Goal: Task Accomplishment & Management: Manage account settings

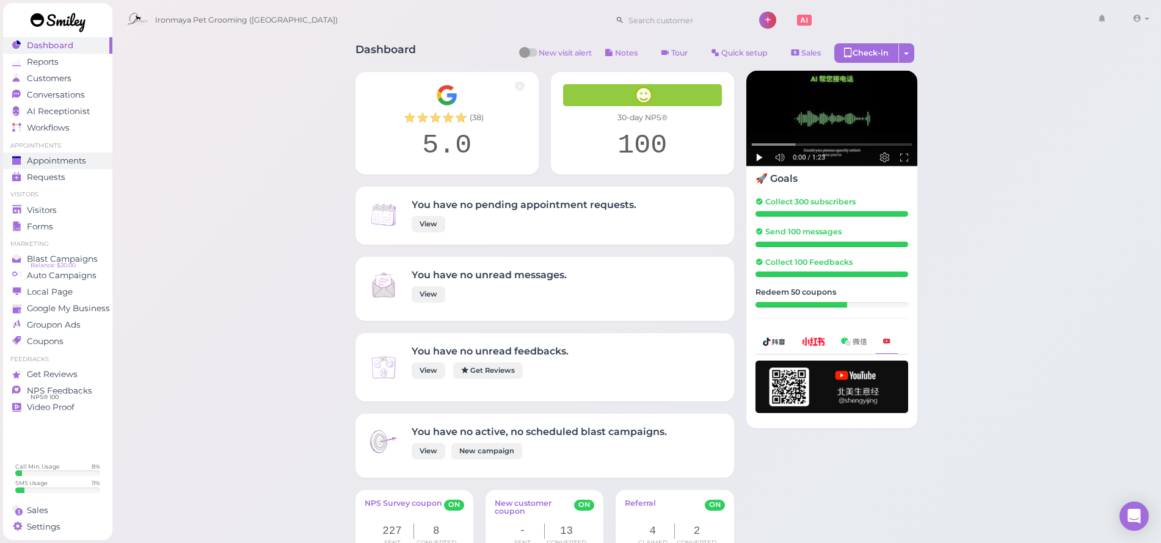
click at [86, 158] on span "Appointments" at bounding box center [56, 161] width 59 height 10
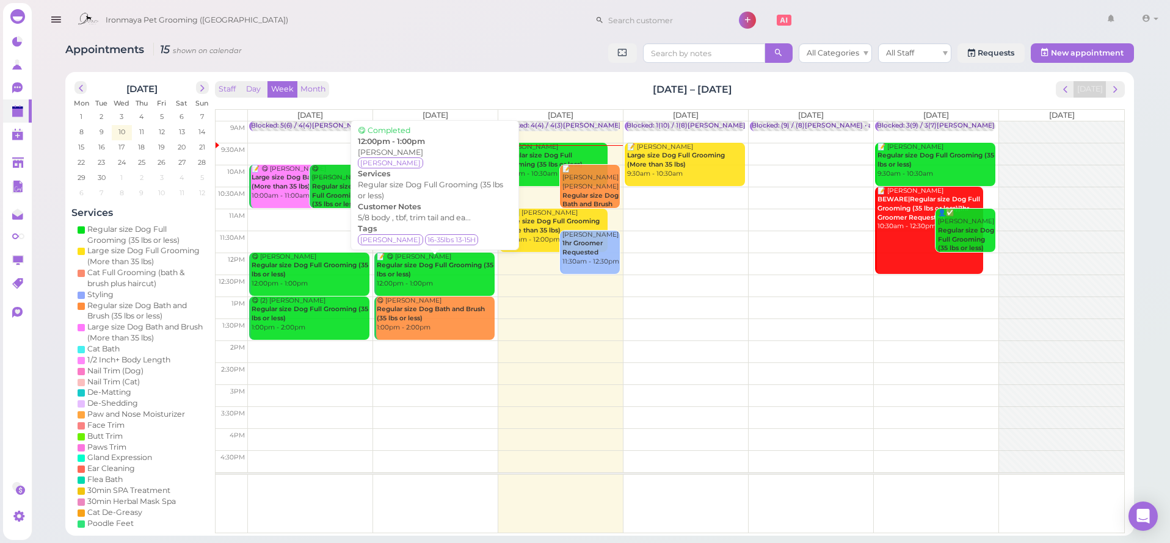
click at [401, 267] on b "Regular size Dog Full Grooming (35 lbs or less)" at bounding box center [435, 269] width 117 height 17
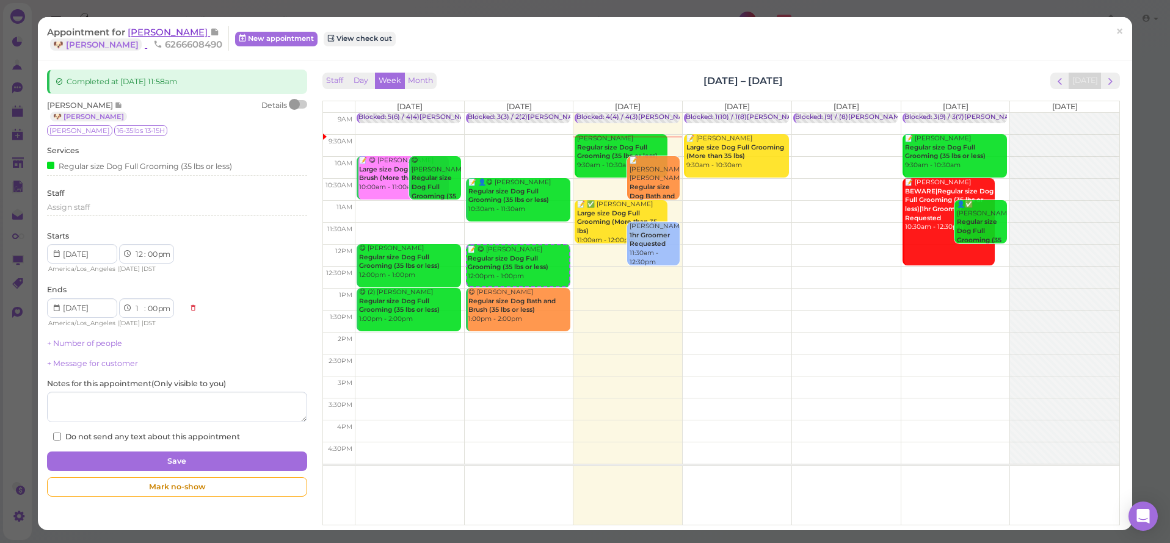
click at [165, 34] on span "Charis Bell" at bounding box center [169, 32] width 82 height 12
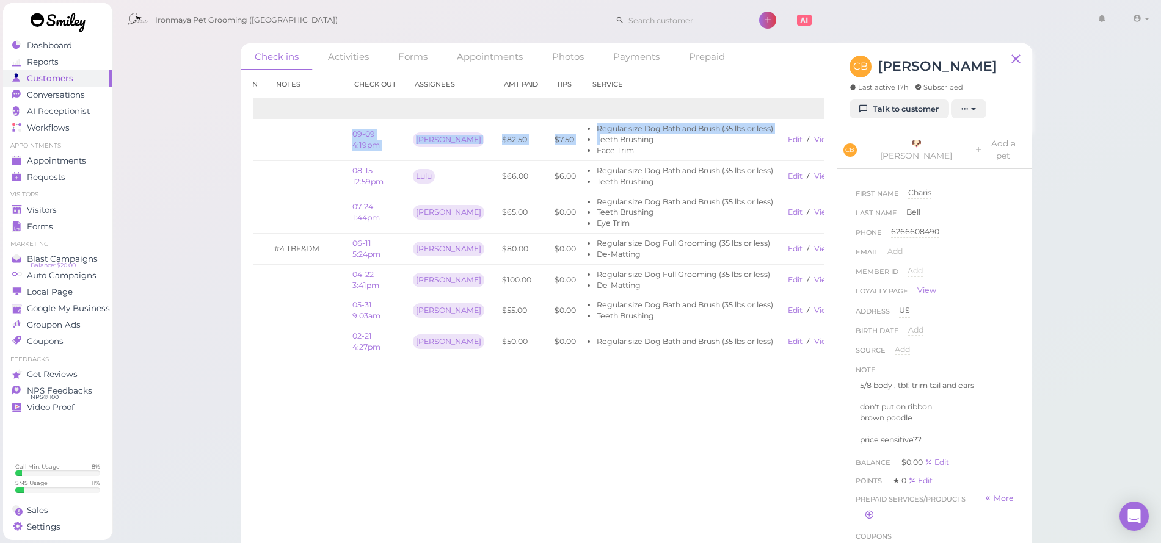
scroll to position [0, 61]
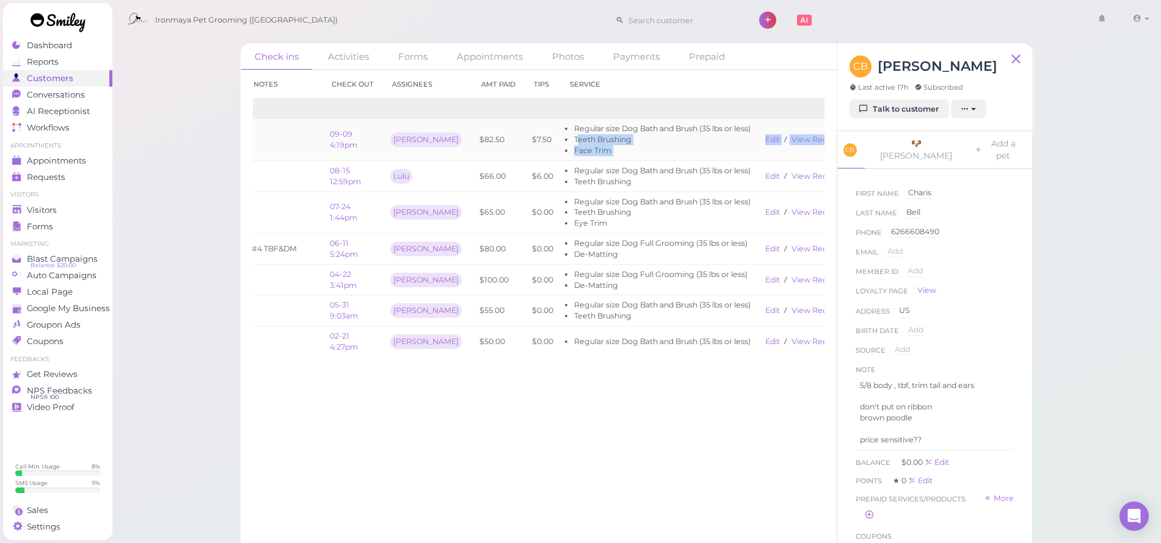
drag, startPoint x: 609, startPoint y: 134, endPoint x: 820, endPoint y: 151, distance: 211.3
click at [820, 151] on tr "09-09 11:58am 09-09 4:19pm Ida $82.50 $7.50 Regular size Dog Bath and Brush (35…" at bounding box center [520, 140] width 657 height 42
click at [792, 120] on td "Edit View receipt" at bounding box center [803, 140] width 91 height 42
click at [600, 135] on li "Teeth Brushing" at bounding box center [662, 139] width 176 height 11
click at [578, 151] on li "Face Trim" at bounding box center [662, 150] width 176 height 11
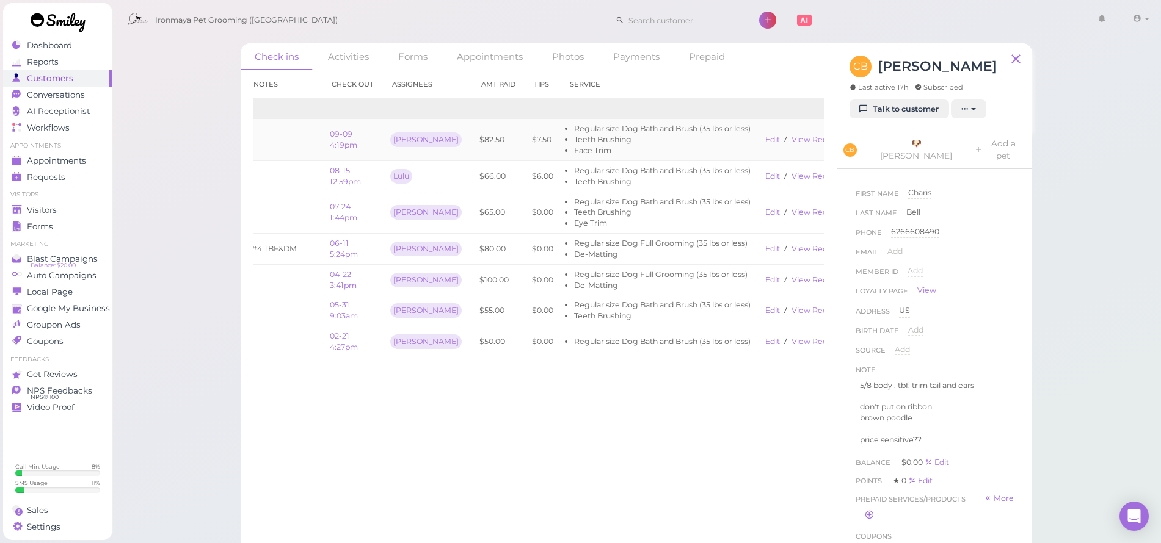
click at [680, 139] on li "Teeth Brushing" at bounding box center [662, 139] width 176 height 11
click at [683, 124] on li "Regular size Dog Bath and Brush (35 lbs or less)" at bounding box center [662, 128] width 176 height 11
click at [339, 478] on div "Check in Notes Check out Assignees Amt Paid Tips Service 2025 09-09 11:58am 09-…" at bounding box center [539, 306] width 596 height 473
click at [791, 140] on link "View receipt" at bounding box center [816, 139] width 50 height 9
click at [39, 215] on link "Visitors" at bounding box center [57, 210] width 109 height 16
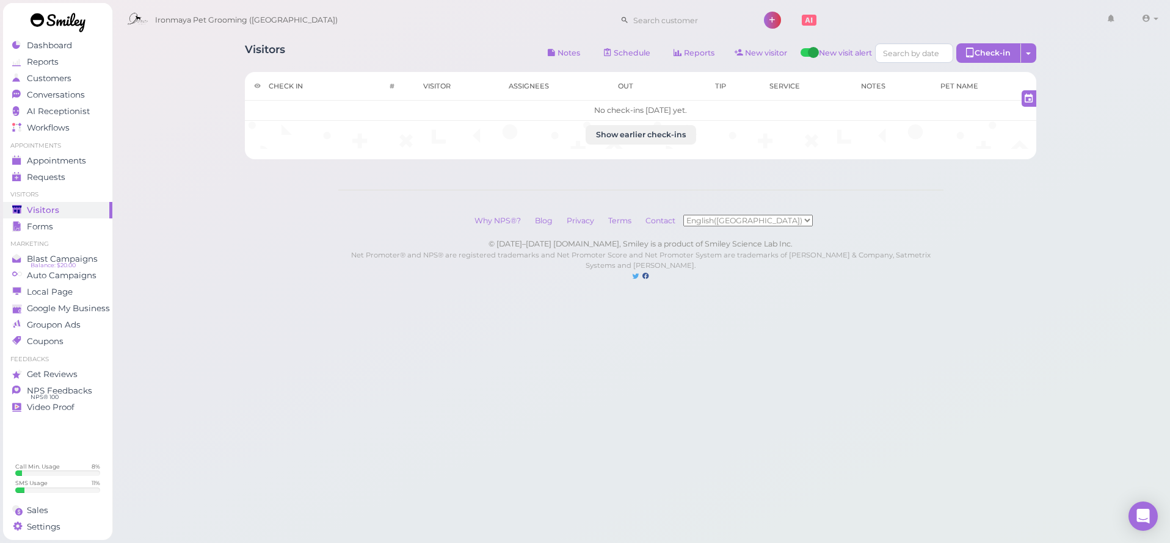
click at [49, 42] on link at bounding box center [58, 24] width 110 height 42
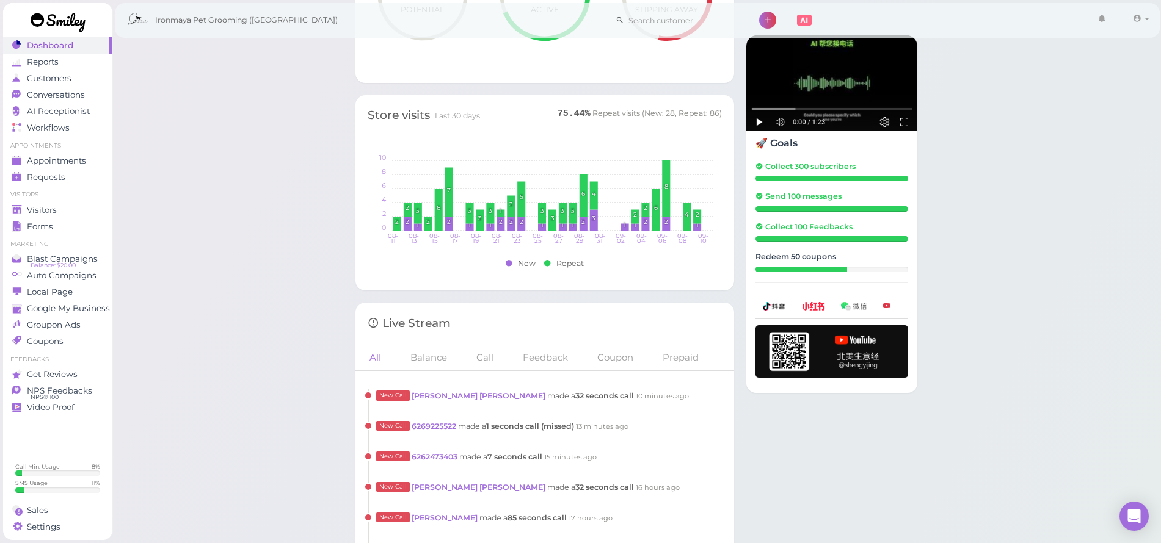
scroll to position [830, 0]
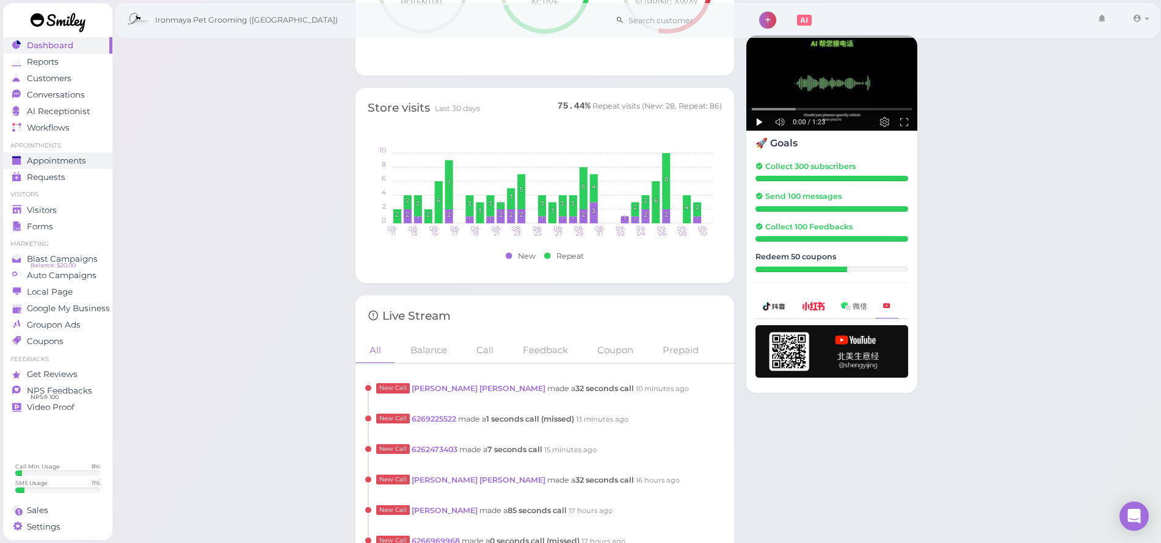
click at [61, 169] on link "Requests 0" at bounding box center [57, 177] width 109 height 16
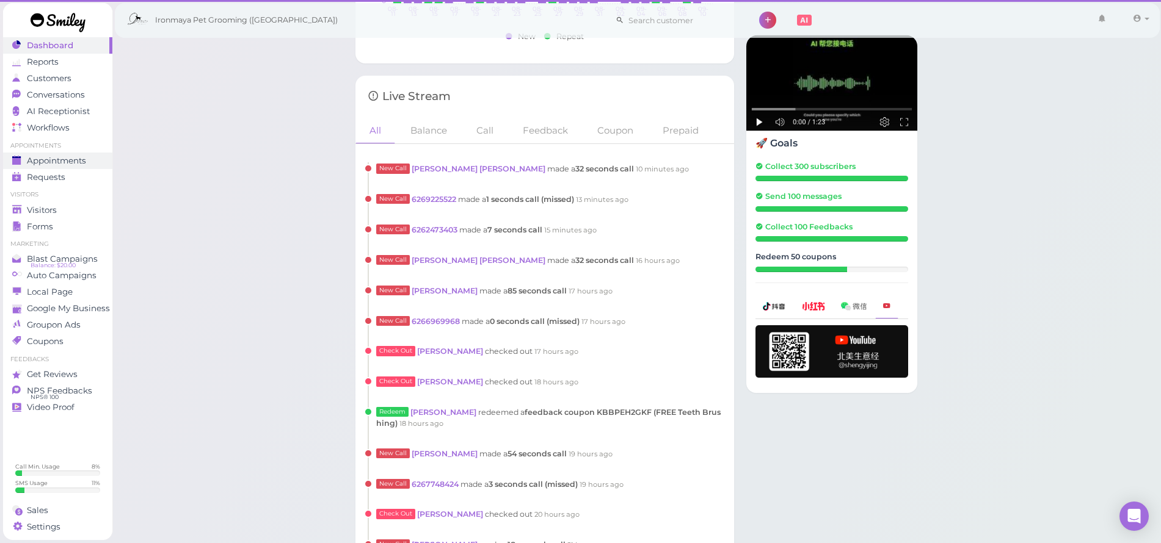
click at [60, 162] on span "Appointments" at bounding box center [56, 161] width 59 height 10
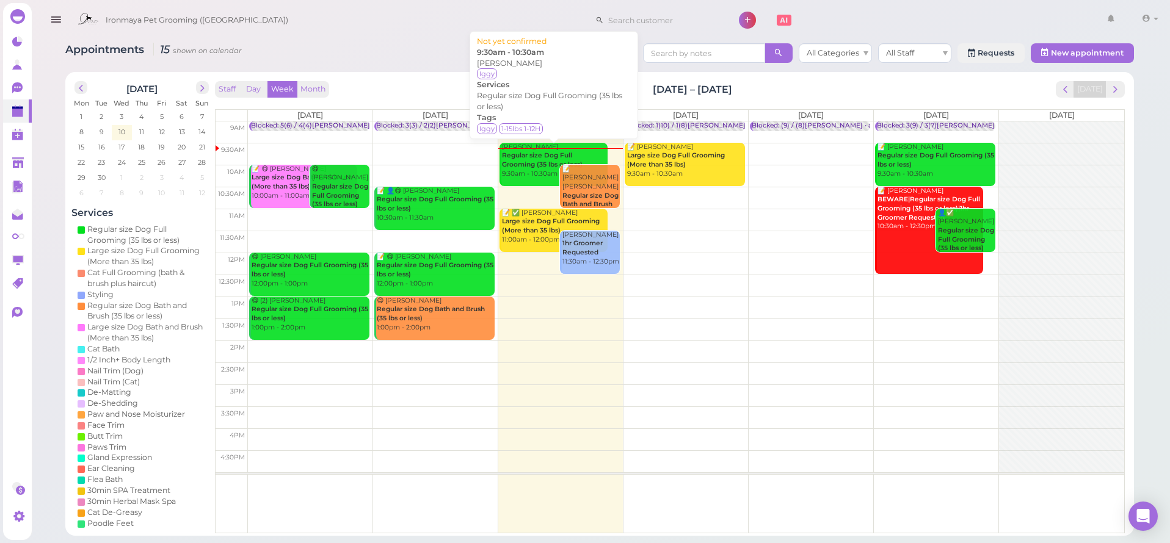
click at [526, 169] on div "Habib Bousheri Regular size Dog Full Grooming (35 lbs or less) 9:30am - 10:30am" at bounding box center [554, 161] width 106 height 36
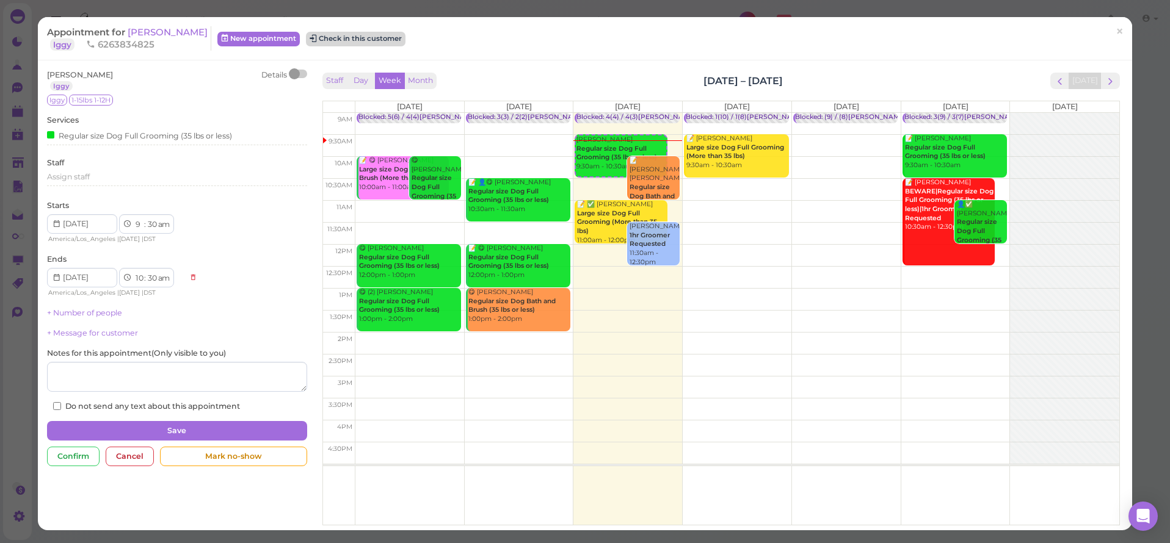
click at [368, 44] on button "Check in this customer" at bounding box center [356, 39] width 100 height 15
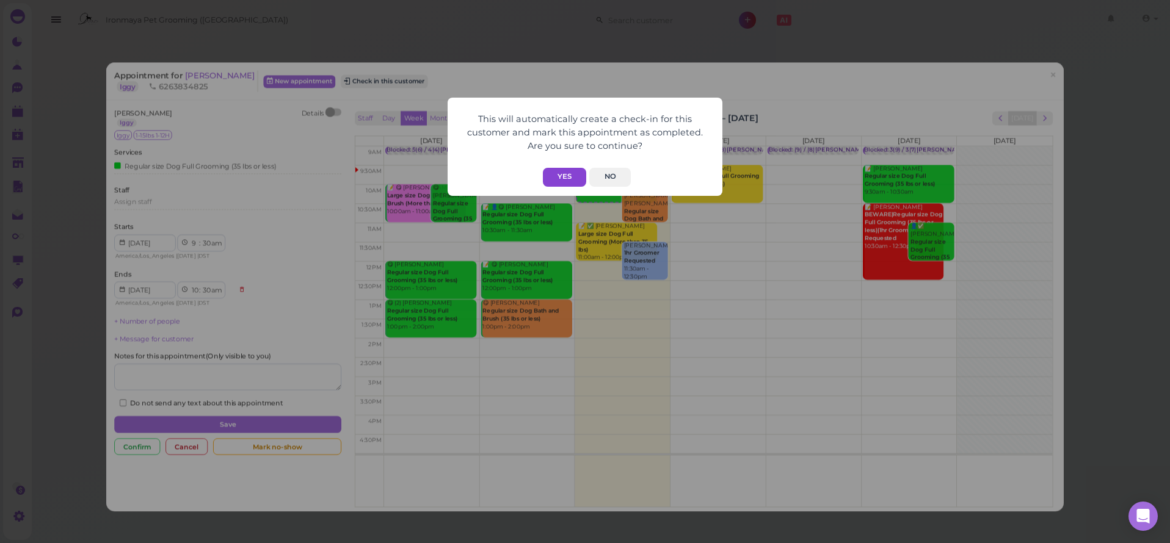
click at [569, 176] on button "Yes" at bounding box center [564, 177] width 43 height 19
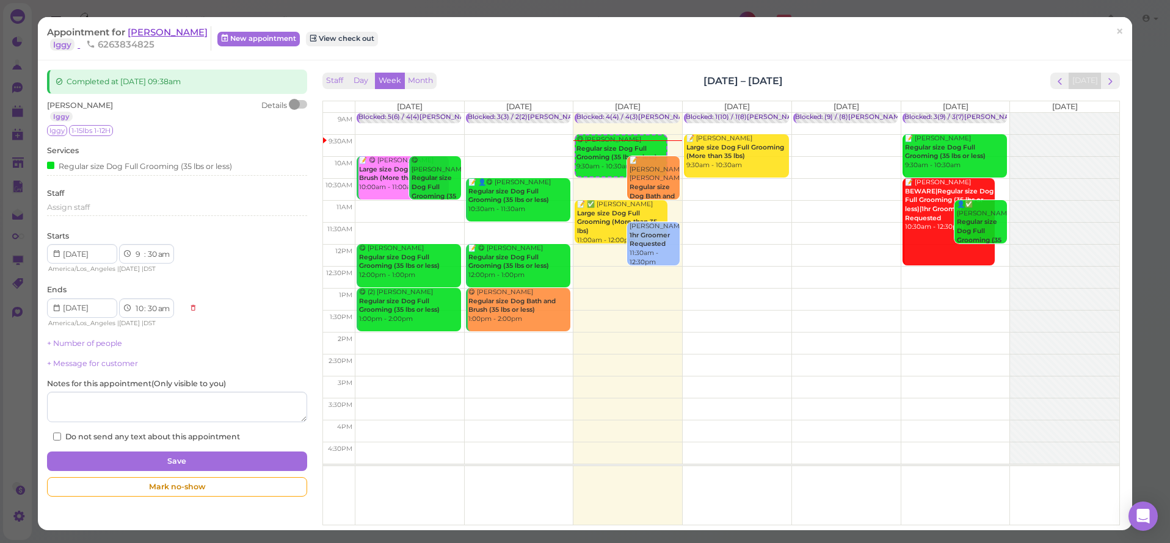
click at [175, 31] on span "Habib Bousheri" at bounding box center [168, 32] width 80 height 12
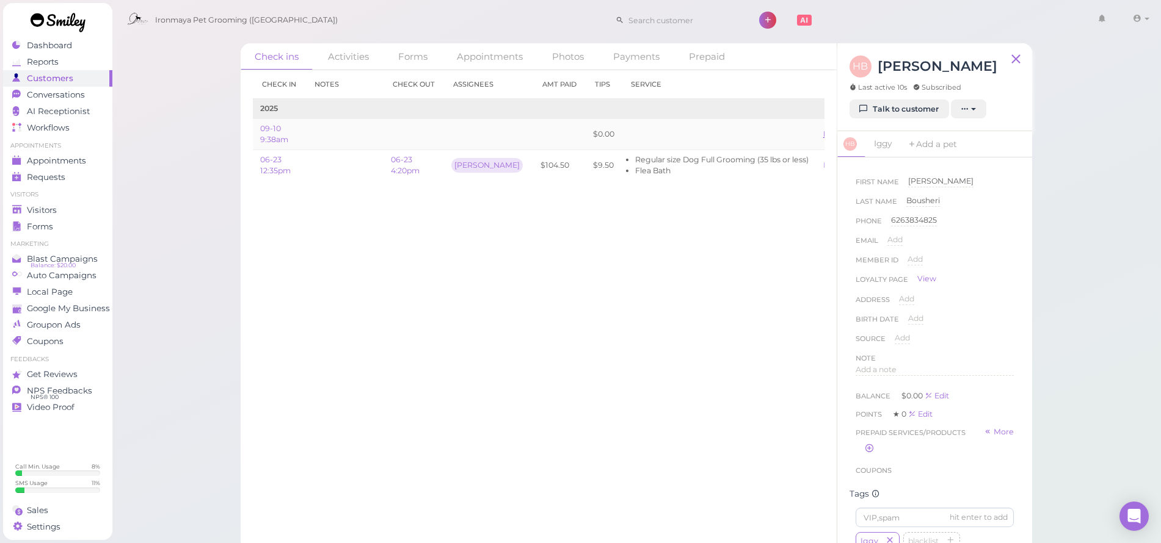
click at [823, 132] on link "Edit" at bounding box center [830, 133] width 15 height 9
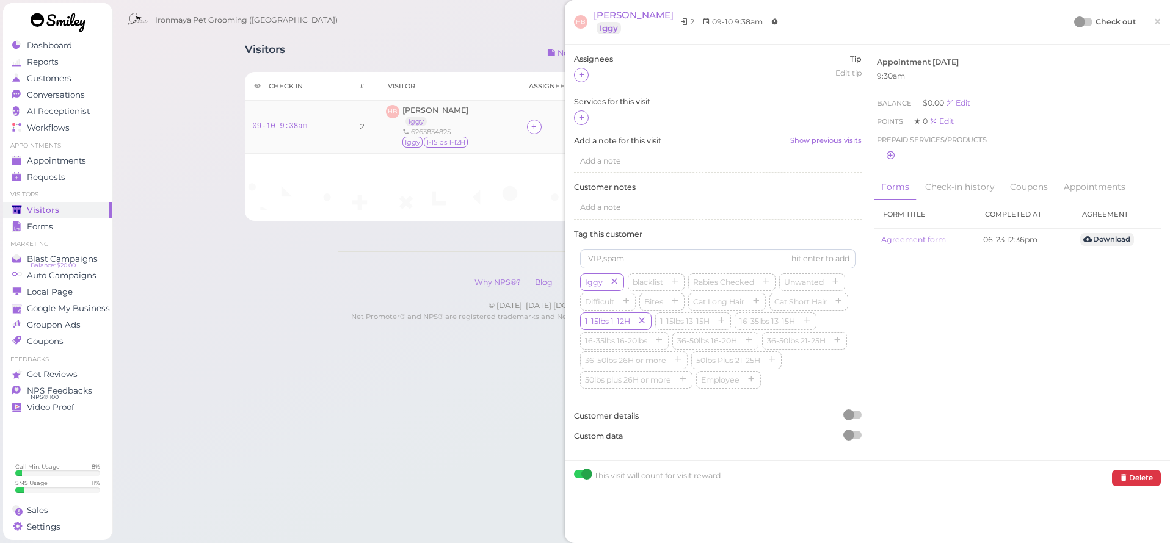
drag, startPoint x: 594, startPoint y: 117, endPoint x: 564, endPoint y: 115, distance: 30.0
click at [592, 118] on div at bounding box center [718, 119] width 288 height 16
click at [584, 122] on icon at bounding box center [582, 117] width 8 height 9
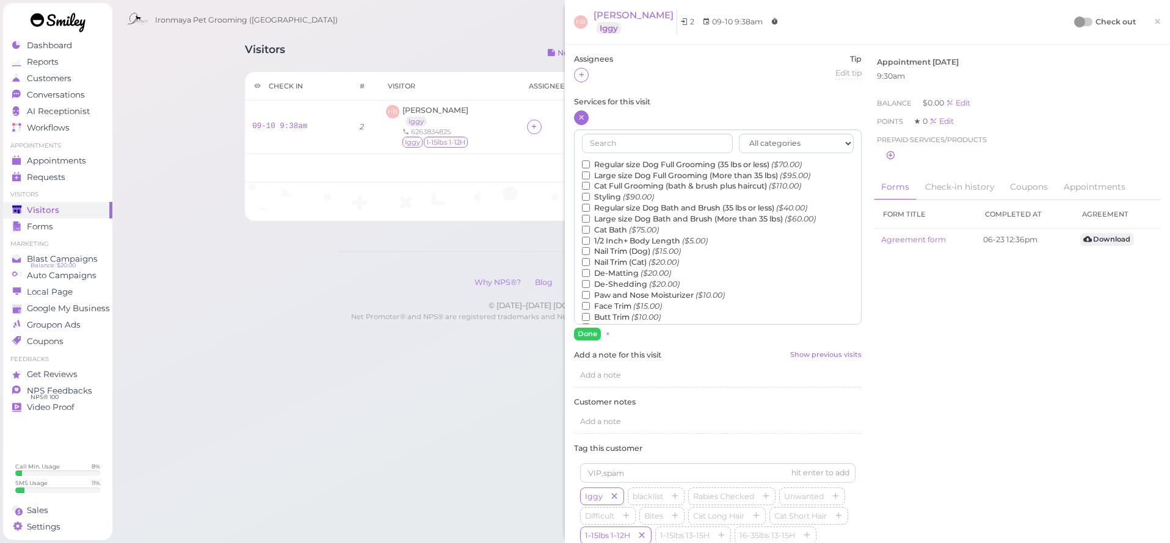
click at [618, 162] on label "Regular size Dog Full Grooming (35 lbs or less) ($70.00)" at bounding box center [692, 164] width 220 height 11
click at [590, 162] on input "Regular size Dog Full Grooming (35 lbs or less) ($70.00)" at bounding box center [586, 165] width 8 height 8
click at [618, 162] on label "Regular size Dog Full Grooming (35 lbs or less) ($70.00)" at bounding box center [692, 164] width 220 height 11
click at [590, 162] on input "Regular size Dog Full Grooming (35 lbs or less) ($70.00)" at bounding box center [586, 165] width 8 height 8
click at [611, 196] on label "Styling ($90.00)" at bounding box center [618, 197] width 72 height 11
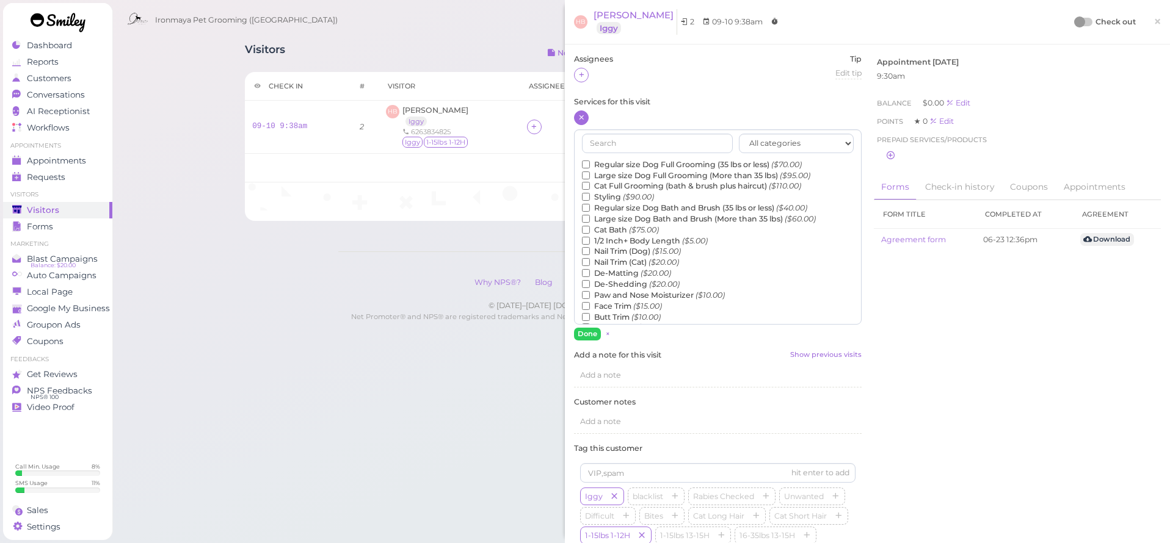
click at [590, 196] on input "Styling ($90.00)" at bounding box center [586, 197] width 8 height 8
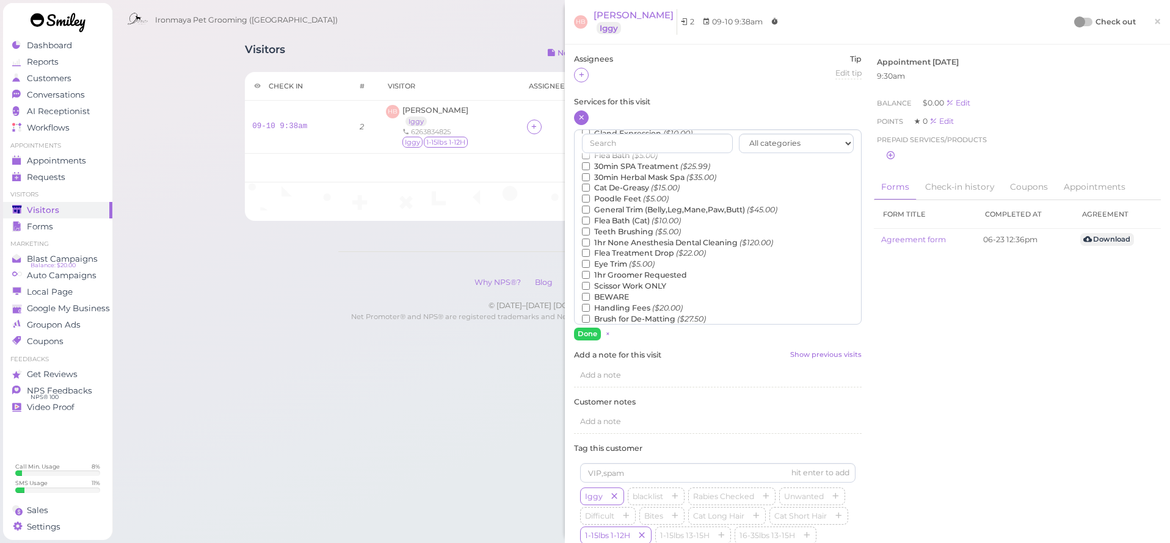
click at [612, 227] on label "Teeth Brushing ($5.00)" at bounding box center [631, 232] width 99 height 11
click at [590, 228] on input "Teeth Brushing ($5.00)" at bounding box center [586, 232] width 8 height 8
click at [586, 330] on button "Done" at bounding box center [587, 334] width 27 height 13
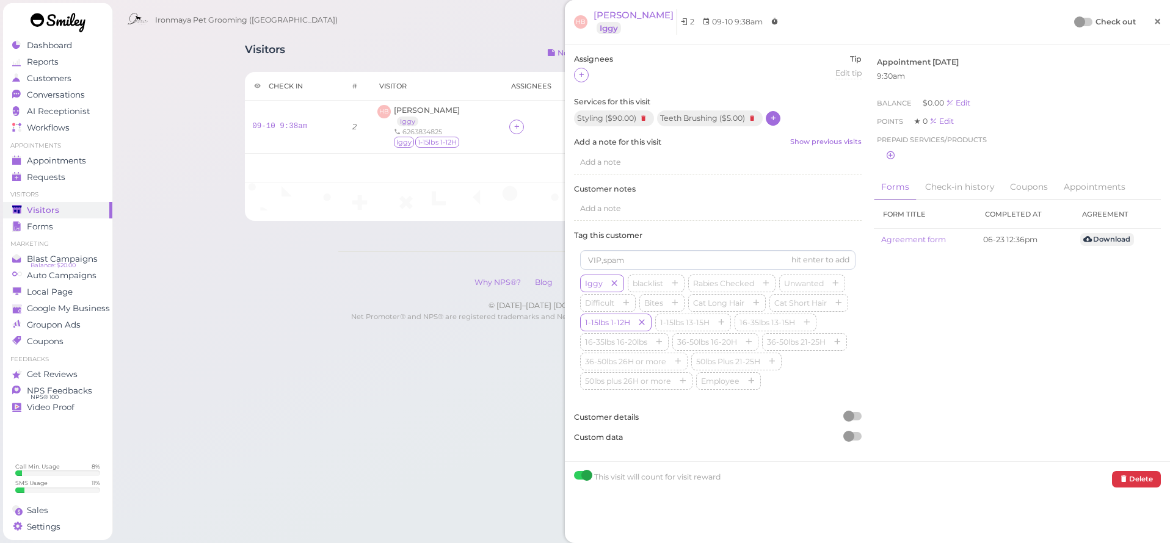
click at [1154, 20] on span "×" at bounding box center [1158, 21] width 8 height 17
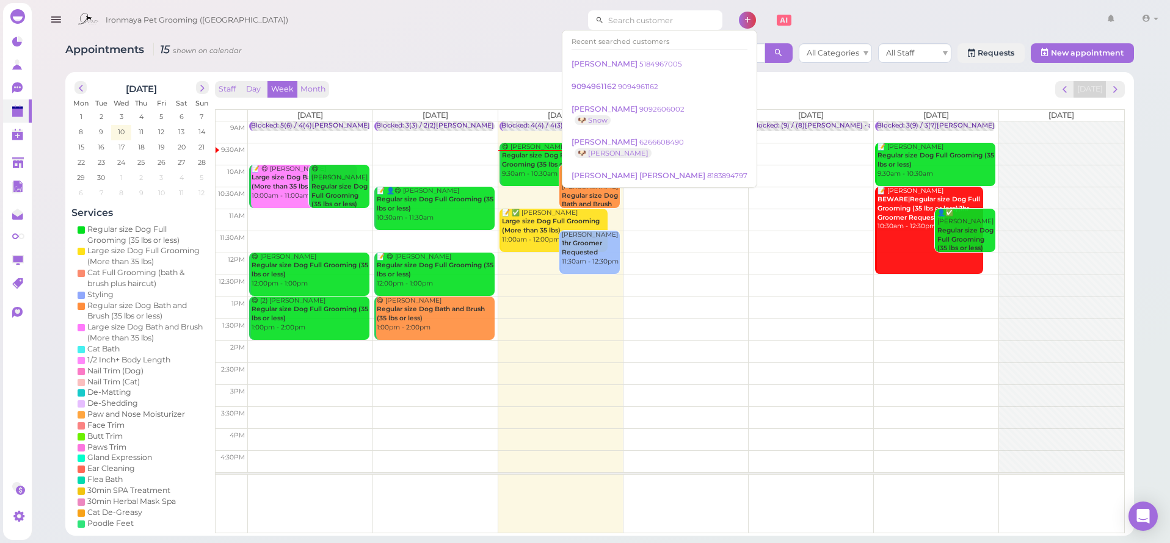
click at [604, 24] on input at bounding box center [663, 20] width 118 height 20
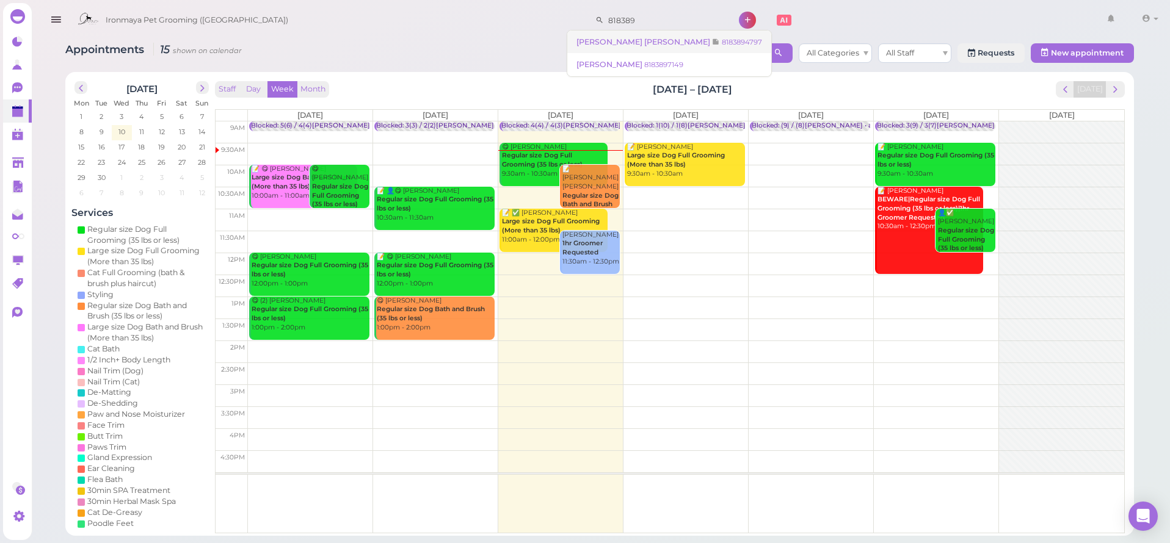
type input "818389"
click at [638, 48] on link "Maria Elena Ramos Ramos 8183894797" at bounding box center [669, 42] width 204 height 23
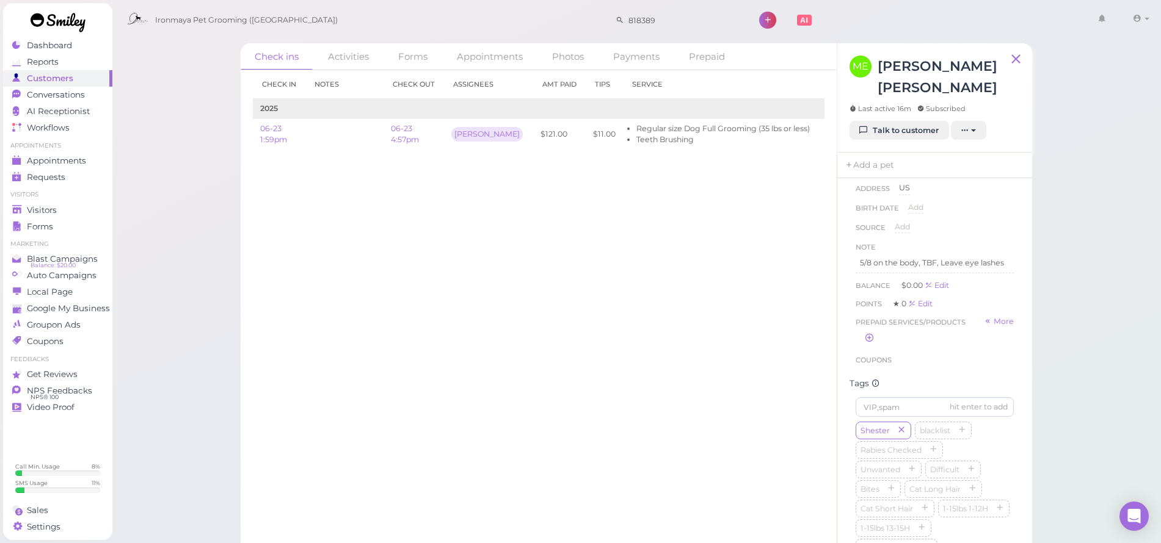
scroll to position [362, 0]
click at [54, 162] on span "Appointments" at bounding box center [56, 161] width 59 height 10
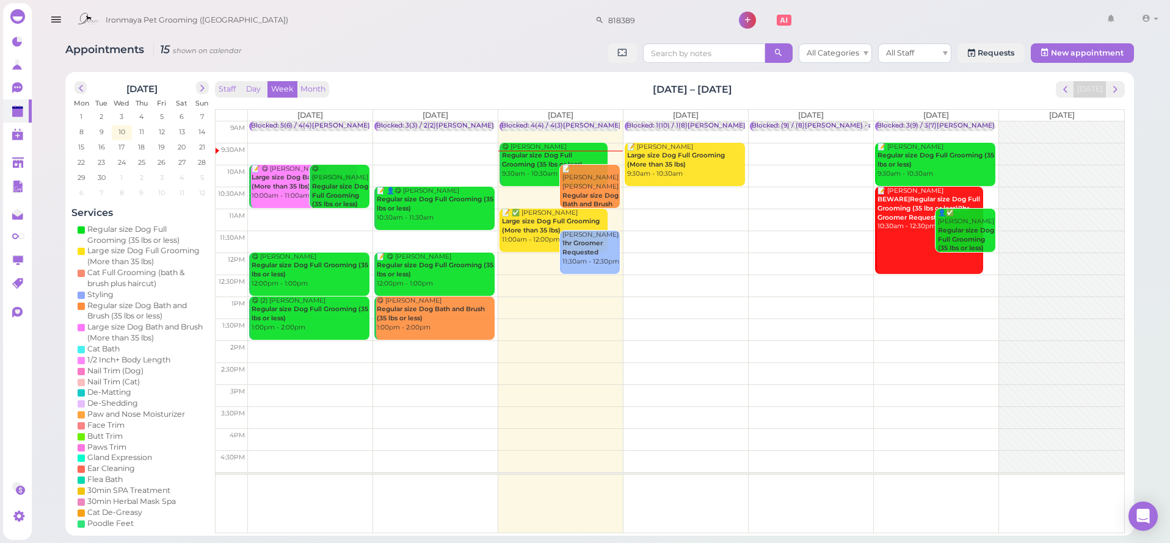
click at [529, 300] on td at bounding box center [686, 308] width 876 height 22
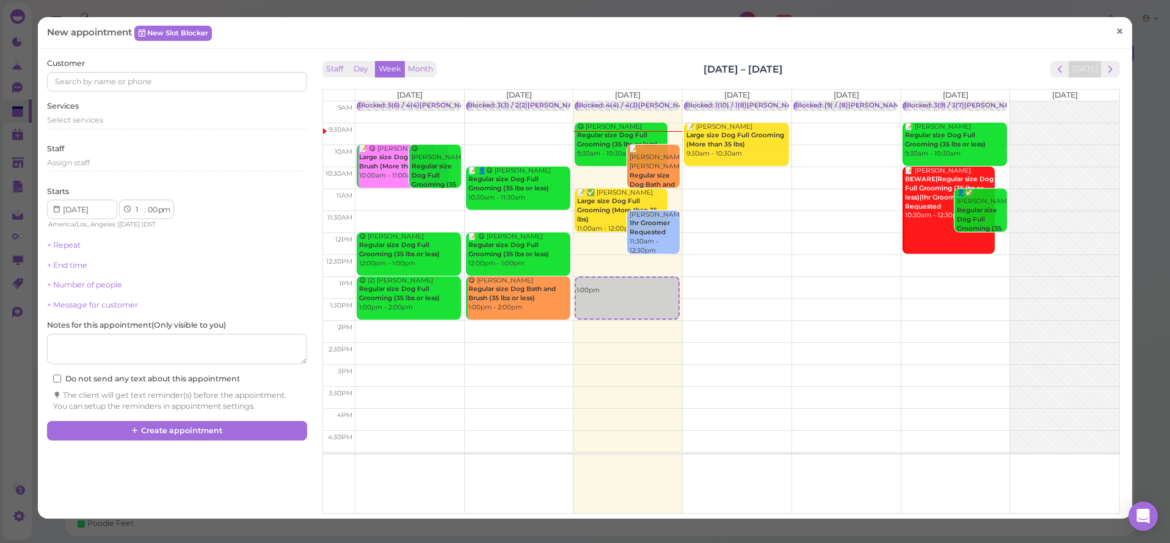
click at [1116, 29] on span "×" at bounding box center [1120, 31] width 8 height 17
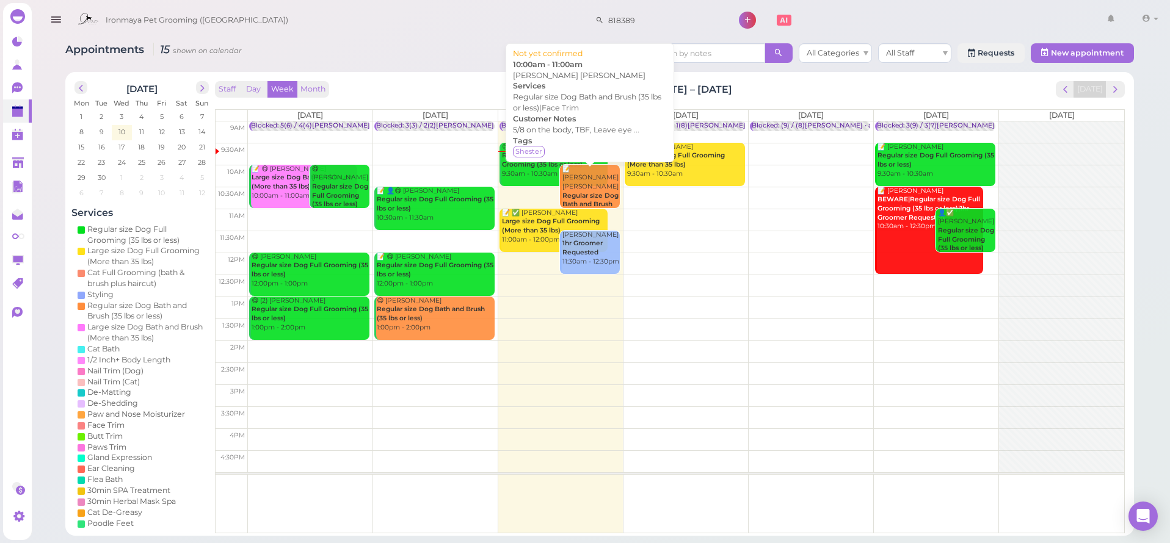
click at [580, 192] on b "Regular size Dog Bath and Brush (35 lbs or less)|Face Trim" at bounding box center [590, 209] width 56 height 35
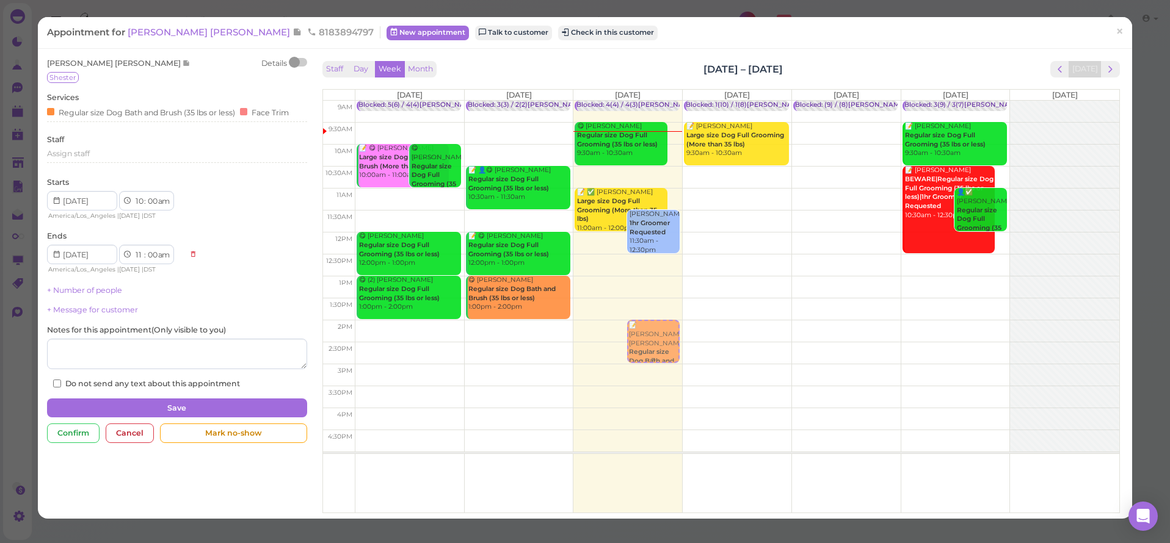
drag, startPoint x: 658, startPoint y: 168, endPoint x: 626, endPoint y: 336, distance: 171.5
click at [626, 101] on div "📝 Maria Elena Ramos Ramos Regular size Dog Bath and Brush (35 lbs or less)|Face…" at bounding box center [627, 101] width 109 height 0
select select "2"
select select "pm"
select select "3"
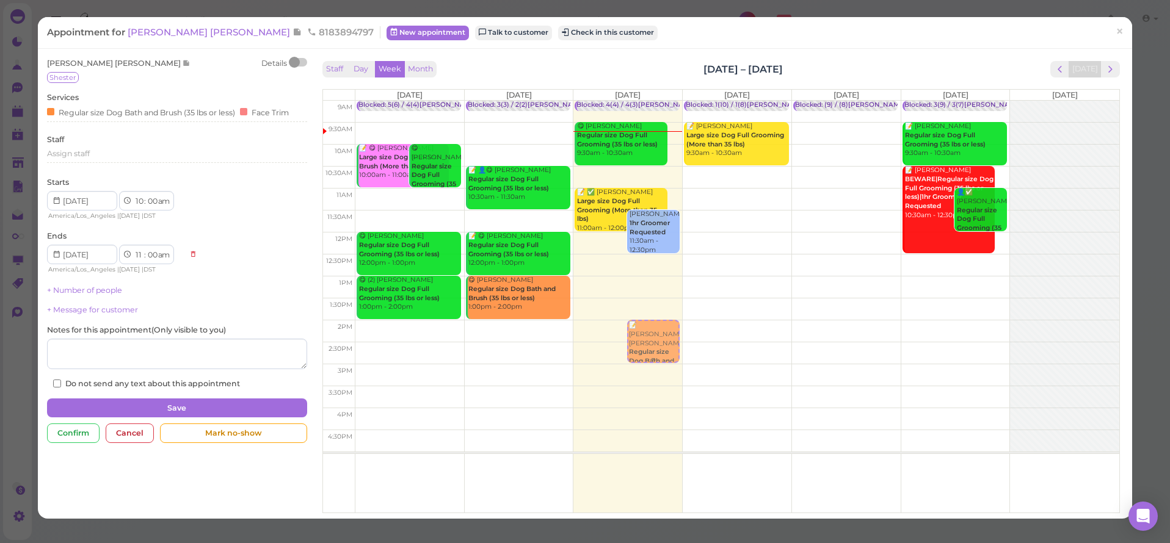
select select "pm"
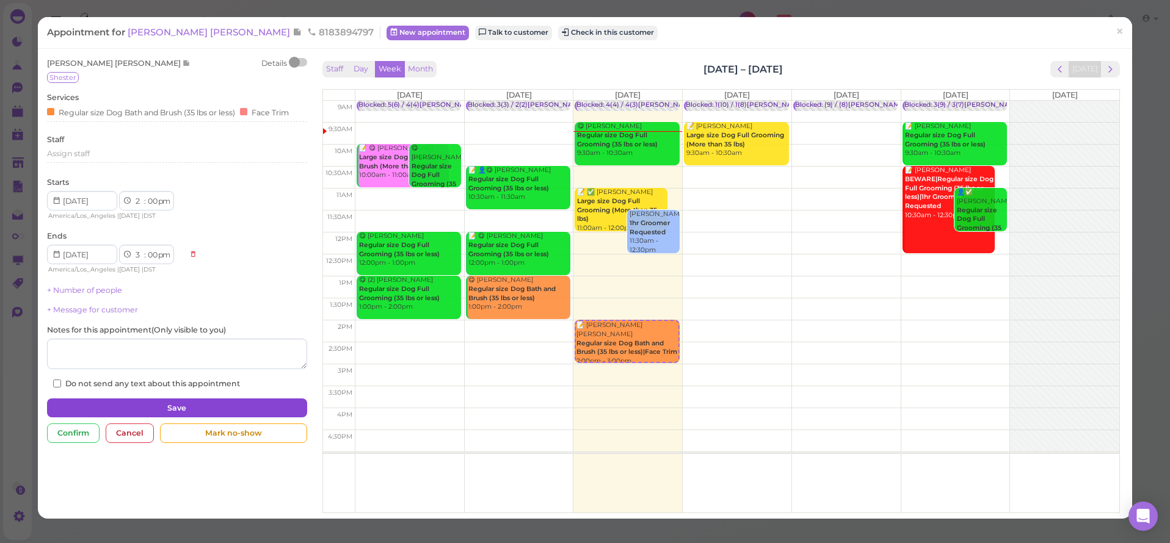
click at [203, 399] on button "Save" at bounding box center [177, 409] width 260 height 20
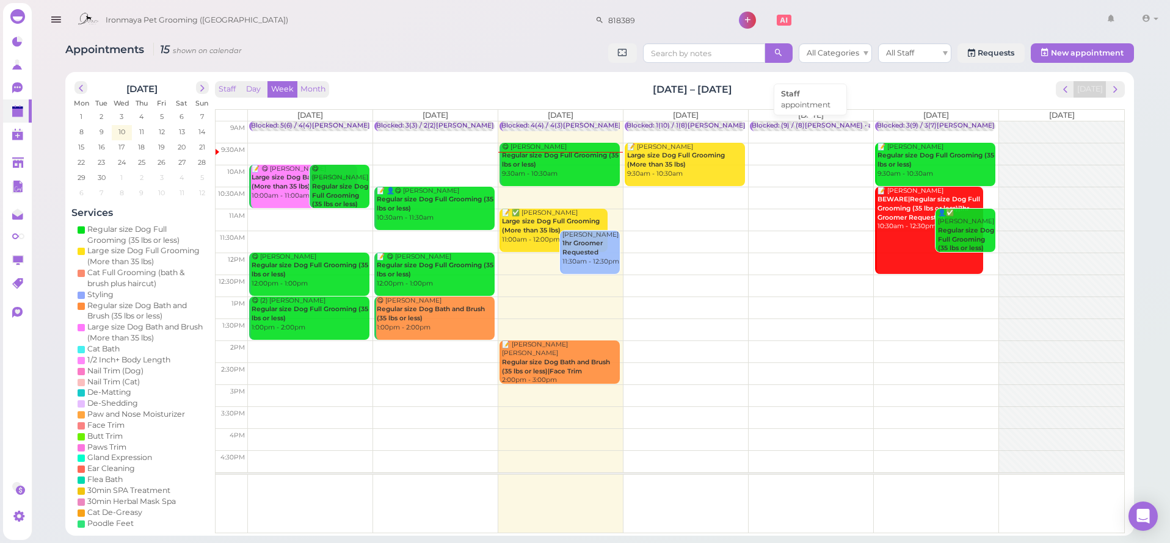
click at [857, 126] on div "Blocked: (9) / (8)Lulu,Isaac SAM • appointment" at bounding box center [831, 126] width 159 height 9
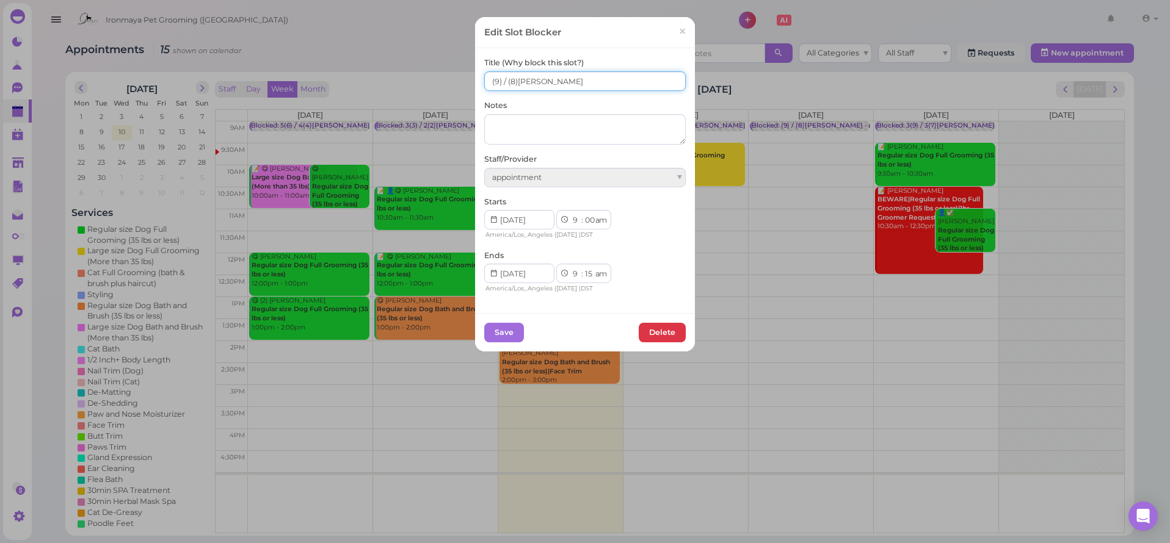
click at [533, 82] on input "(9) / (8)Lulu,Isaac SAM" at bounding box center [585, 81] width 202 height 20
type input "(9) / (8)Lulu,Tiffany,Isaac SAM"
click at [496, 327] on button "Save" at bounding box center [504, 333] width 40 height 20
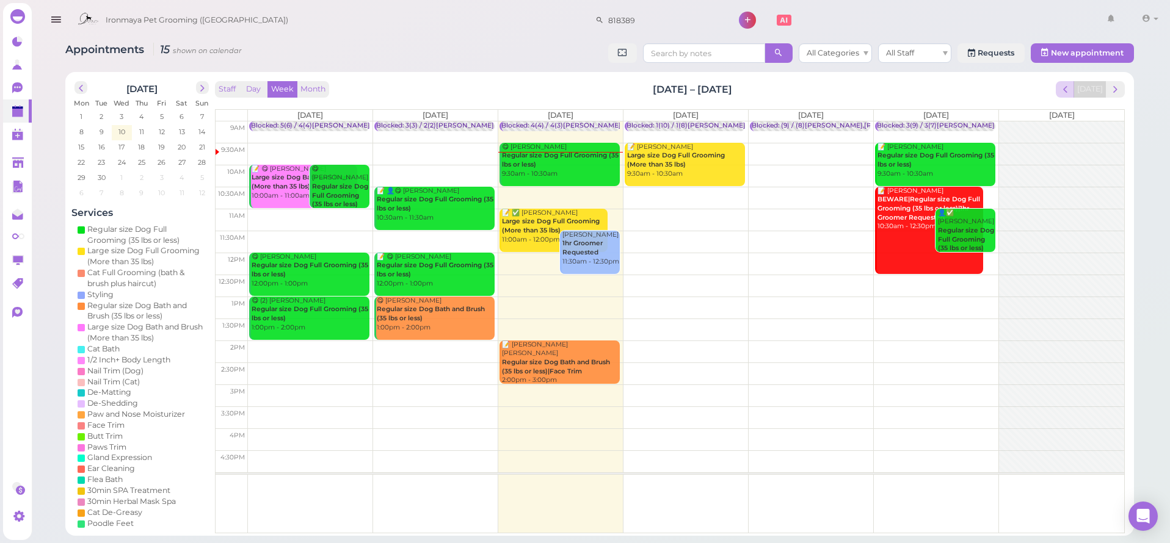
click at [1065, 90] on span "prev" at bounding box center [1066, 90] width 12 height 12
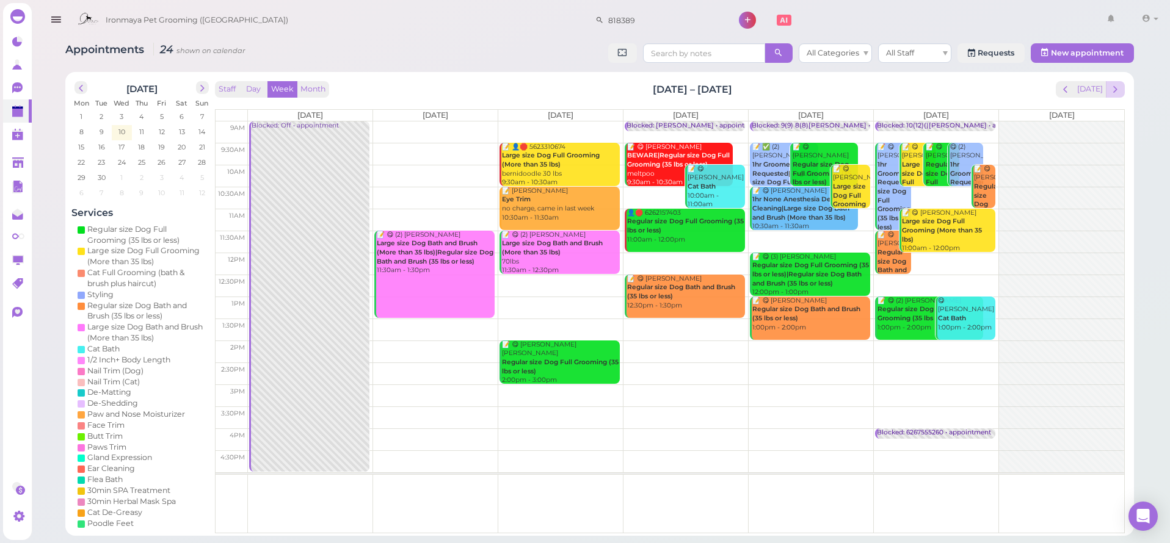
click at [1110, 90] on span "next" at bounding box center [1116, 90] width 12 height 12
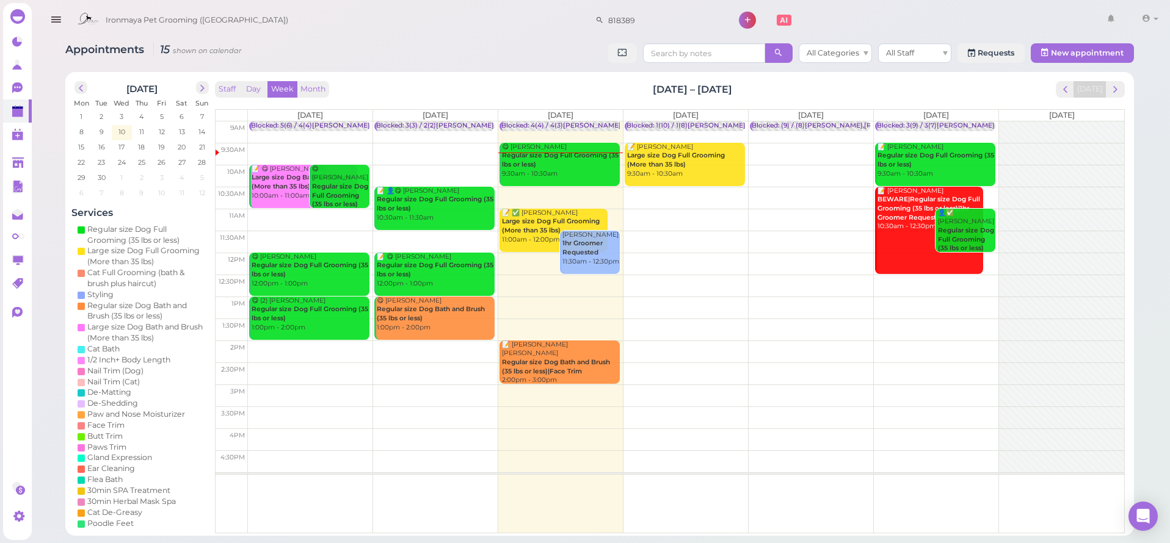
click at [582, 190] on td at bounding box center [686, 198] width 876 height 22
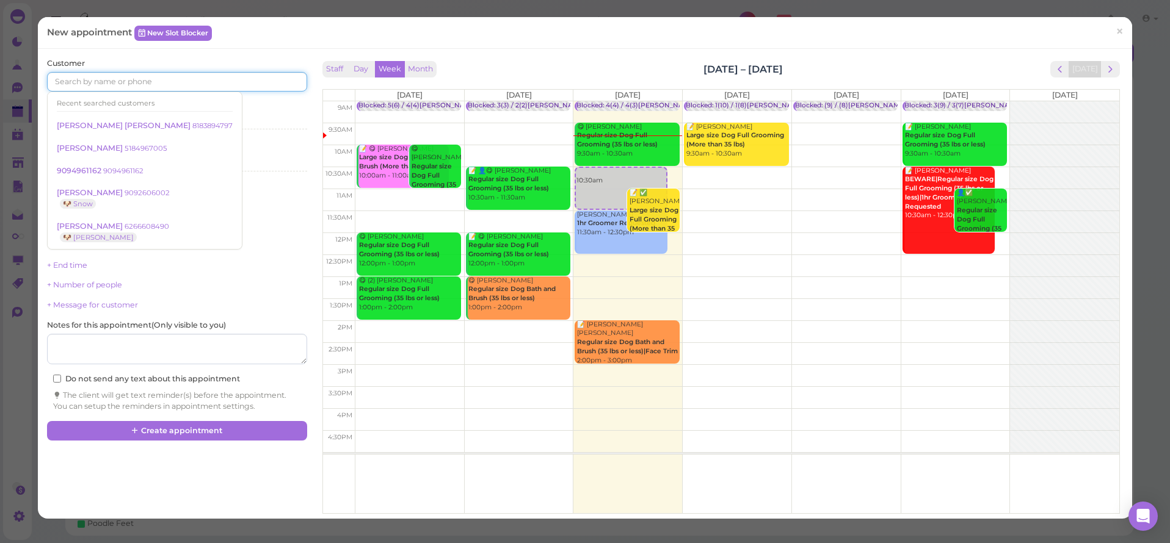
click at [85, 84] on input at bounding box center [177, 82] width 260 height 20
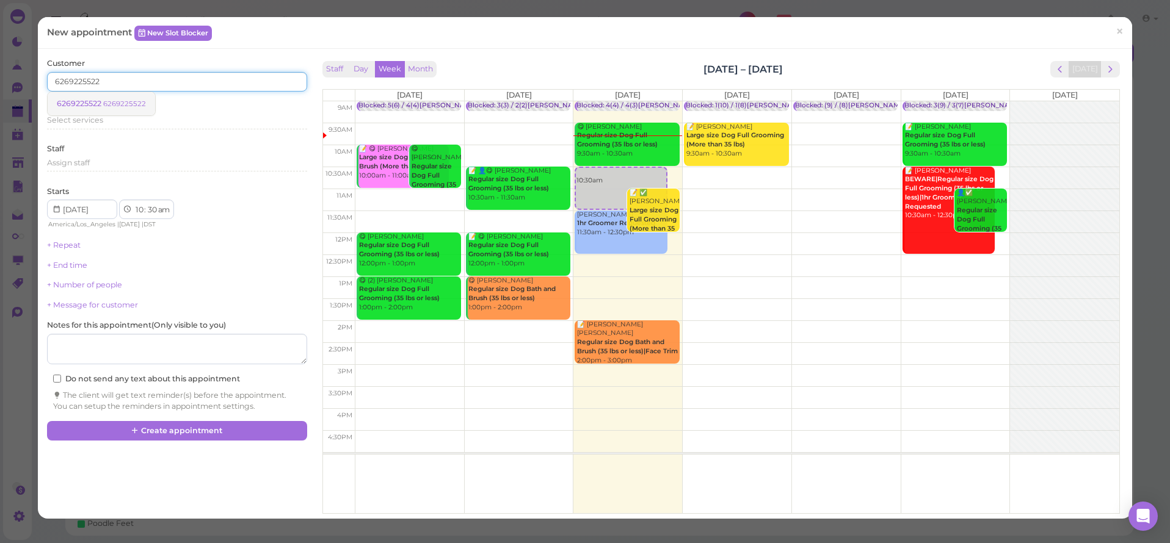
type input "6269225522"
click at [82, 100] on span "6269225522" at bounding box center [80, 103] width 46 height 9
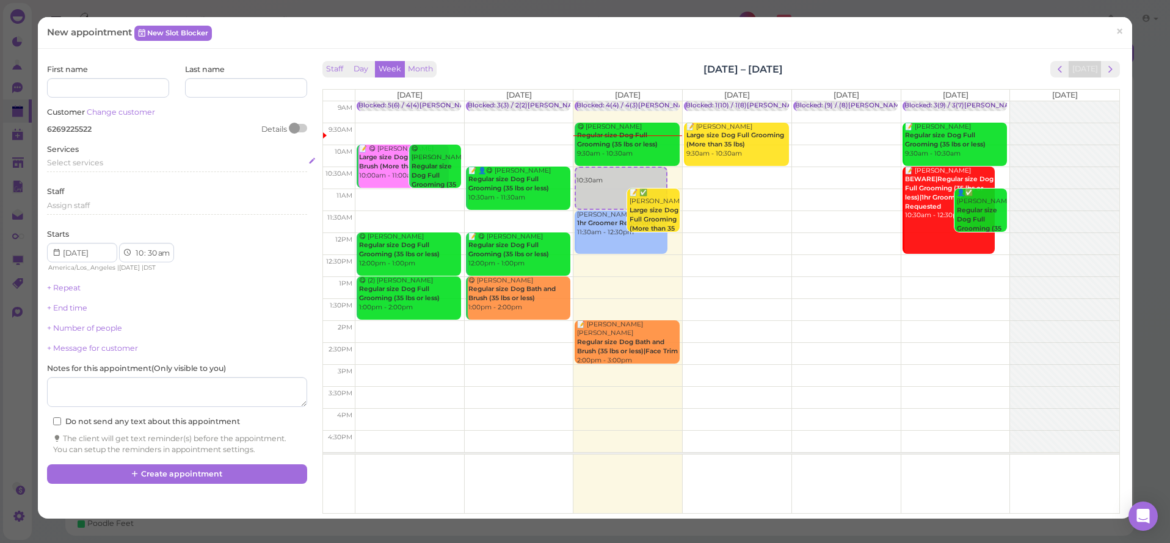
click at [80, 165] on div "Select services" at bounding box center [177, 163] width 260 height 11
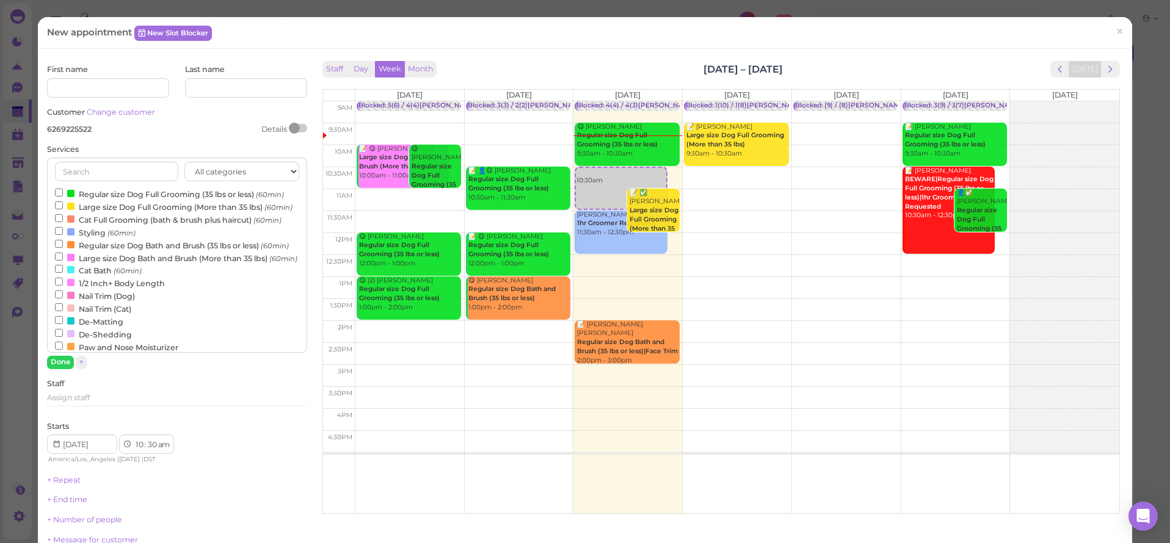
click at [83, 264] on label "Large size Dog Bath and Brush (More than 35 lbs) (60min)" at bounding box center [176, 258] width 242 height 13
click at [63, 261] on input "Large size Dog Bath and Brush (More than 35 lbs) (60min)" at bounding box center [59, 257] width 8 height 8
click at [62, 363] on button "Done" at bounding box center [60, 362] width 27 height 13
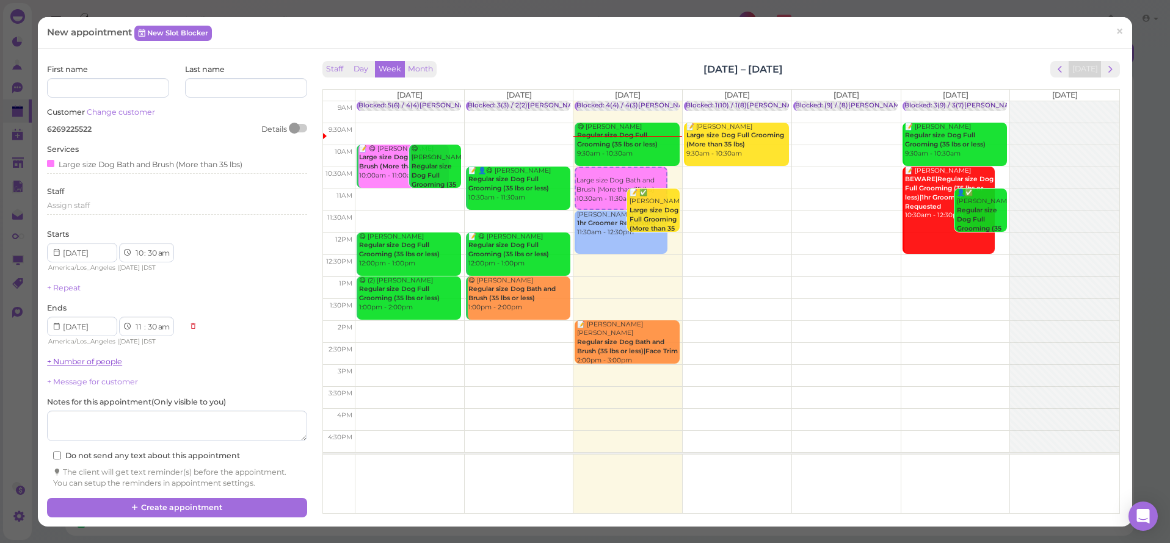
click at [90, 358] on link "+ Number of people" at bounding box center [84, 361] width 75 height 9
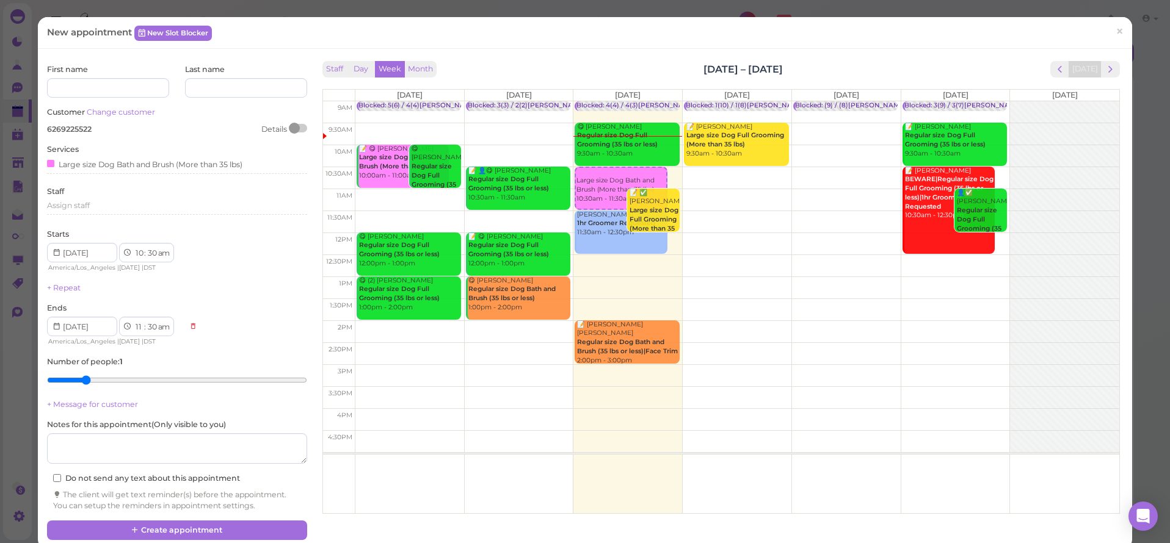
type input "2"
click at [79, 375] on input "range" at bounding box center [177, 381] width 260 height 20
click at [179, 401] on div "+ Message for customer" at bounding box center [177, 404] width 260 height 11
click at [236, 344] on div "First name Last name Customer Change customer 6269225522 Details Services Large…" at bounding box center [177, 288] width 260 height 448
click at [190, 521] on button "Create appointment" at bounding box center [177, 531] width 260 height 20
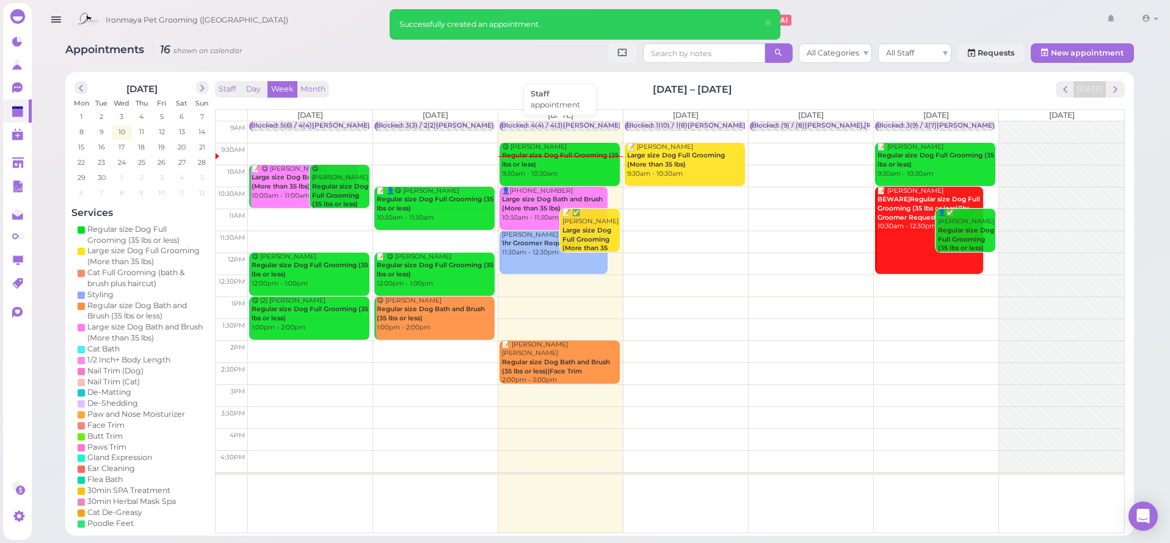
click at [537, 122] on div "Blocked: 4(4) / 4(3)Tiffany Isaac • appointment" at bounding box center [584, 126] width 167 height 9
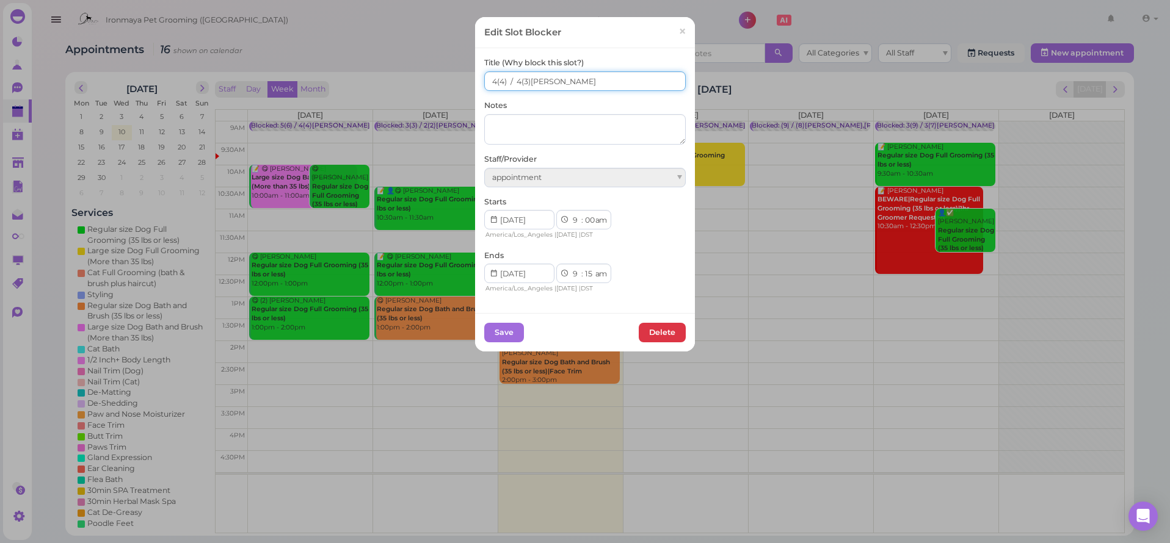
click at [499, 79] on input "4(4) / 4(3)Tiffany Isaac" at bounding box center [585, 81] width 202 height 20
type input "4(6) / 4(3)Tiffany Isaac"
click at [504, 325] on button "Save" at bounding box center [504, 333] width 40 height 20
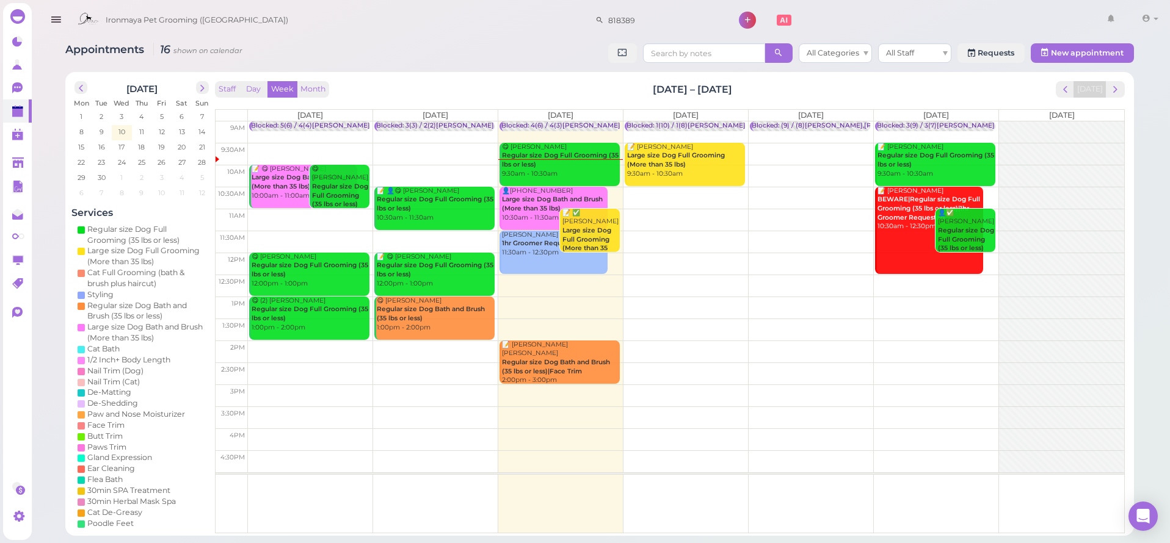
click at [60, 21] on icon "button" at bounding box center [55, 19] width 13 height 15
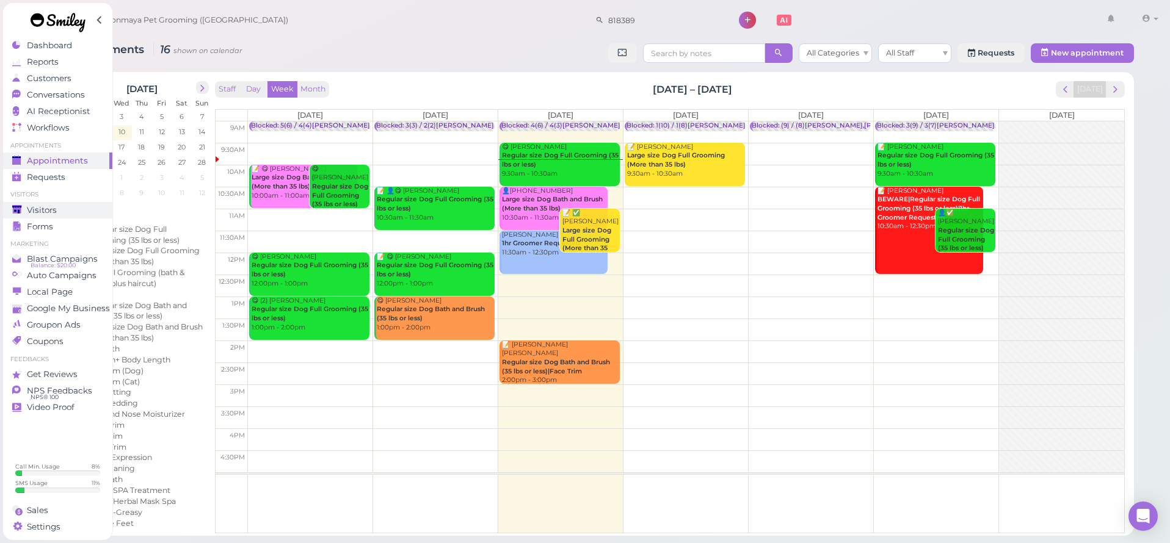
click at [43, 214] on span "Visitors" at bounding box center [42, 210] width 30 height 10
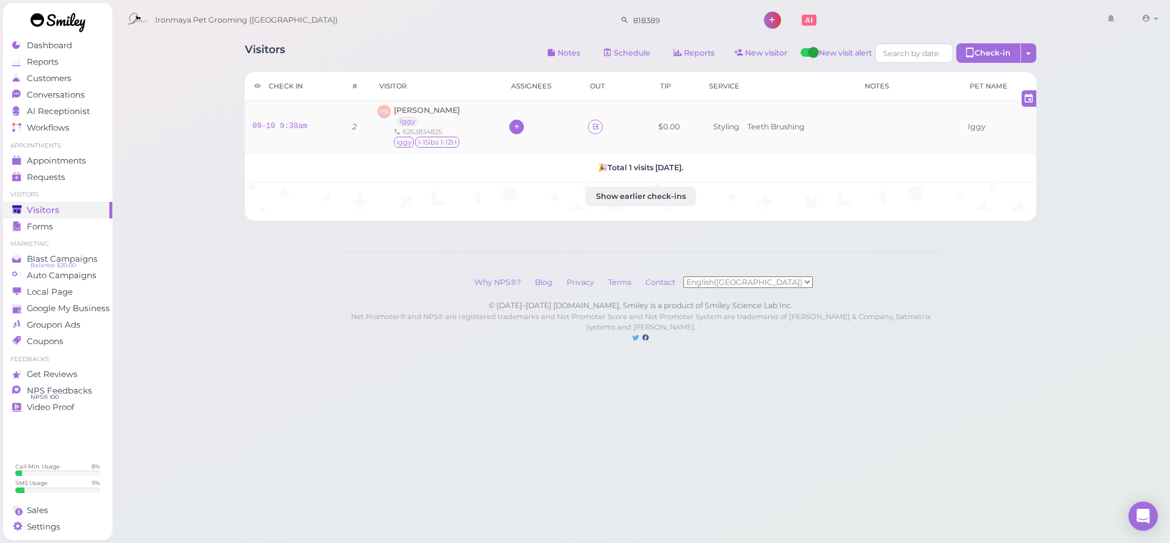
click at [519, 131] on icon at bounding box center [517, 126] width 8 height 9
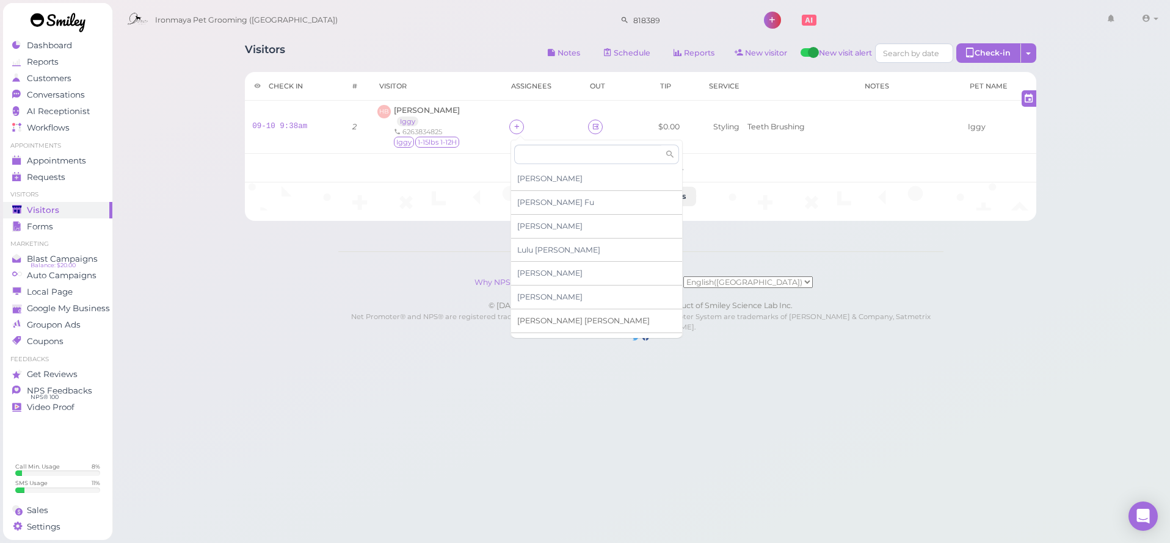
click at [542, 316] on span "Tiffany Deng" at bounding box center [583, 320] width 133 height 9
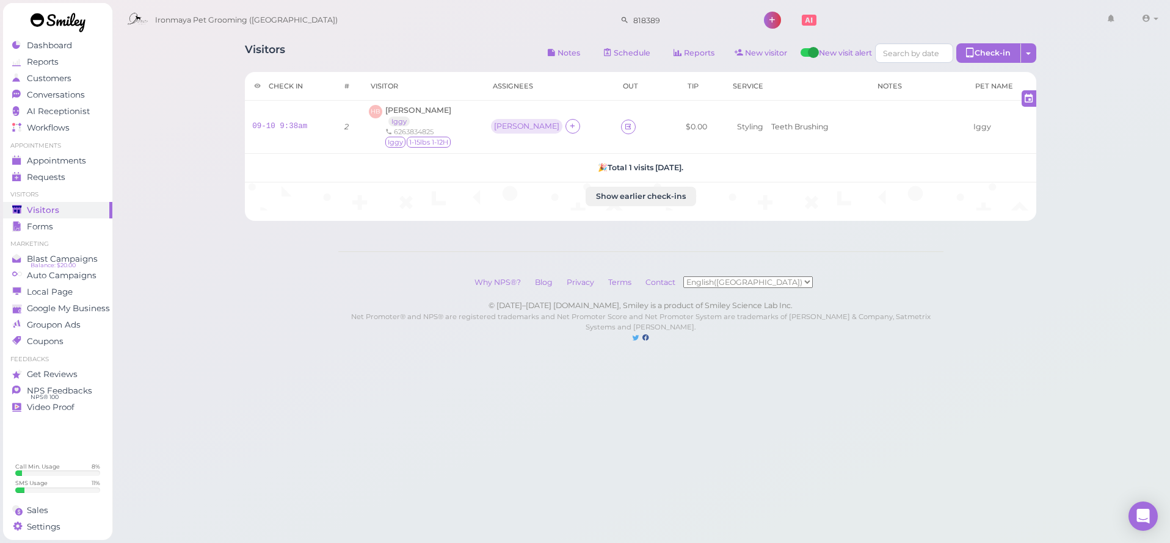
click at [347, 71] on div "Visitors Notes Schedule Reports New visitor New visit alert Check-in Customer c…" at bounding box center [641, 127] width 822 height 187
click at [78, 159] on span "Appointments" at bounding box center [56, 161] width 59 height 10
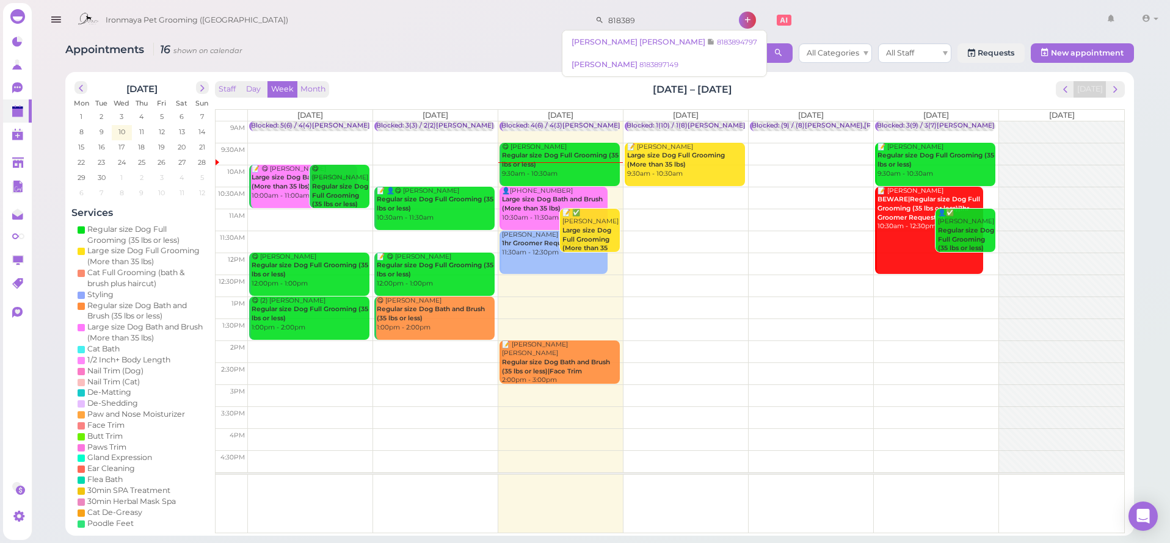
drag, startPoint x: 648, startPoint y: 21, endPoint x: 539, endPoint y: 26, distance: 109.4
click at [539, 26] on div "Ironmaya Pet Grooming (San Dimas) 818389 1 Account" at bounding box center [616, 20] width 1091 height 35
drag, startPoint x: 627, startPoint y: 18, endPoint x: 581, endPoint y: 16, distance: 45.2
click at [588, 16] on div "818389" at bounding box center [655, 20] width 134 height 20
type input "8904438"
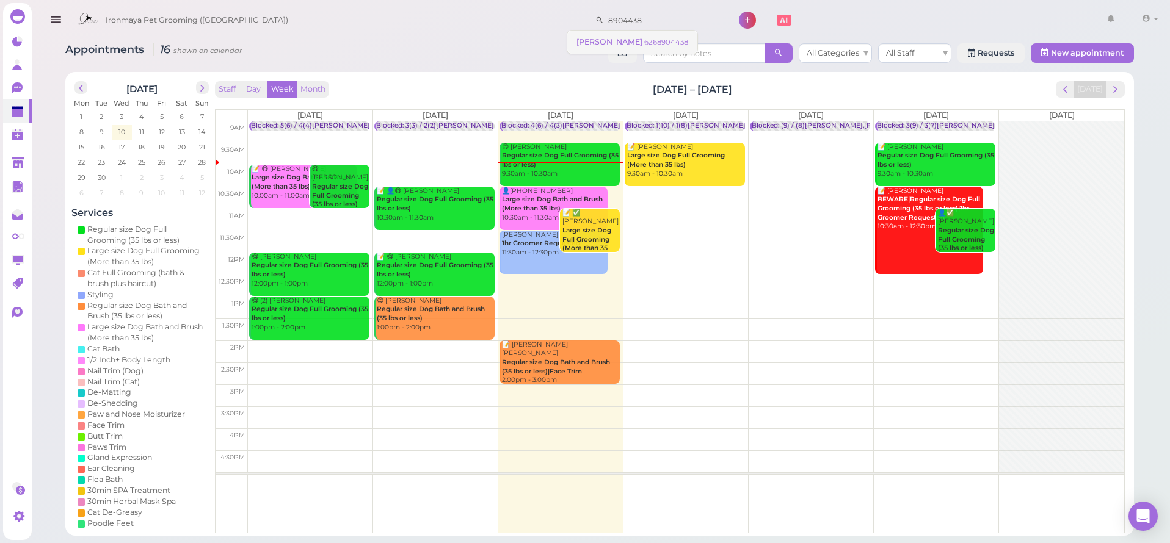
click at [646, 43] on small "6268904438" at bounding box center [666, 42] width 44 height 9
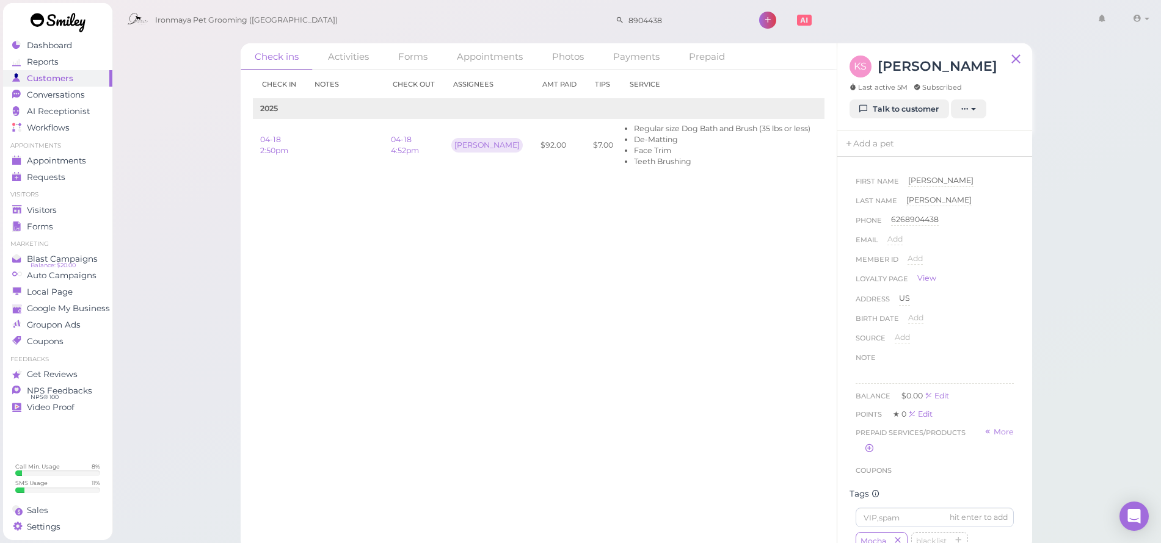
scroll to position [107, 0]
click at [62, 159] on span "Appointments" at bounding box center [56, 161] width 59 height 10
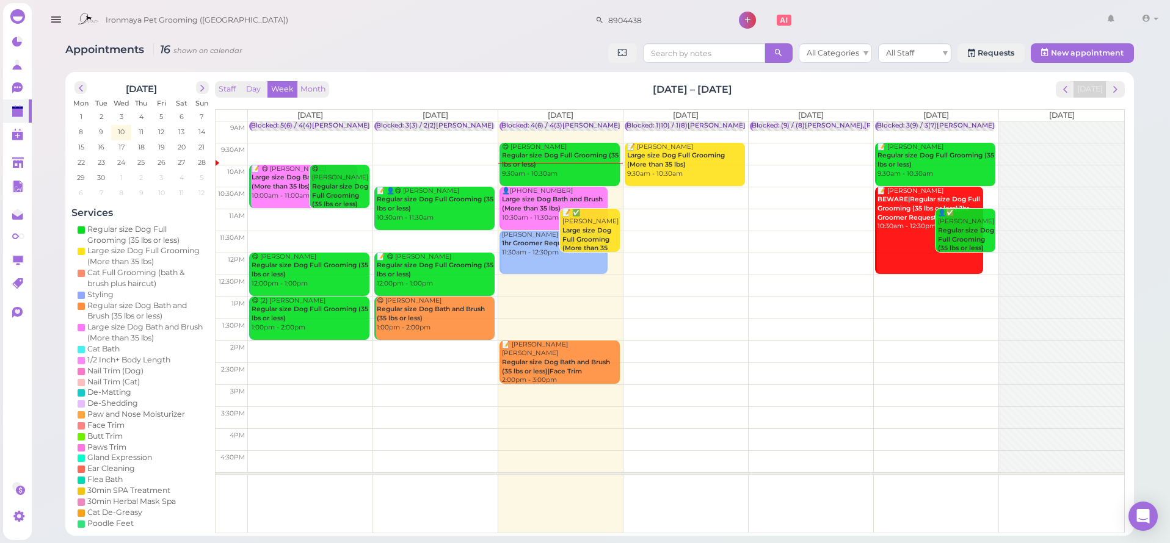
click at [892, 324] on td at bounding box center [686, 330] width 876 height 22
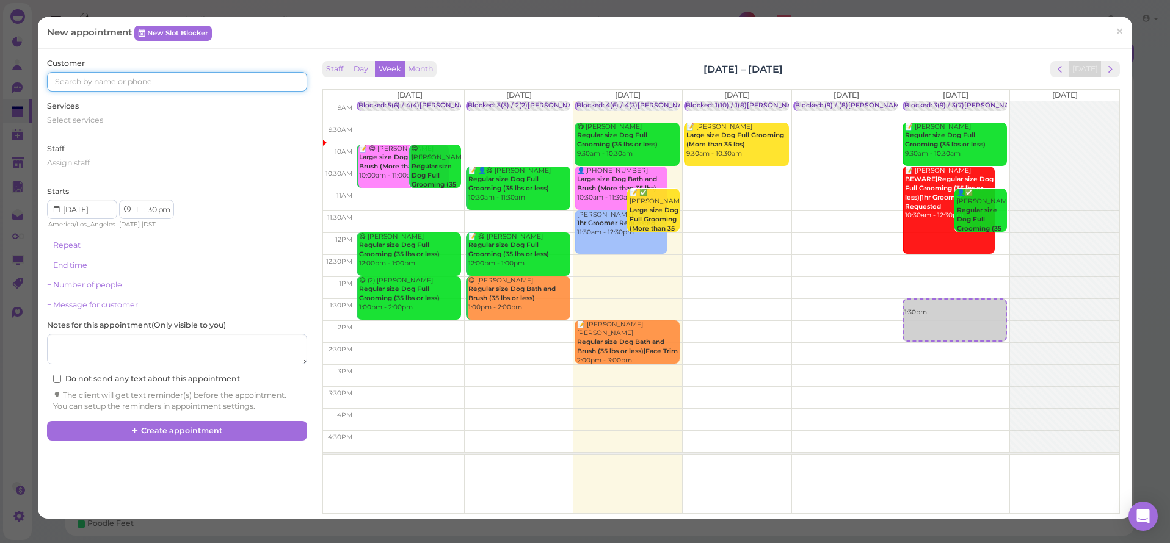
click at [185, 81] on input at bounding box center [177, 82] width 260 height 20
type input "6268904438"
click at [93, 100] on span "Krystal Saenz" at bounding box center [91, 103] width 68 height 9
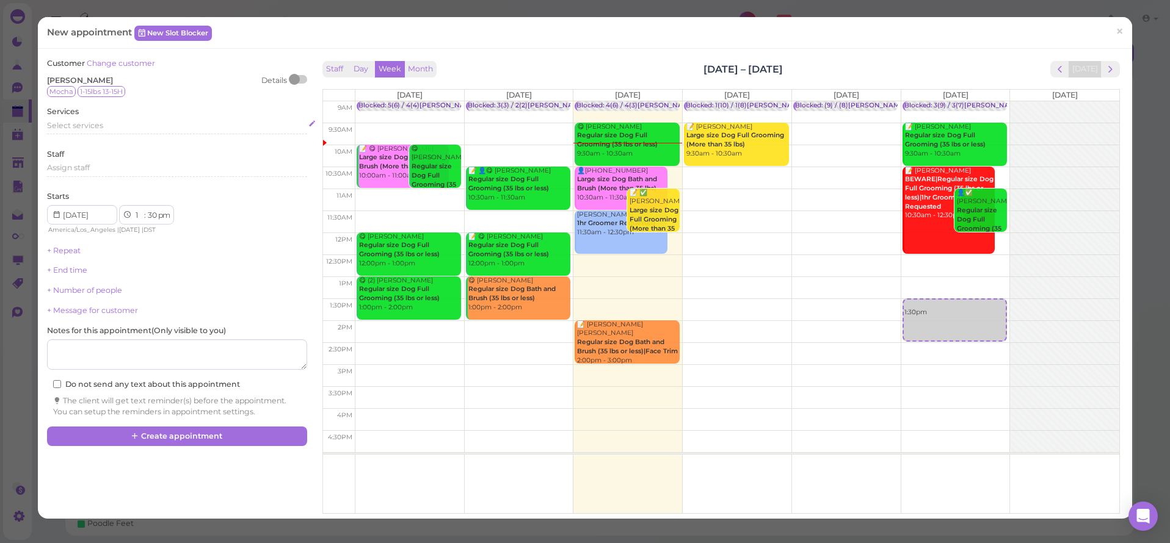
click at [81, 124] on span "Select services" at bounding box center [75, 125] width 56 height 9
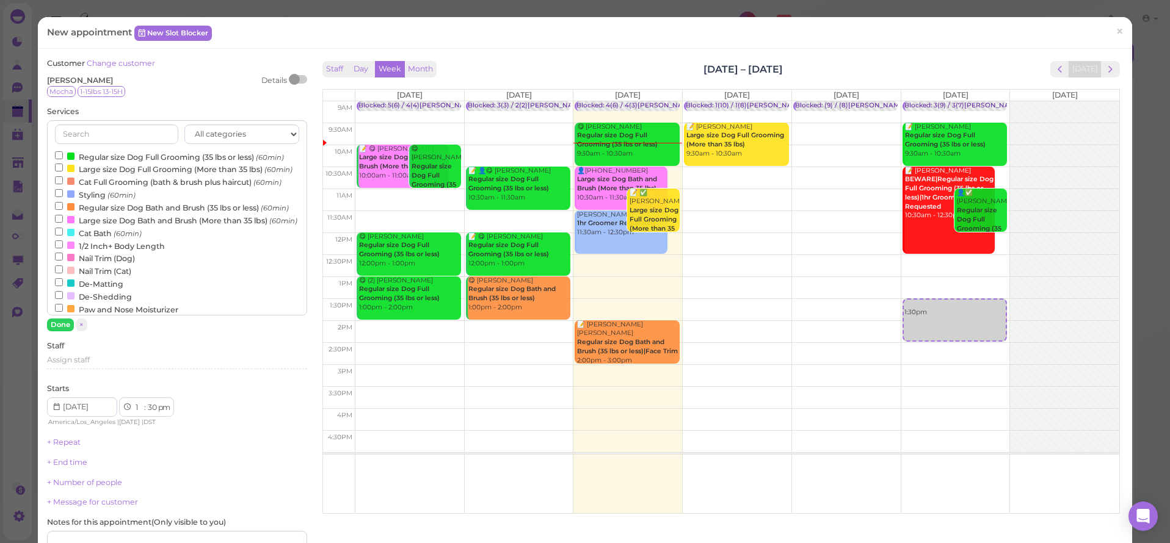
click at [85, 153] on label "Regular size Dog Full Grooming (35 lbs or less) (60min)" at bounding box center [169, 156] width 229 height 13
click at [63, 153] on input "Regular size Dog Full Grooming (35 lbs or less) (60min)" at bounding box center [59, 155] width 8 height 8
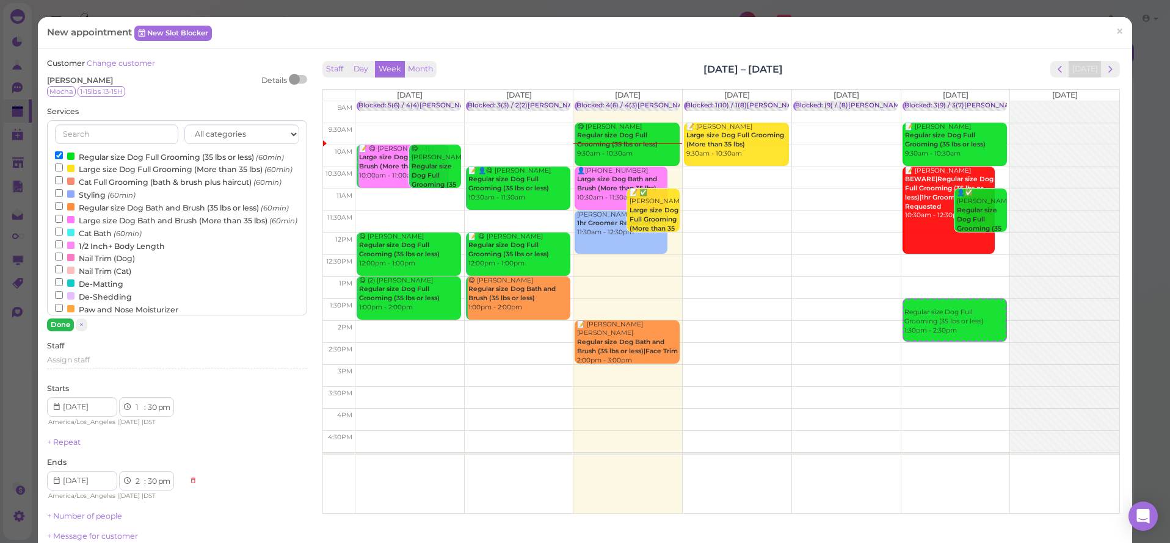
click at [59, 322] on button "Done" at bounding box center [60, 325] width 27 height 13
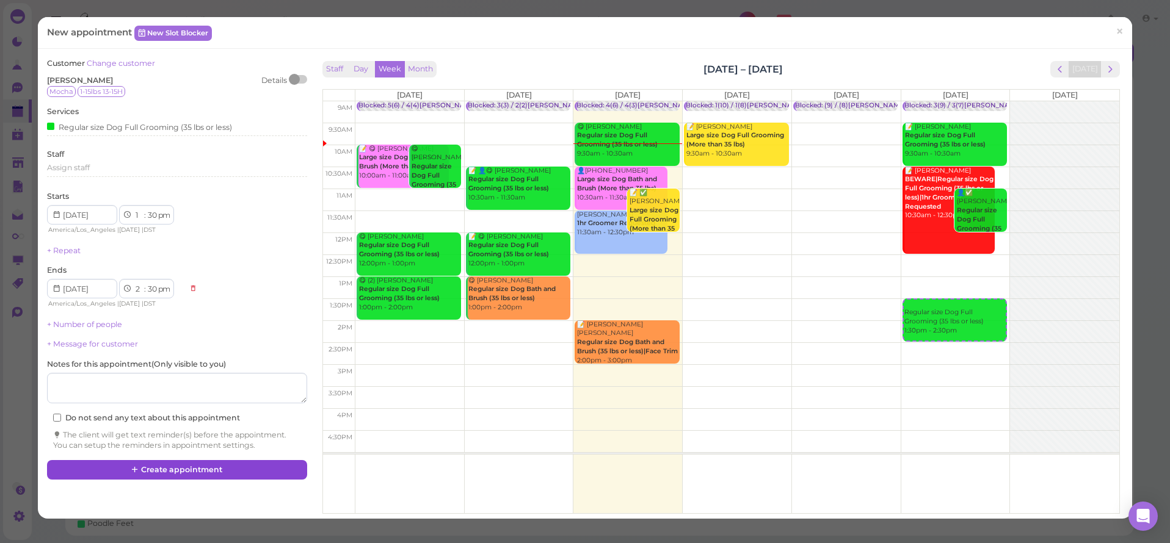
click at [167, 468] on button "Create appointment" at bounding box center [177, 470] width 260 height 20
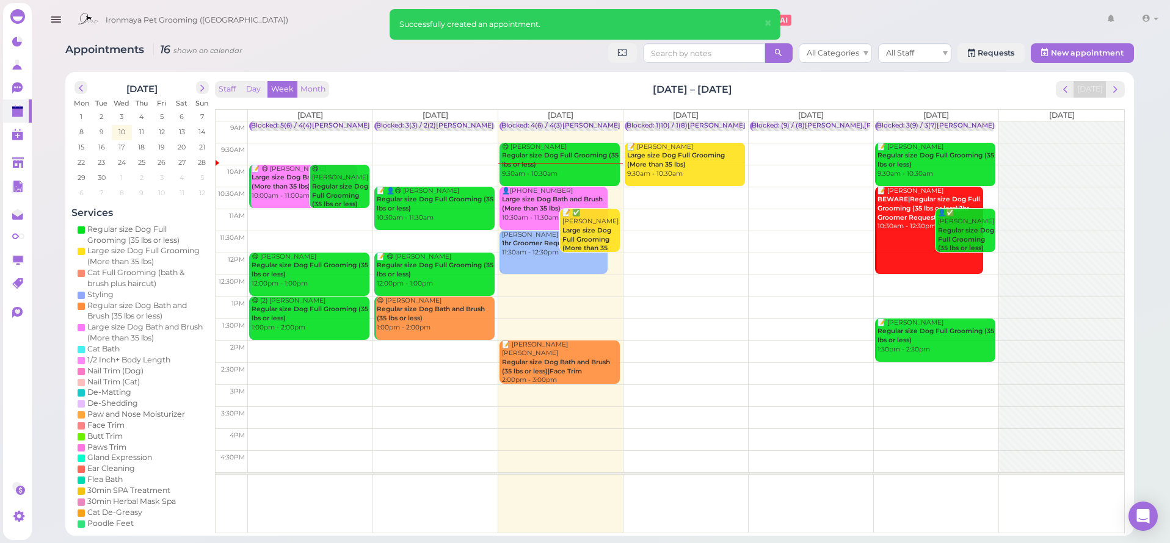
click at [914, 332] on b "Regular size Dog Full Grooming (35 lbs or less)" at bounding box center [936, 335] width 117 height 17
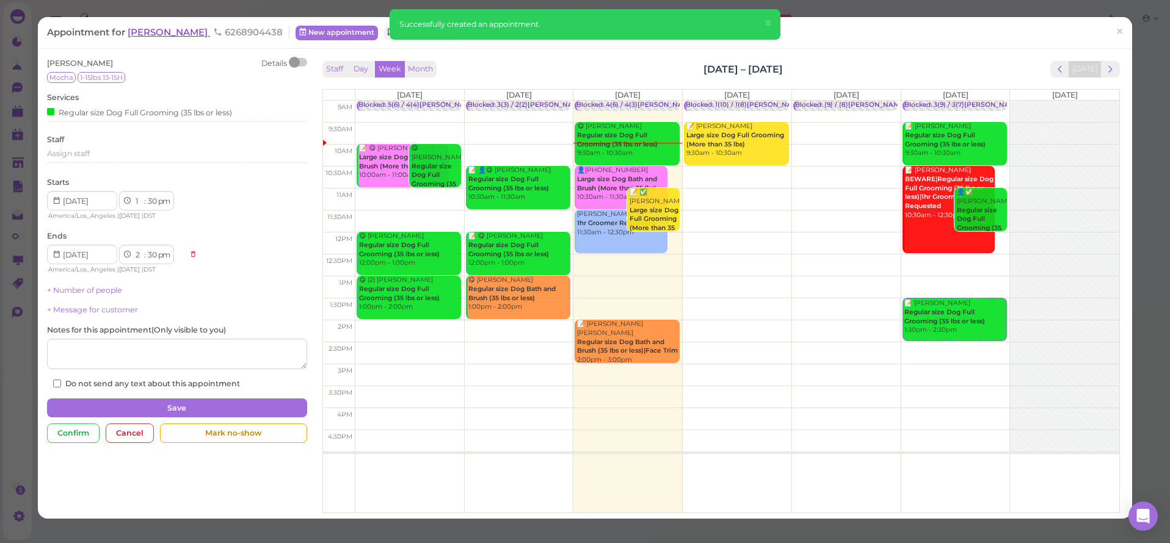
click at [176, 34] on span "Krystal Saenz" at bounding box center [169, 32] width 82 height 12
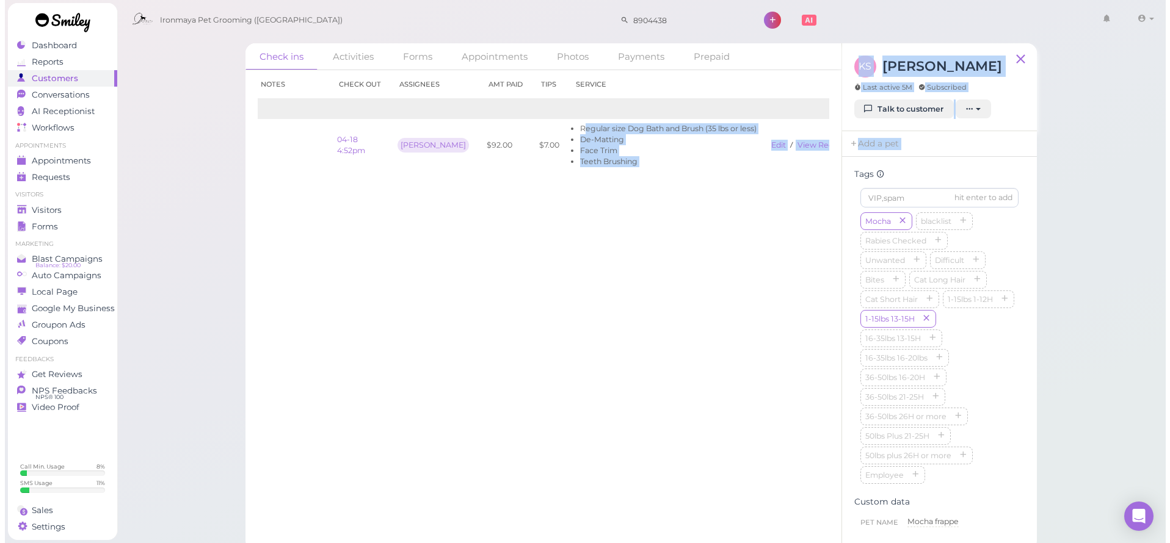
scroll to position [0, 60]
drag, startPoint x: 611, startPoint y: 130, endPoint x: 838, endPoint y: 159, distance: 229.0
click at [838, 159] on div "Check ins Activities Forms Appointments Photos Payments Prepaid Check in Notes …" at bounding box center [636, 296] width 791 height 507
click at [799, 146] on link "View receipt" at bounding box center [816, 144] width 50 height 9
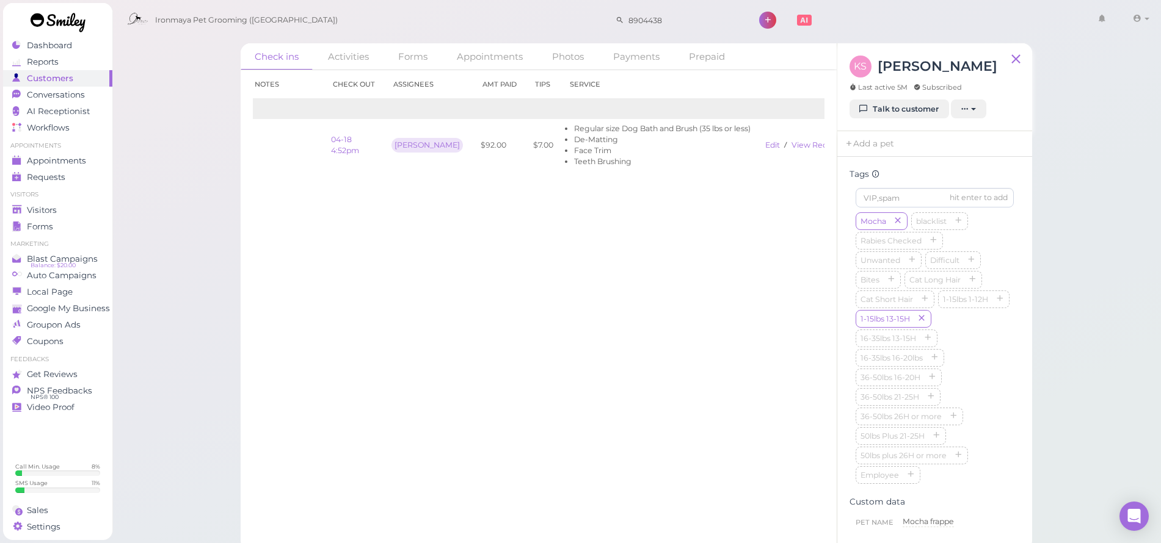
click at [133, 70] on div "Check ins Activities Forms Appointments Photos Payments Prepaid Check in Notes …" at bounding box center [637, 275] width 1050 height 551
click at [69, 45] on span "Dashboard" at bounding box center [49, 45] width 45 height 10
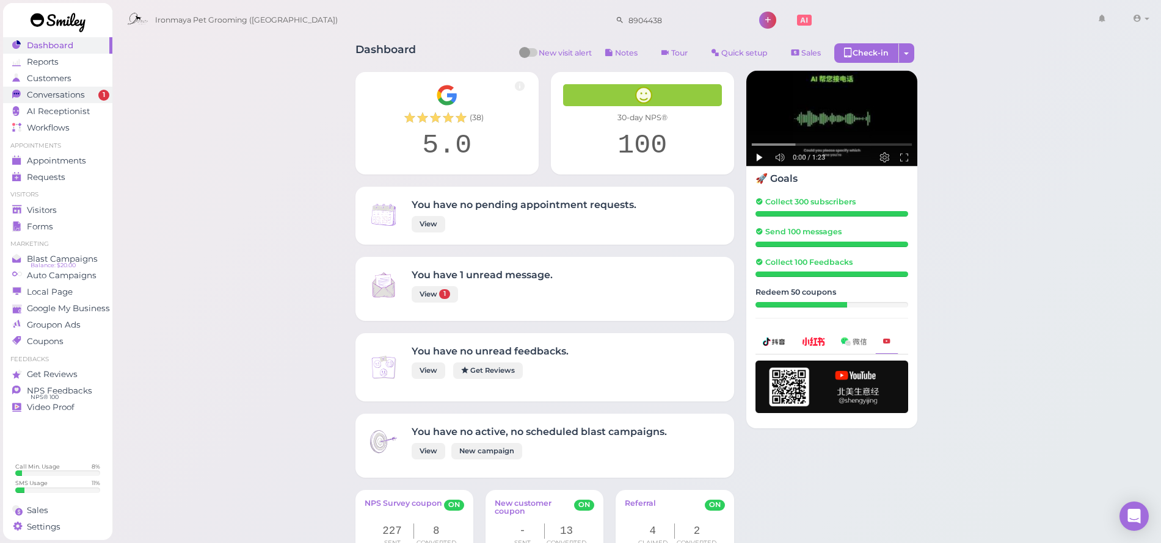
click at [78, 95] on span "Conversations" at bounding box center [56, 95] width 58 height 10
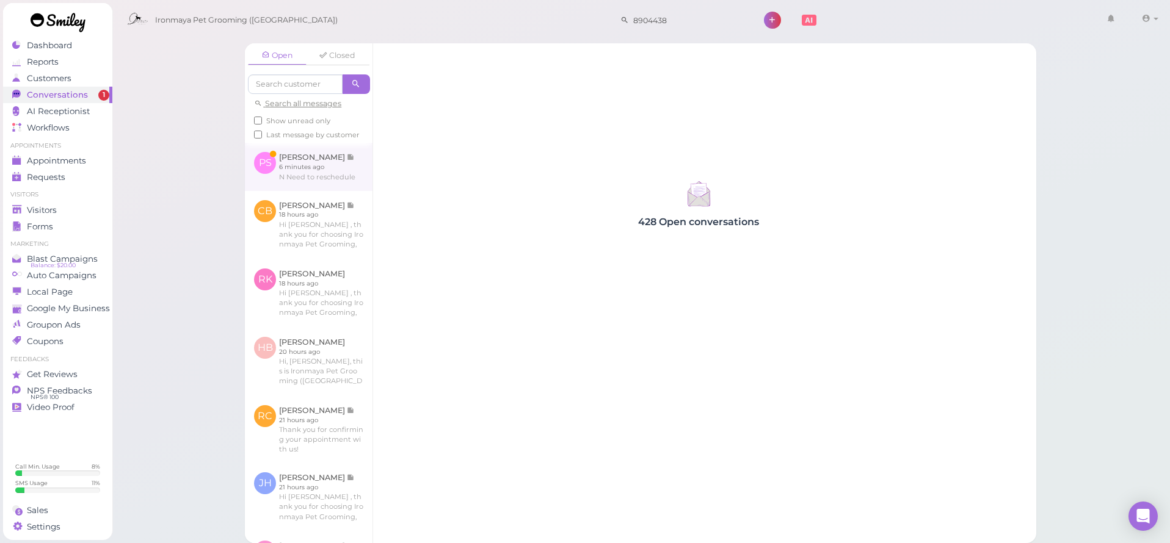
click at [315, 174] on link at bounding box center [309, 167] width 128 height 48
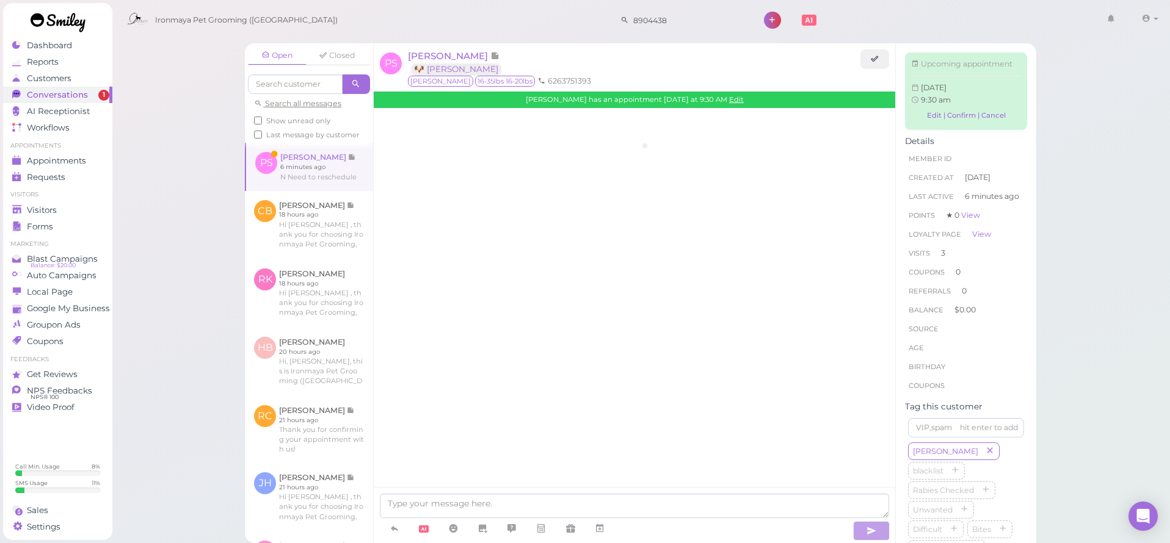
scroll to position [1590, 0]
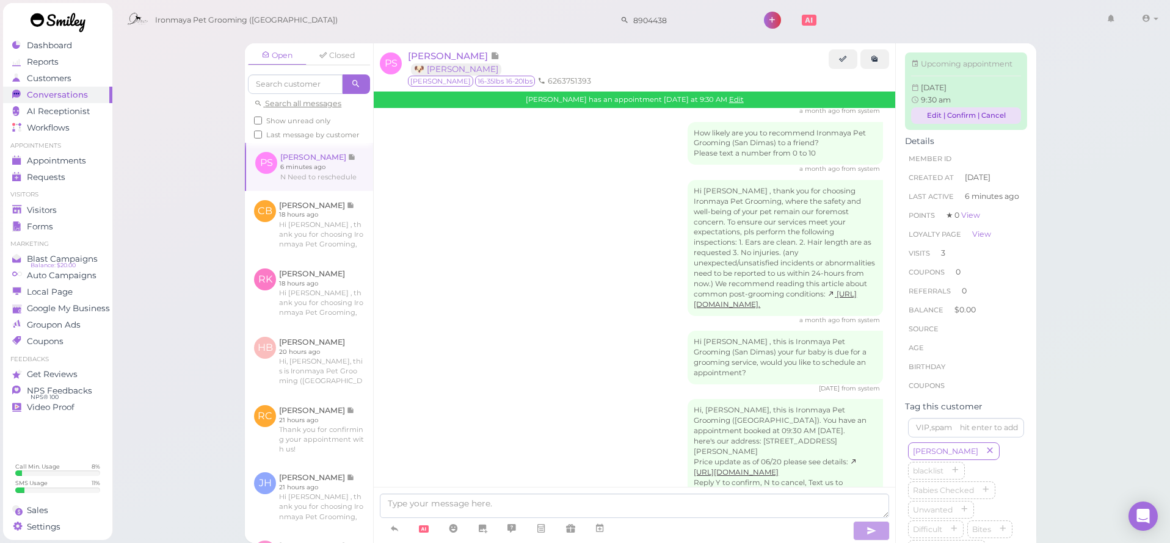
click at [981, 124] on link "Edit | Confirm | Cancel" at bounding box center [966, 115] width 110 height 16
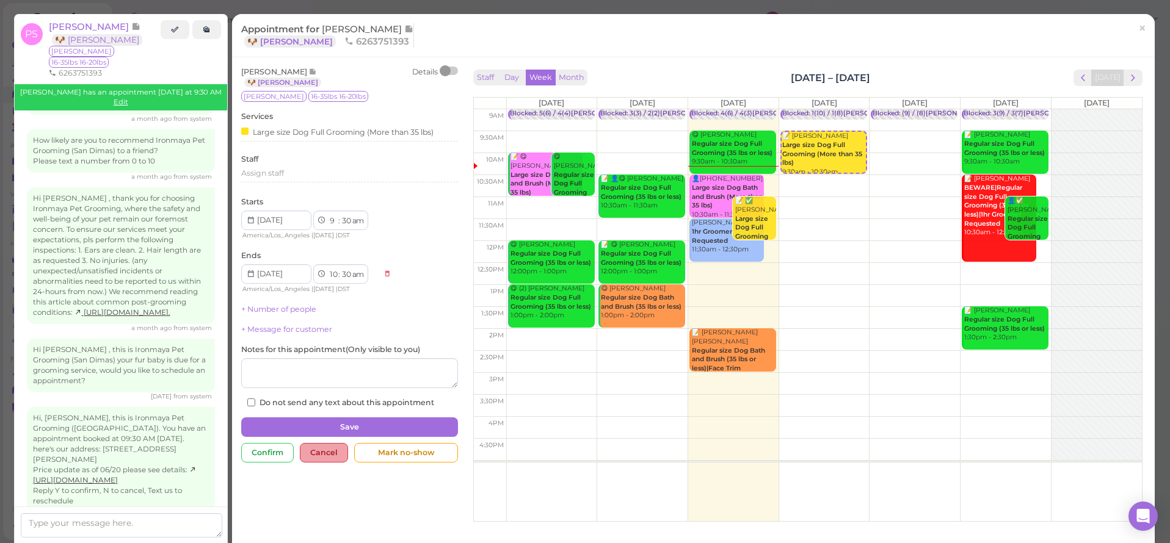
click at [326, 443] on div "Cancel" at bounding box center [324, 453] width 48 height 20
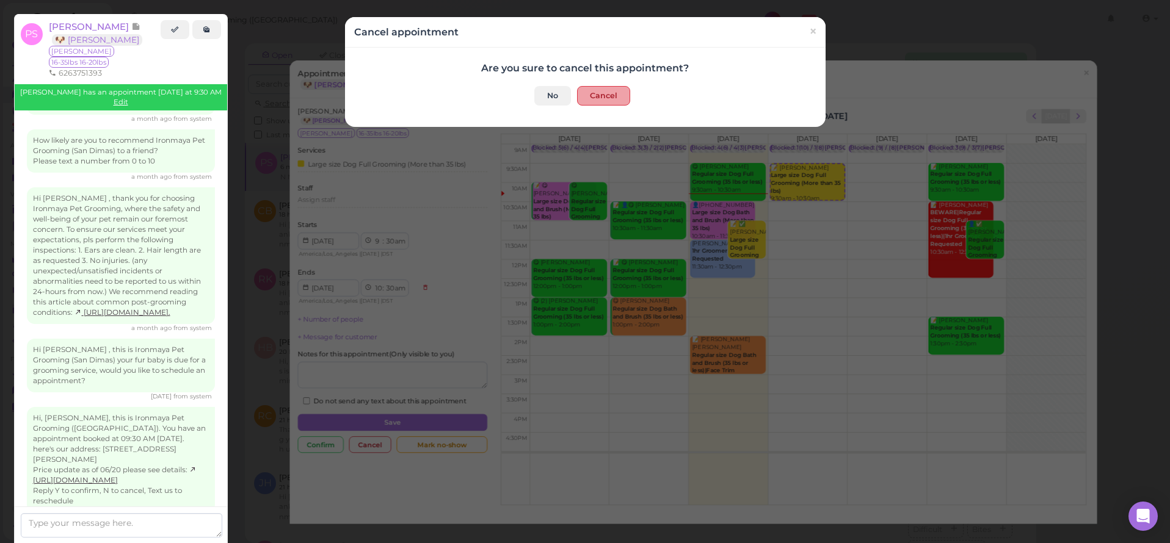
click at [588, 96] on button "Cancel" at bounding box center [603, 96] width 53 height 20
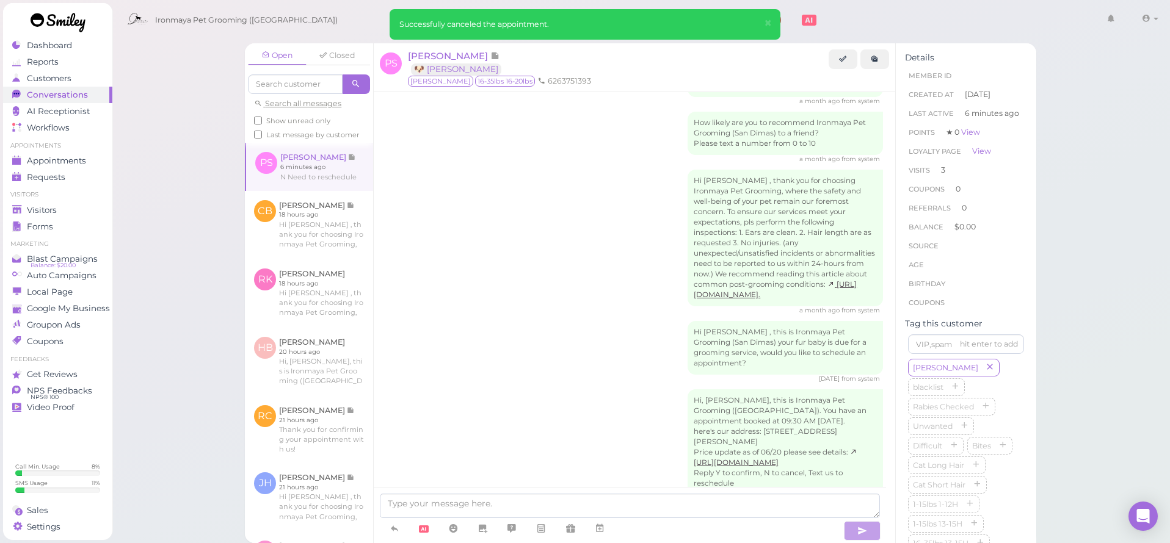
scroll to position [1641, 0]
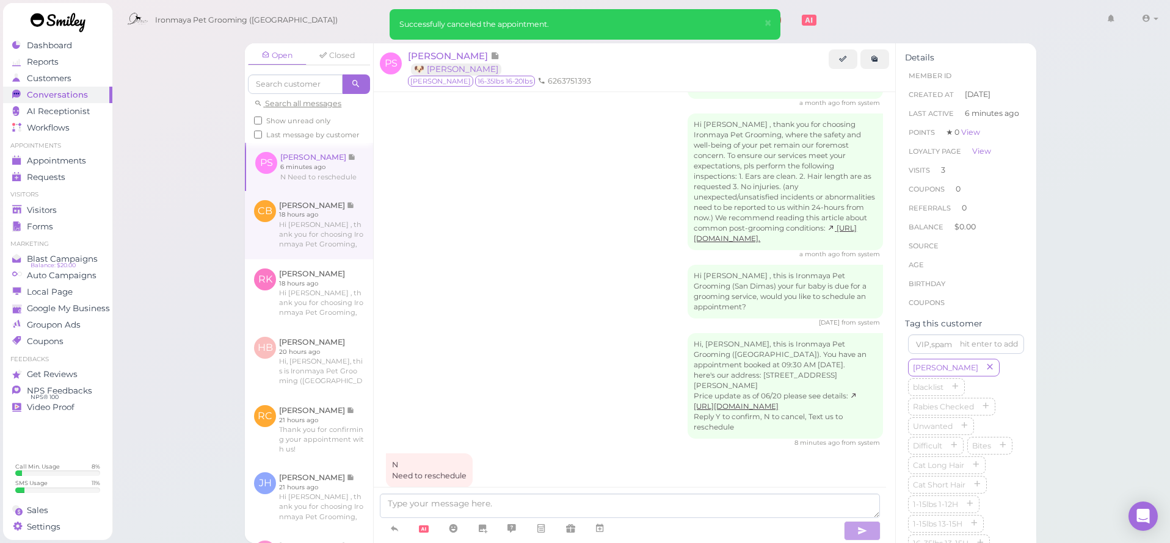
click at [357, 233] on link at bounding box center [309, 225] width 128 height 68
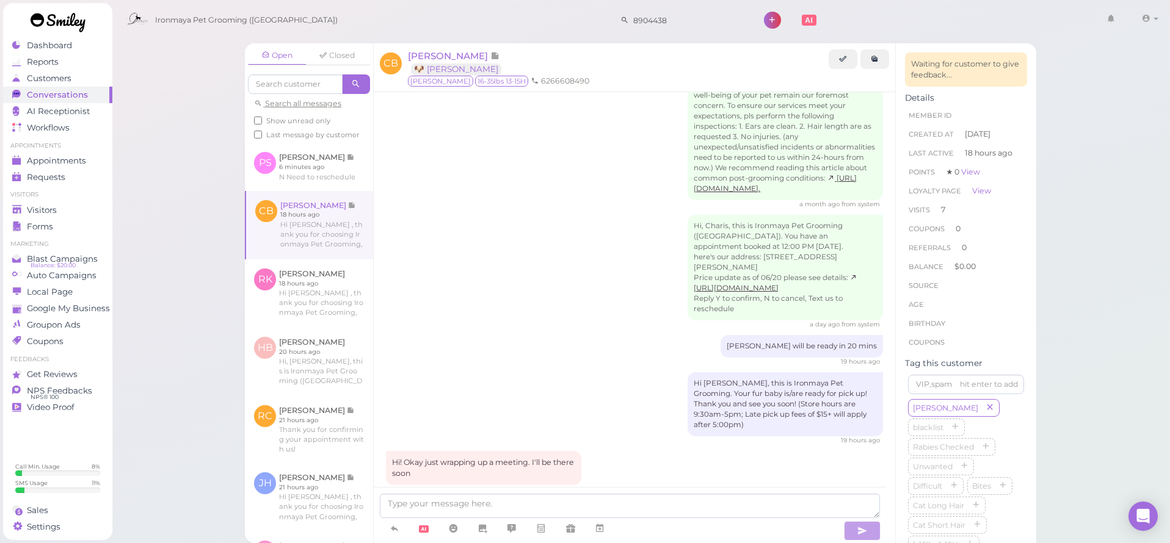
scroll to position [1939, 0]
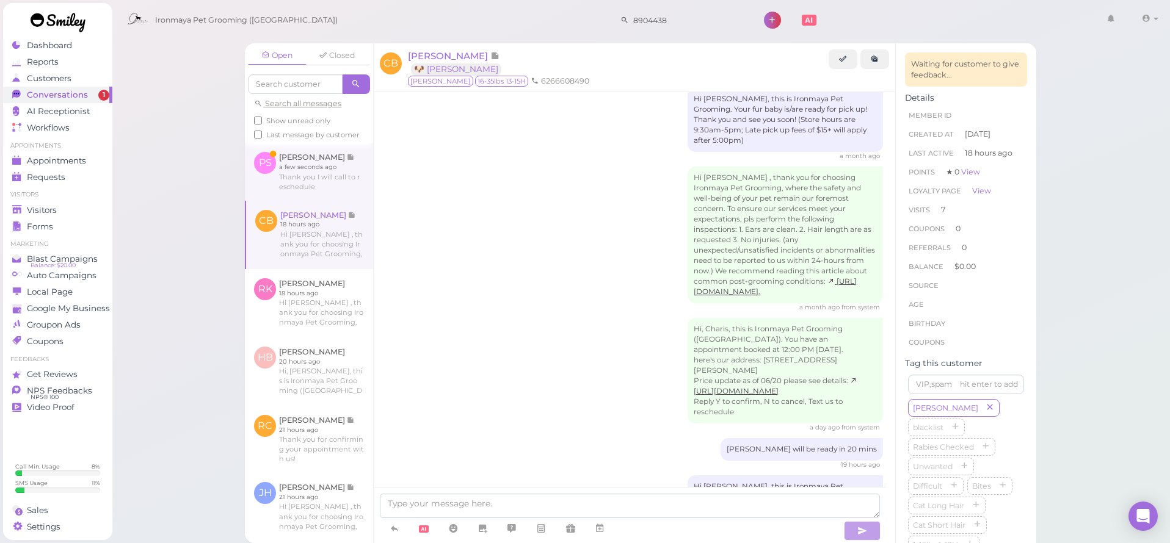
click at [296, 198] on link at bounding box center [309, 171] width 128 height 57
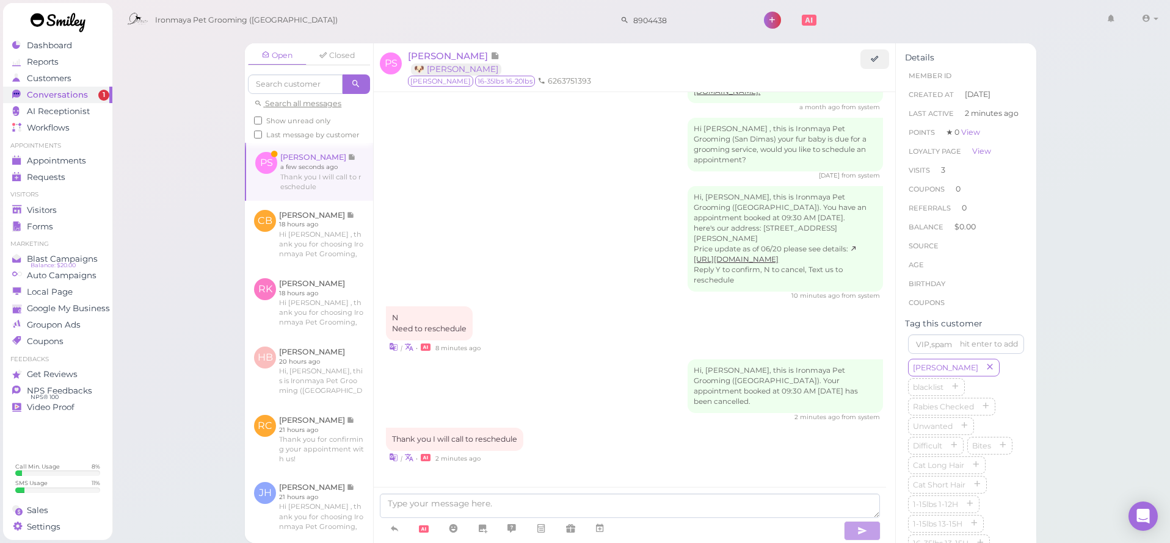
scroll to position [1682, 0]
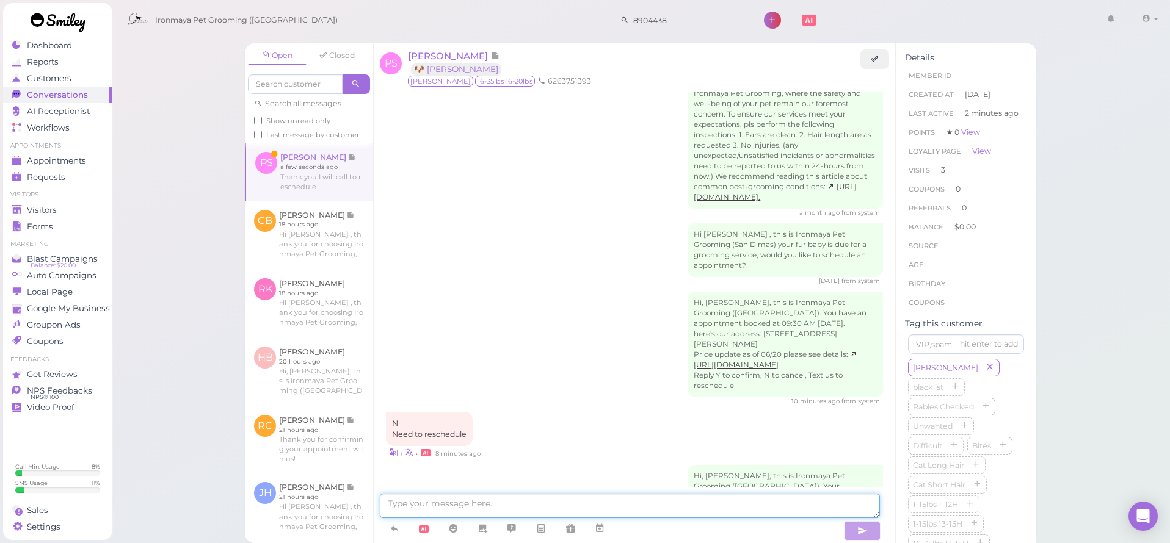
click at [478, 509] on textarea at bounding box center [630, 506] width 500 height 24
type textarea "s"
drag, startPoint x: 402, startPoint y: 515, endPoint x: 407, endPoint y: 502, distance: 14.3
click at [407, 502] on textarea "sure, we will see you soon" at bounding box center [630, 506] width 500 height 24
click at [409, 501] on textarea "sure, we will see you soon" at bounding box center [630, 506] width 500 height 24
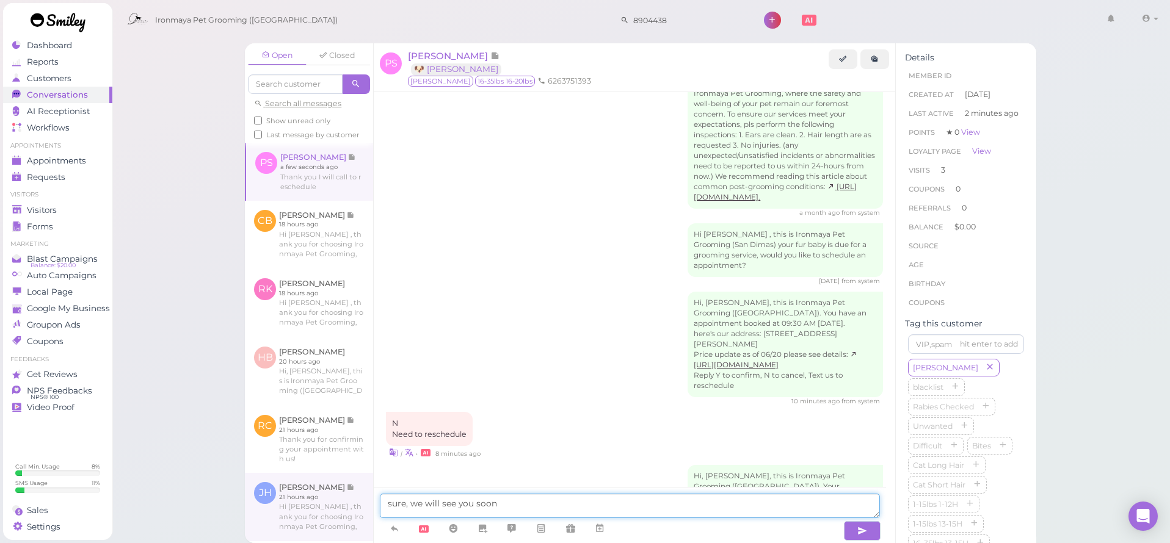
drag, startPoint x: 410, startPoint y: 506, endPoint x: 340, endPoint y: 507, distance: 70.2
click at [340, 507] on div "Open Closed Search all messages Show unread only Last message by customer PS Pe…" at bounding box center [640, 293] width 791 height 500
type textarea "you are welcome Penny, we will see you soon"
click at [605, 509] on textarea "you are welcome Penny, we will see you soon" at bounding box center [630, 506] width 500 height 24
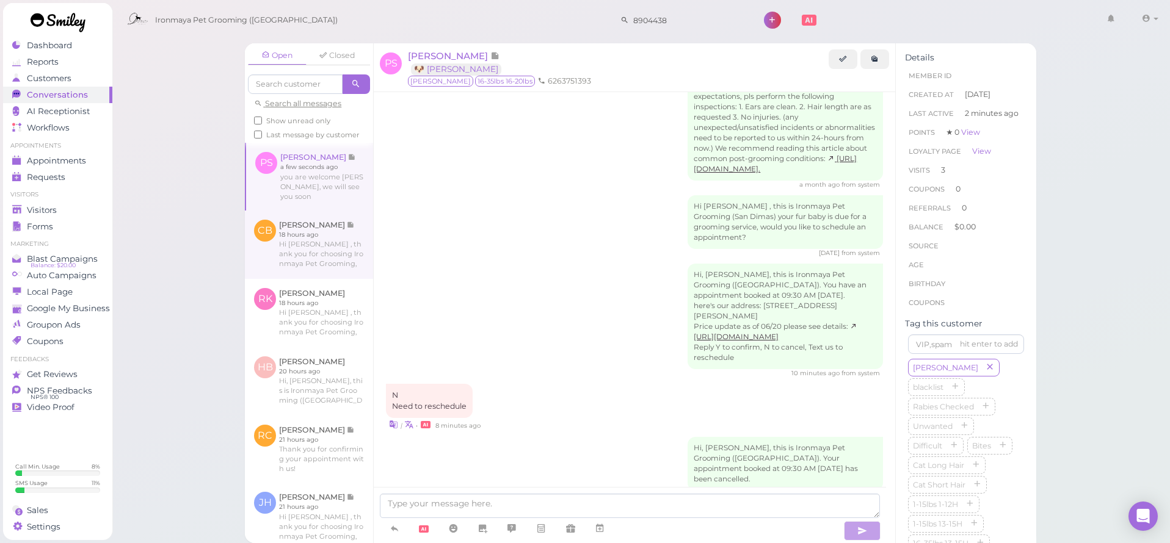
click at [306, 249] on link at bounding box center [309, 245] width 128 height 68
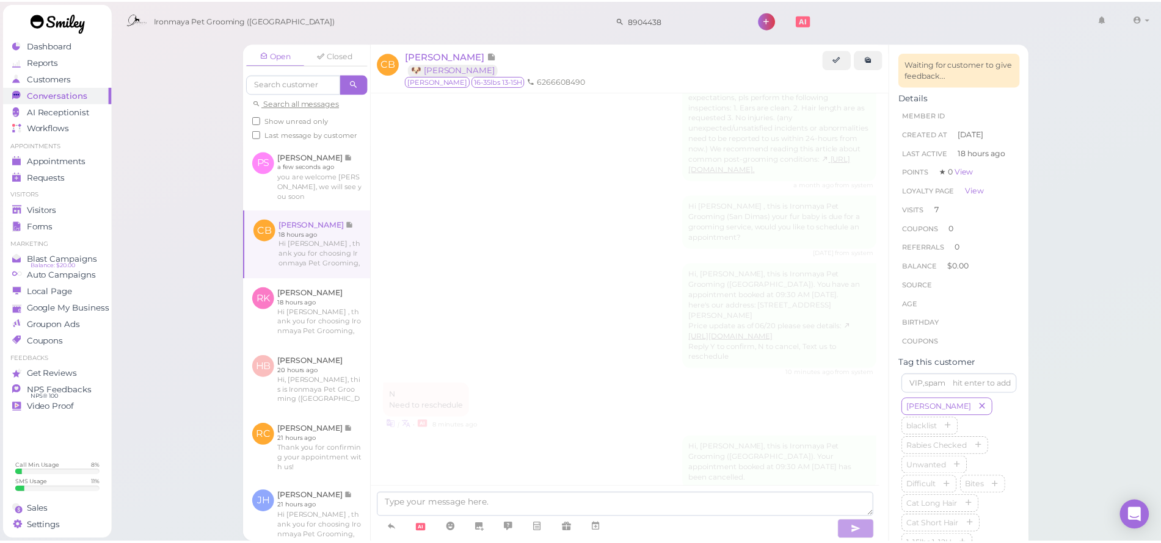
scroll to position [2146, 0]
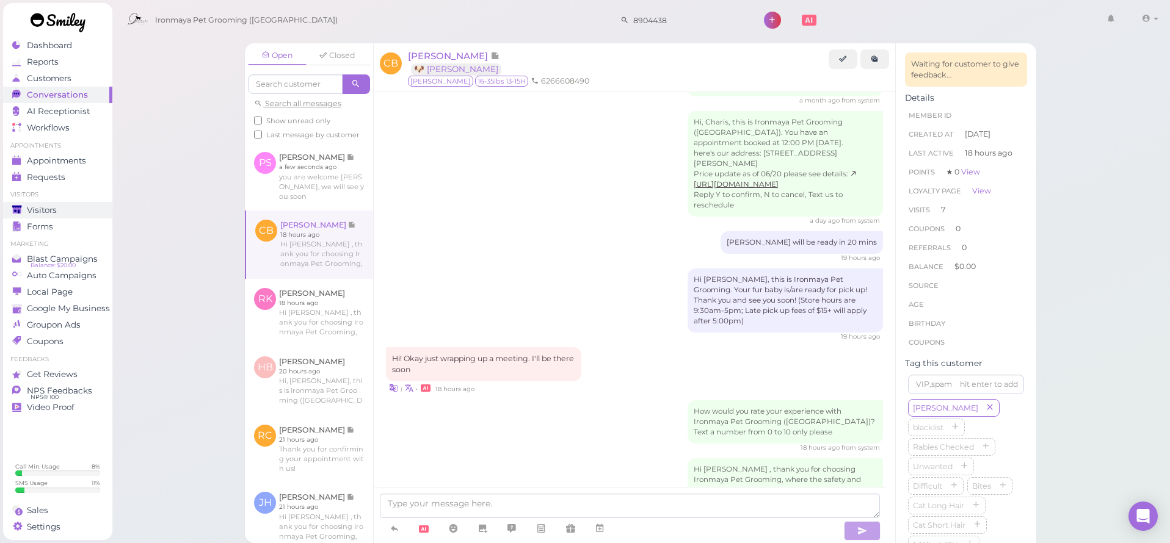
click at [29, 212] on span "Visitors" at bounding box center [42, 210] width 30 height 10
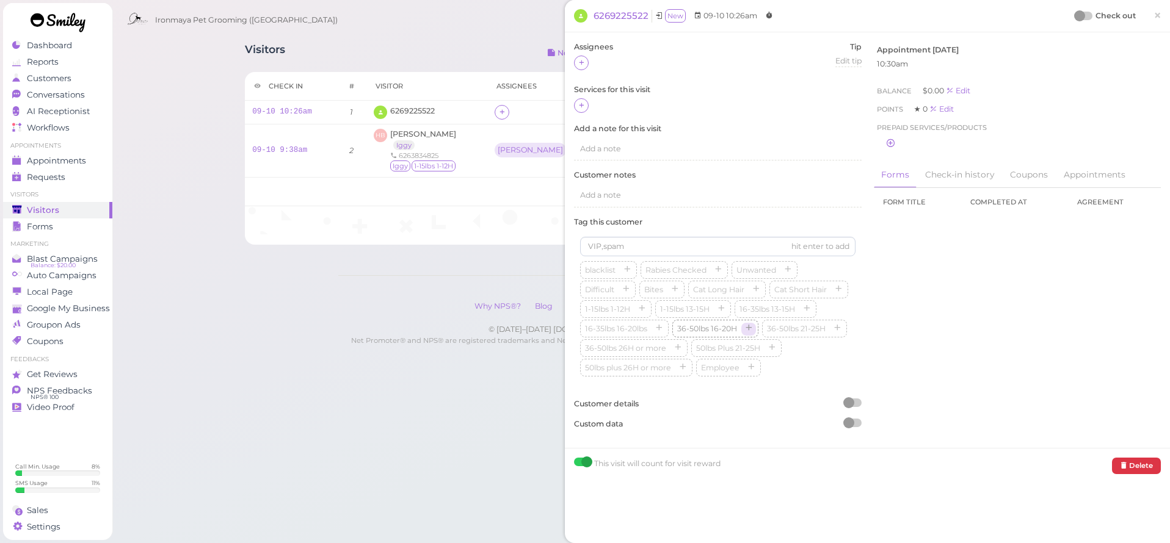
click at [752, 325] on icon "button" at bounding box center [748, 329] width 7 height 9
click at [1154, 17] on span "×" at bounding box center [1158, 15] width 8 height 17
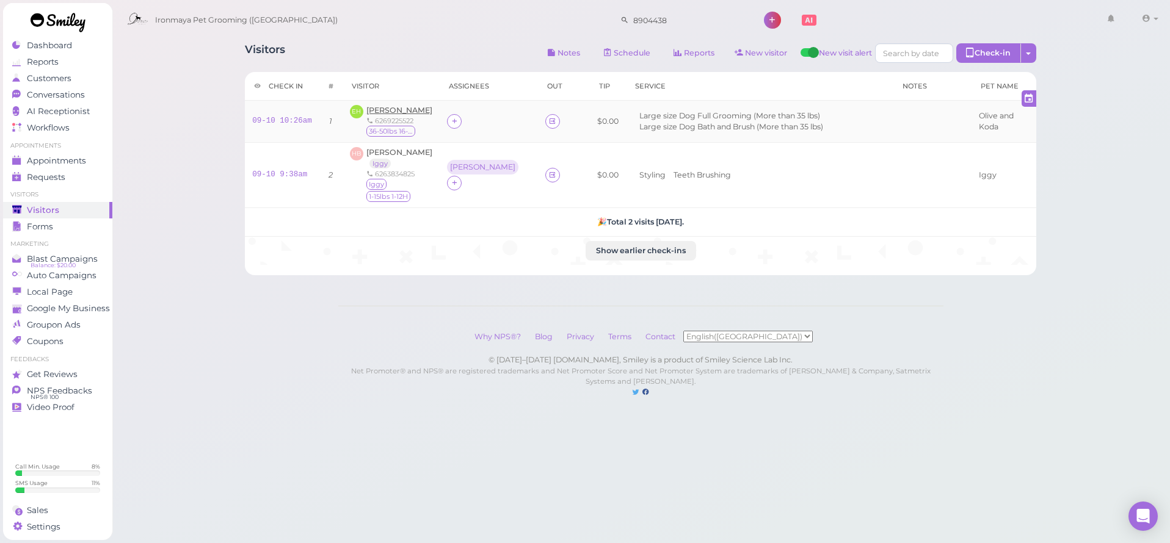
click at [396, 109] on span "Emily Hicks" at bounding box center [399, 110] width 66 height 9
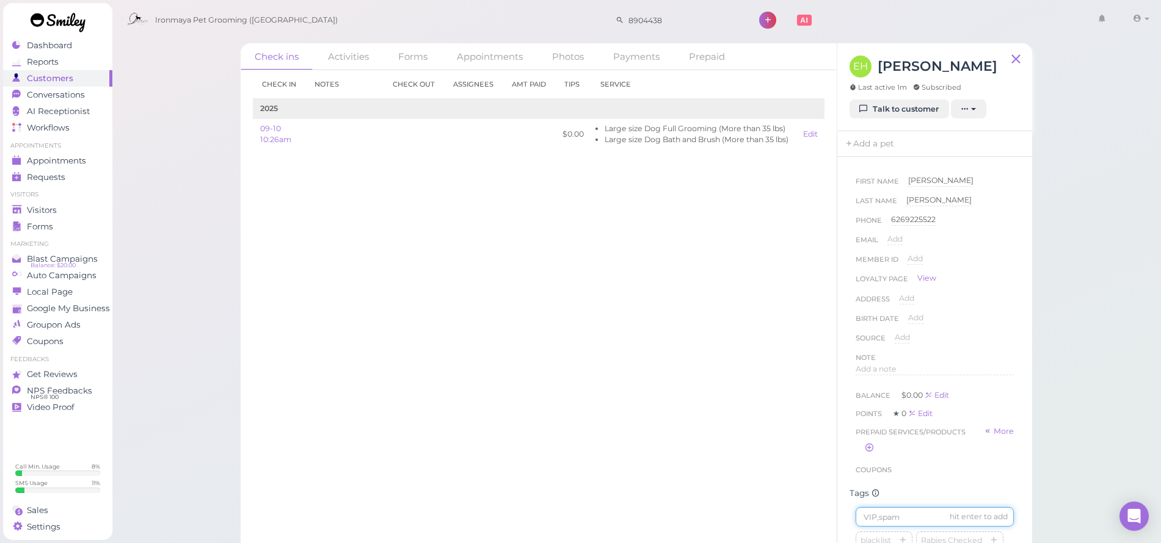
click at [874, 525] on input at bounding box center [935, 517] width 158 height 20
type input "Olive"
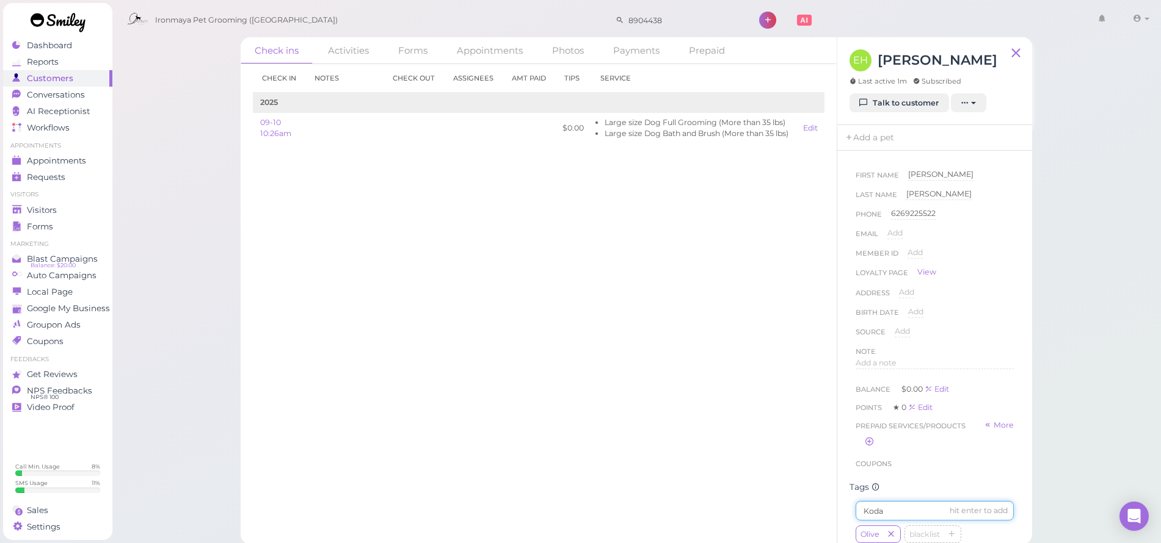
type input "Koda"
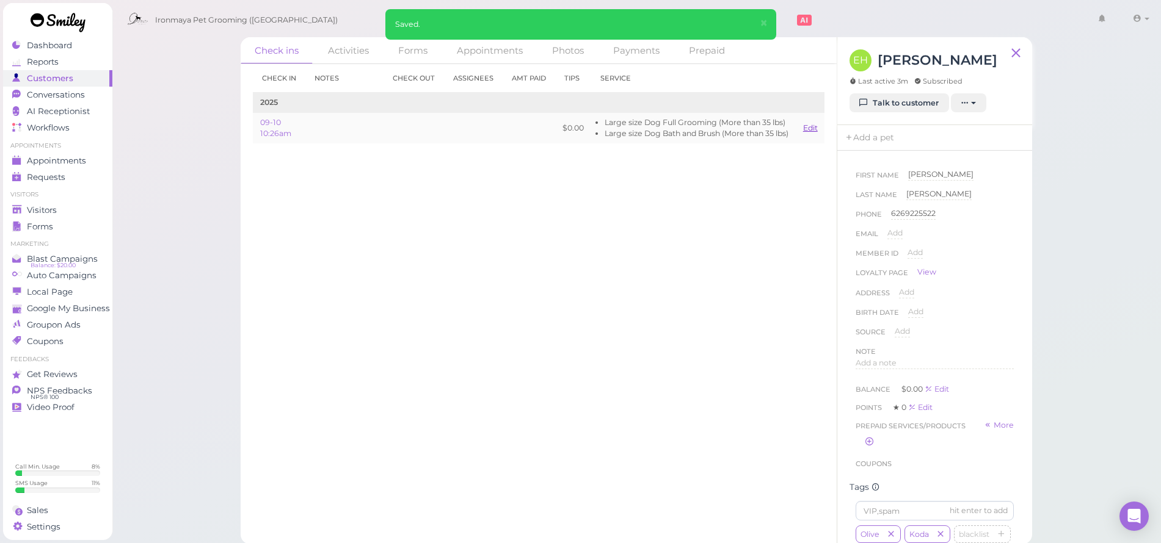
click at [813, 125] on link "Edit" at bounding box center [810, 127] width 15 height 9
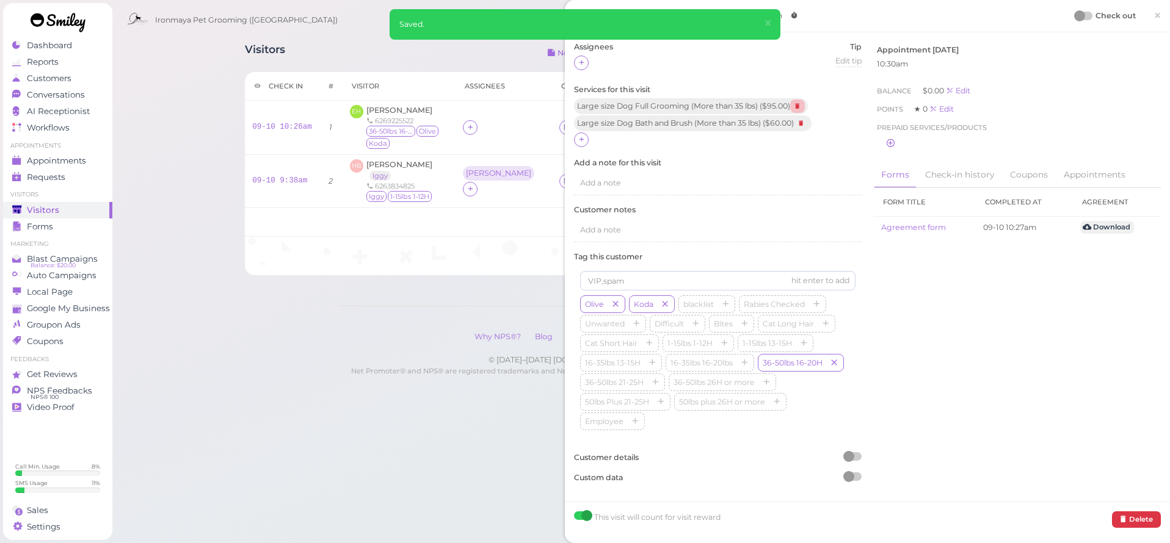
click at [798, 102] on icon at bounding box center [797, 106] width 15 height 13
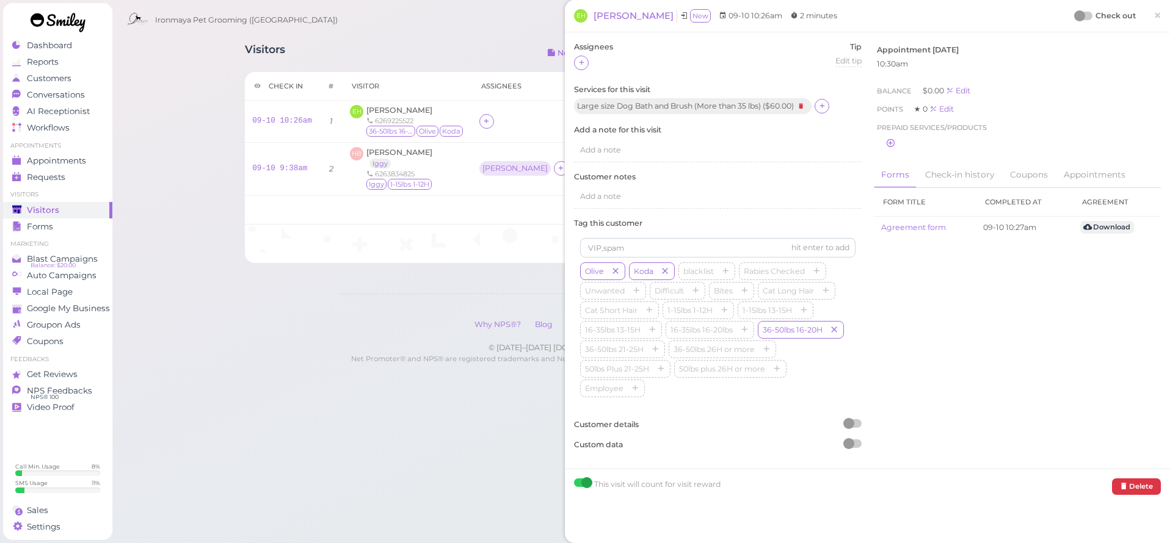
click at [1154, 14] on span "×" at bounding box center [1158, 15] width 8 height 17
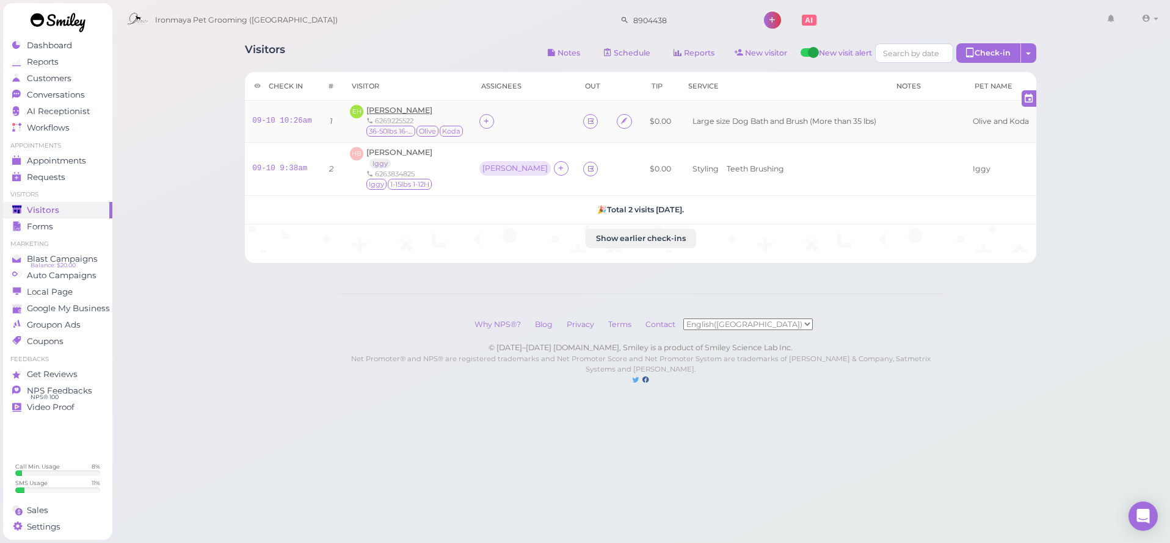
click at [408, 111] on span "Emily Hicks" at bounding box center [399, 110] width 66 height 9
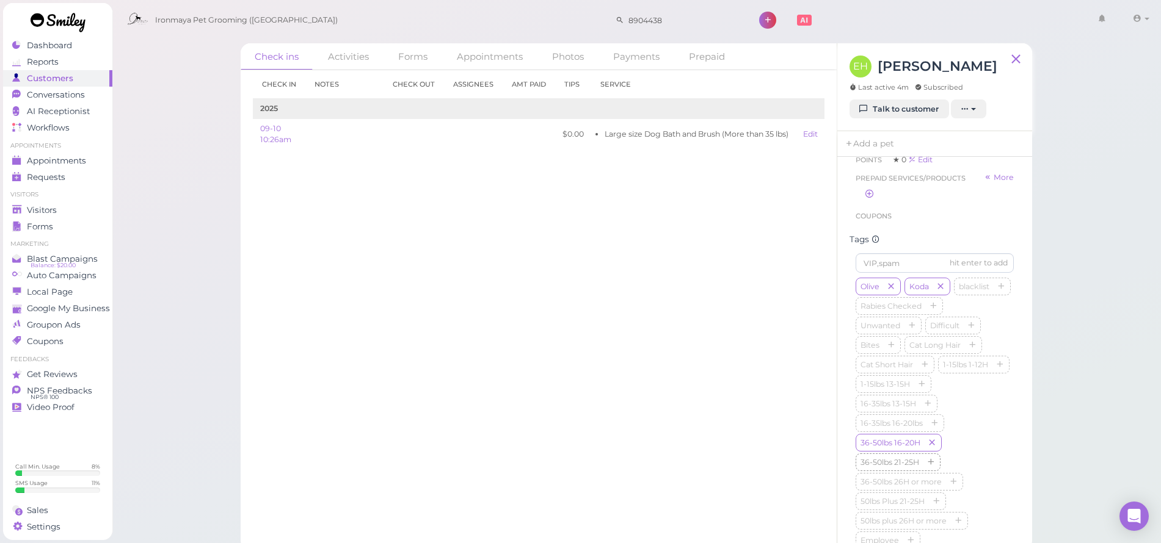
scroll to position [392, 0]
click at [938, 369] on icon "button" at bounding box center [935, 364] width 7 height 9
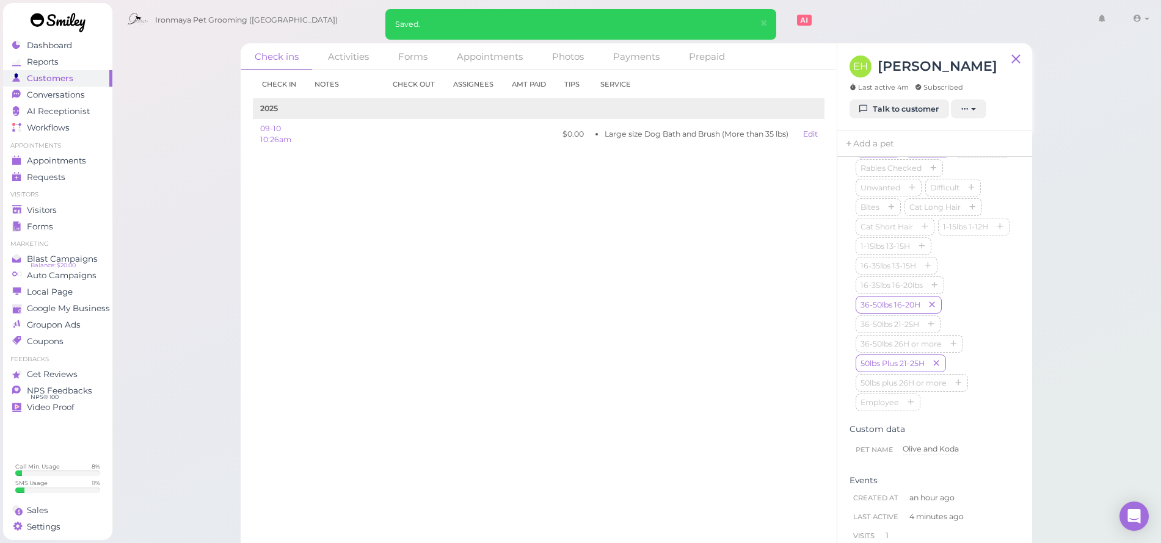
click at [608, 376] on div "Check in Notes Check out Assignees Amt Paid Tips Service 2025 09-10 10:26am $0.…" at bounding box center [539, 306] width 596 height 473
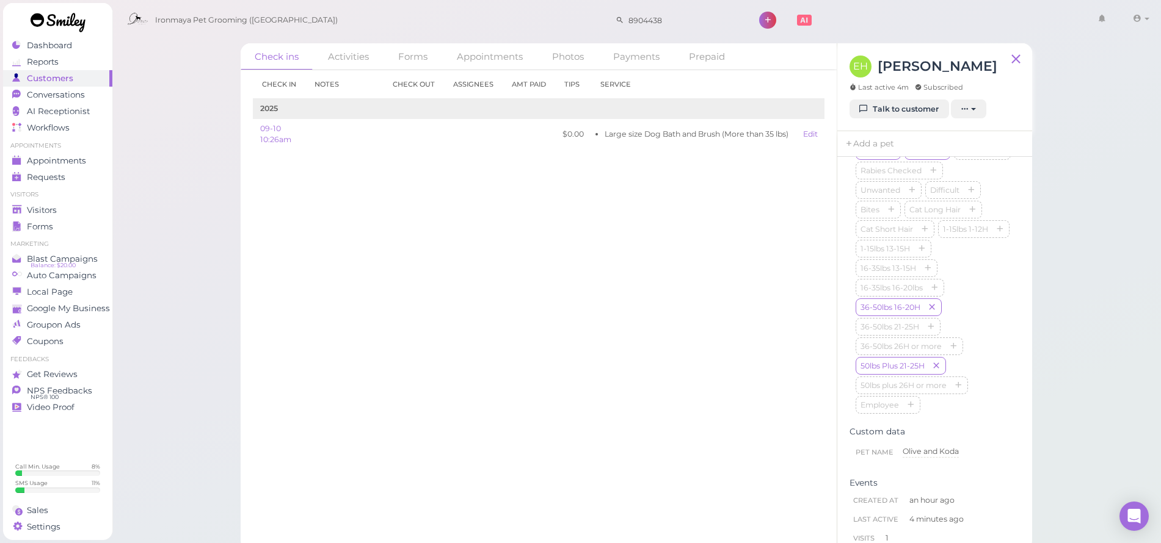
scroll to position [0, 0]
click at [881, 151] on link "Add a pet" at bounding box center [869, 144] width 64 height 26
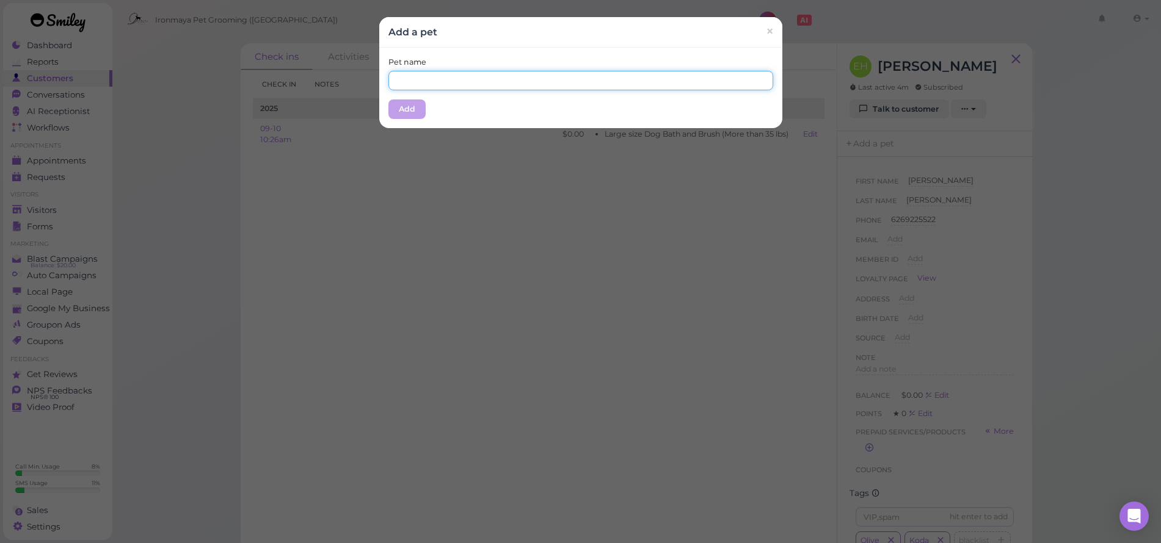
click at [502, 89] on input "text" at bounding box center [580, 81] width 385 height 20
type input "Olive"
drag, startPoint x: 420, startPoint y: 101, endPoint x: 406, endPoint y: 109, distance: 16.1
click at [418, 104] on div "Pet name Olive Add" at bounding box center [580, 88] width 403 height 81
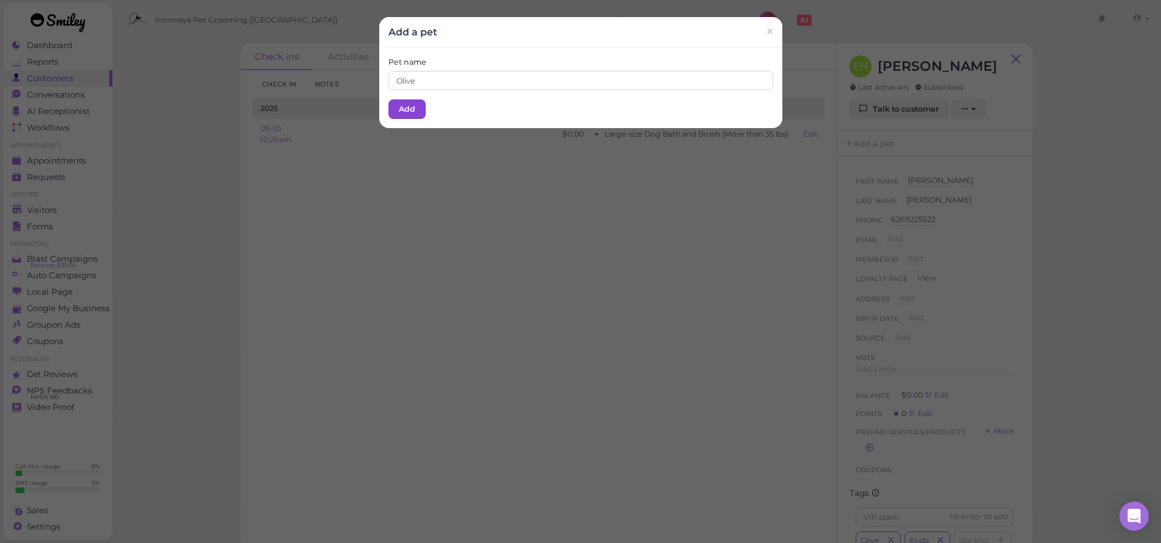
click at [401, 109] on button "Add" at bounding box center [406, 110] width 37 height 20
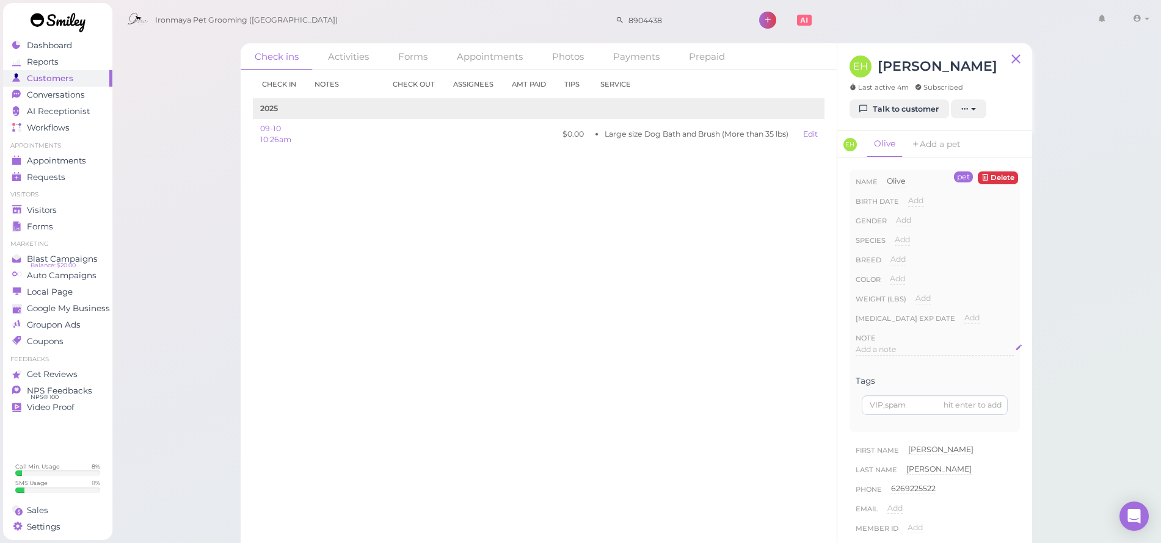
click at [879, 351] on span "Add a note" at bounding box center [876, 349] width 41 height 9
click at [881, 360] on div at bounding box center [934, 381] width 157 height 73
click at [873, 471] on button "Done" at bounding box center [869, 467] width 27 height 13
click at [926, 138] on link "Add a pet" at bounding box center [936, 144] width 64 height 26
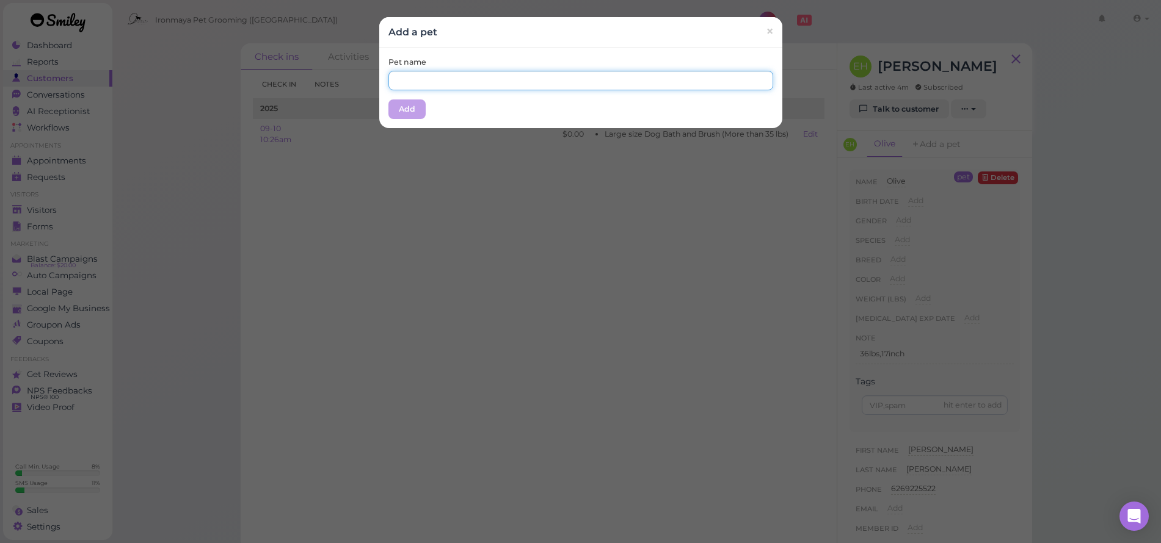
click at [439, 80] on input "text" at bounding box center [580, 81] width 385 height 20
type input "Koda"
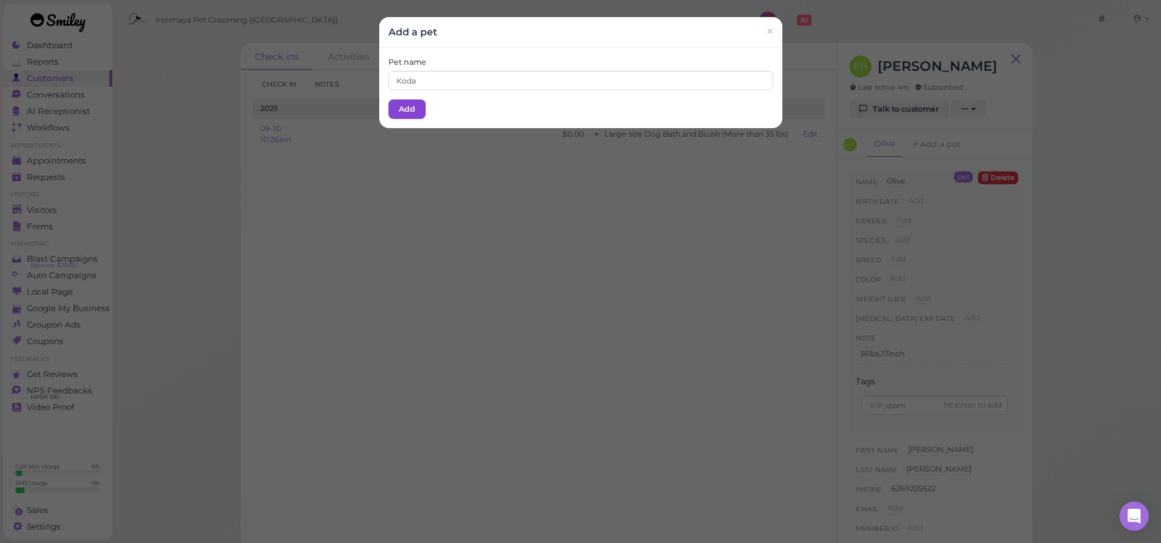
click at [418, 104] on button "Add" at bounding box center [406, 110] width 37 height 20
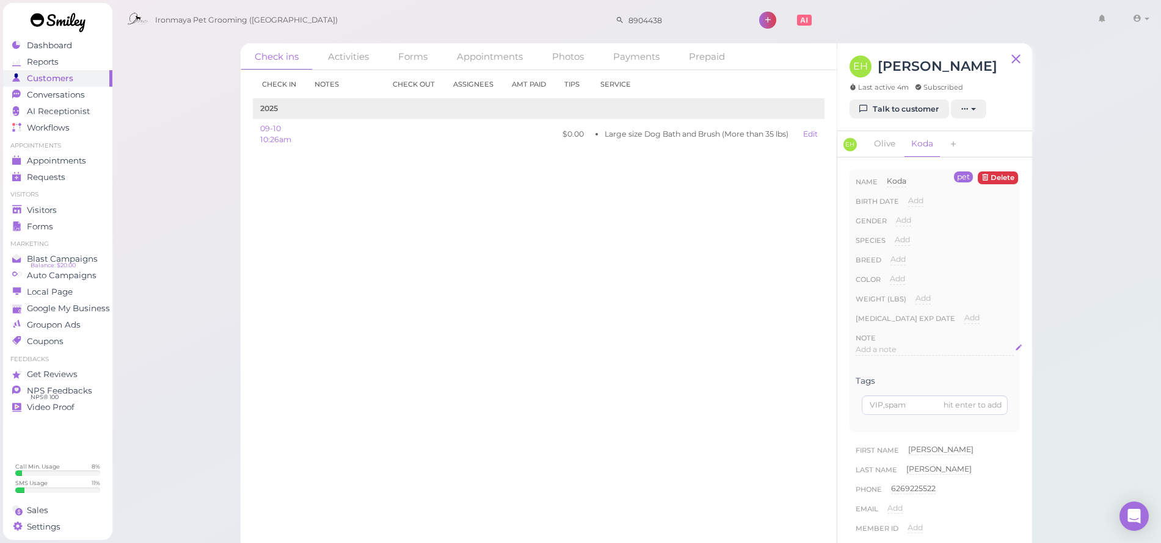
click at [885, 351] on span "Add a note" at bounding box center [876, 349] width 41 height 9
click at [866, 465] on button "Done" at bounding box center [869, 467] width 27 height 13
click at [52, 210] on span "Visitors" at bounding box center [42, 210] width 30 height 10
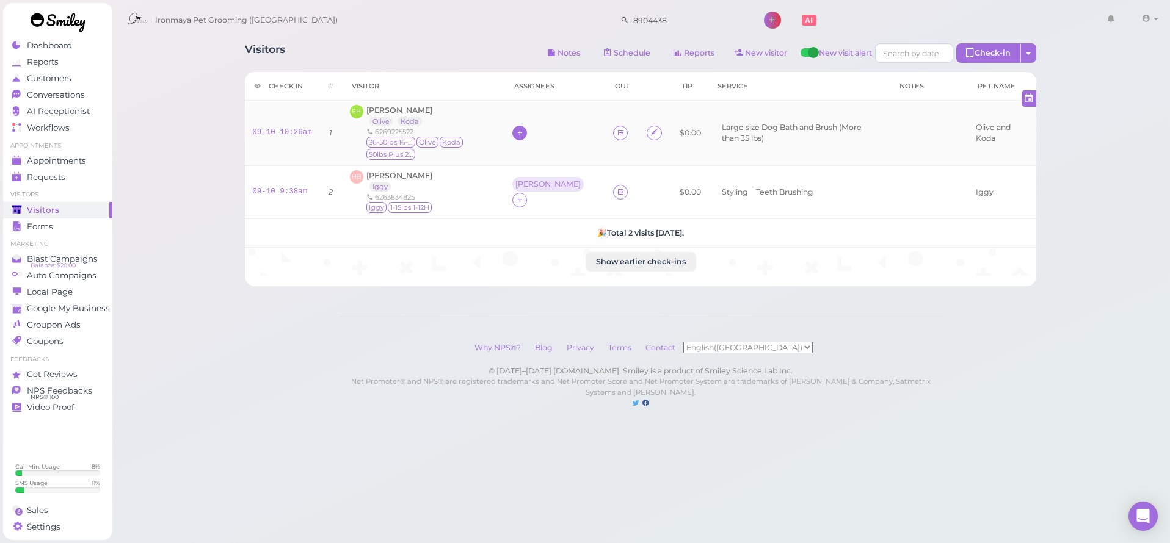
click at [524, 130] on icon at bounding box center [520, 132] width 8 height 9
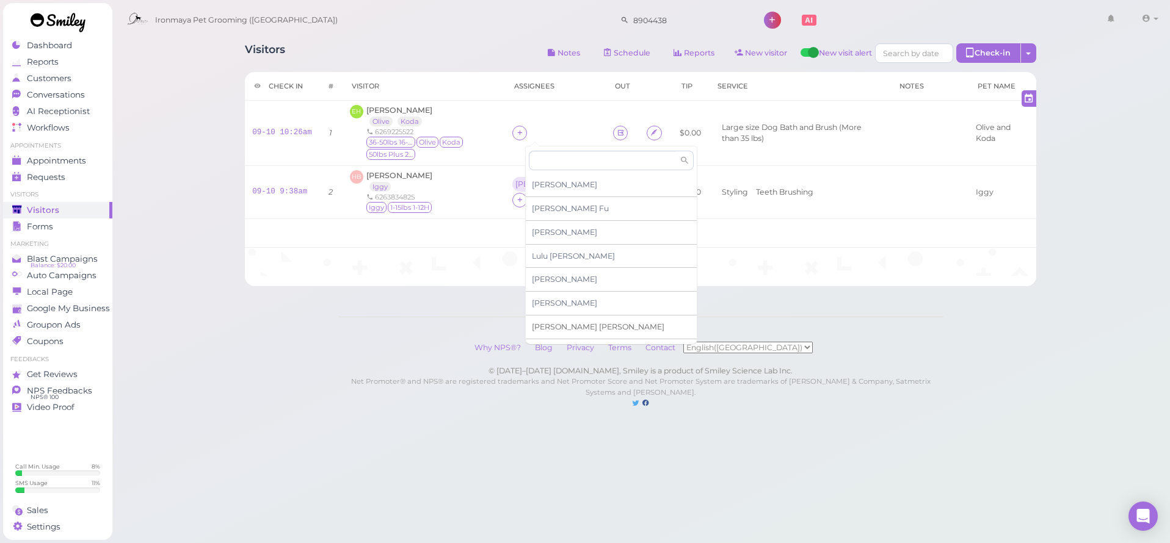
click at [554, 324] on span "Tiffany Deng" at bounding box center [598, 326] width 133 height 9
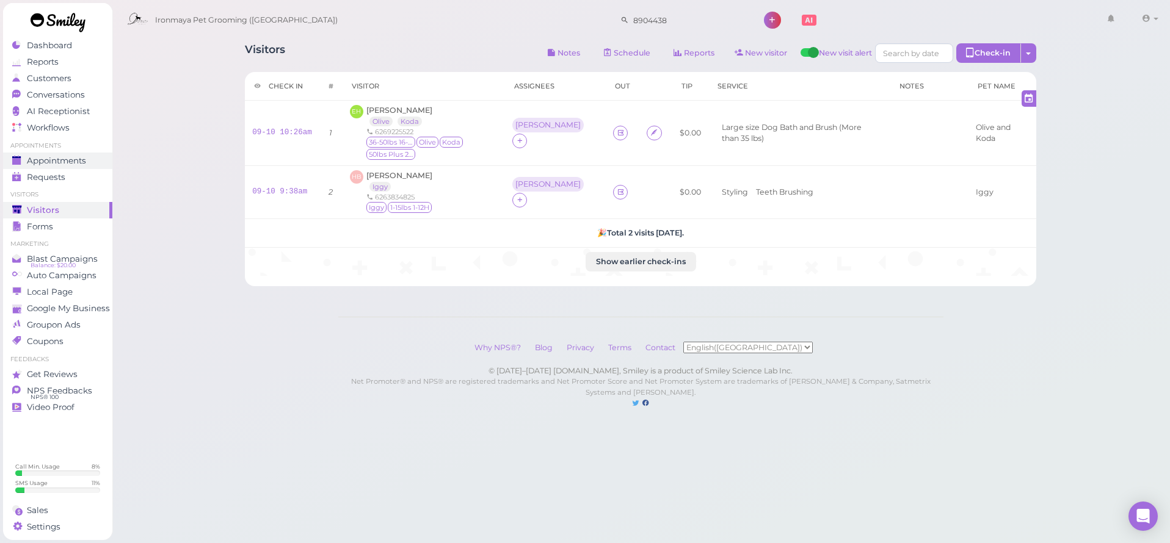
click at [46, 158] on span "Appointments" at bounding box center [56, 161] width 59 height 10
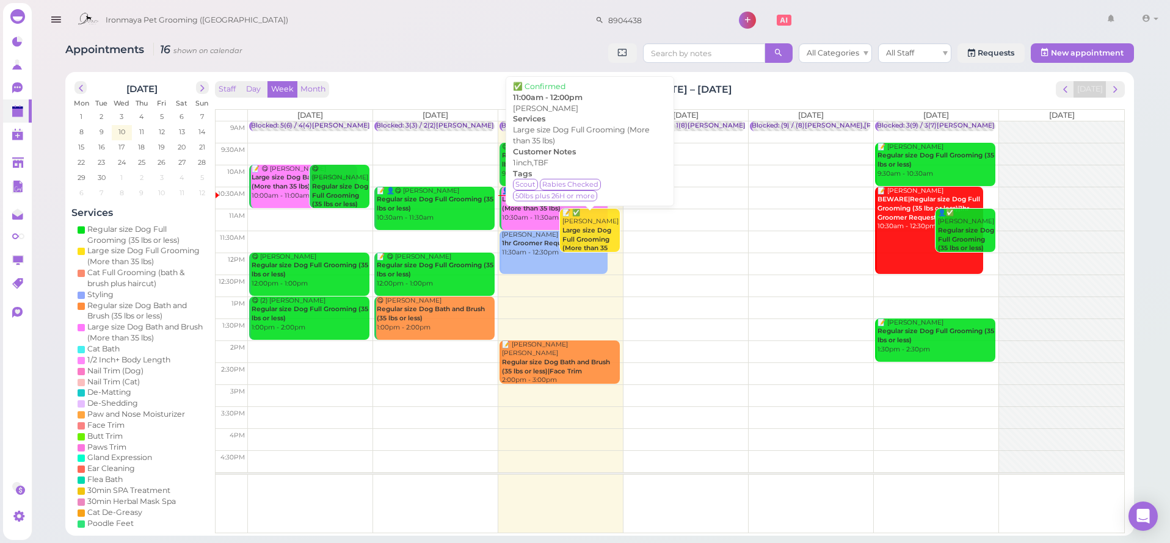
click at [588, 227] on b "Large size Dog Full Grooming (More than 35 lbs)" at bounding box center [586, 244] width 49 height 35
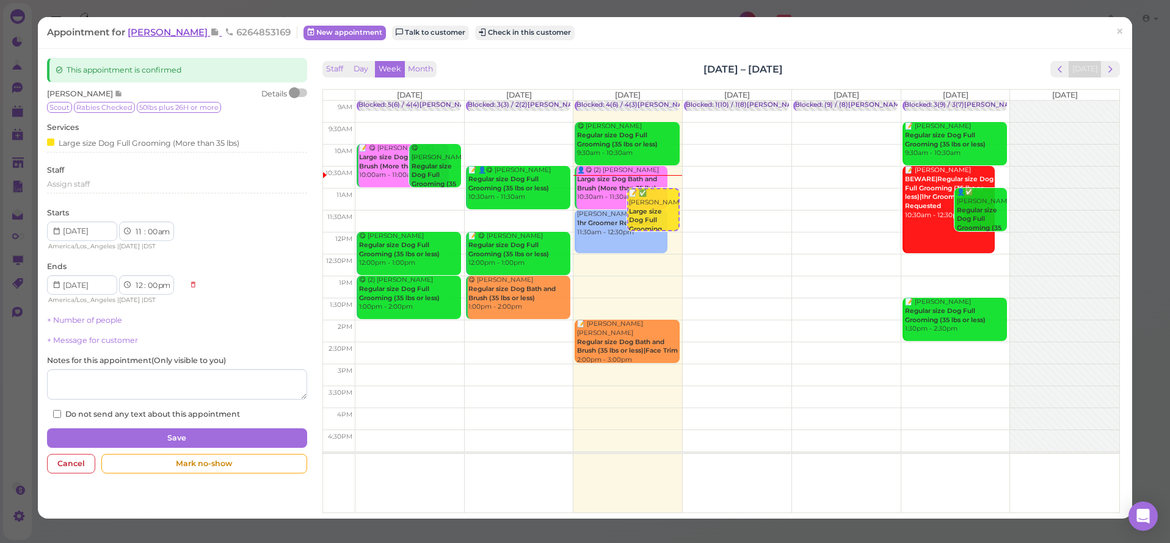
click at [176, 32] on span "Rodney Campbell" at bounding box center [169, 32] width 82 height 12
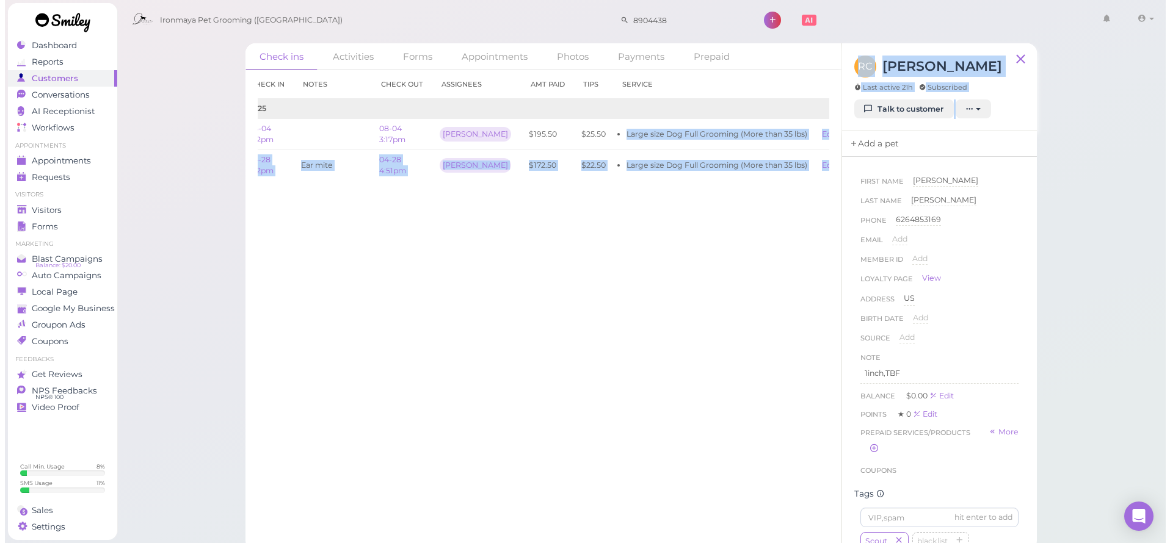
scroll to position [0, 66]
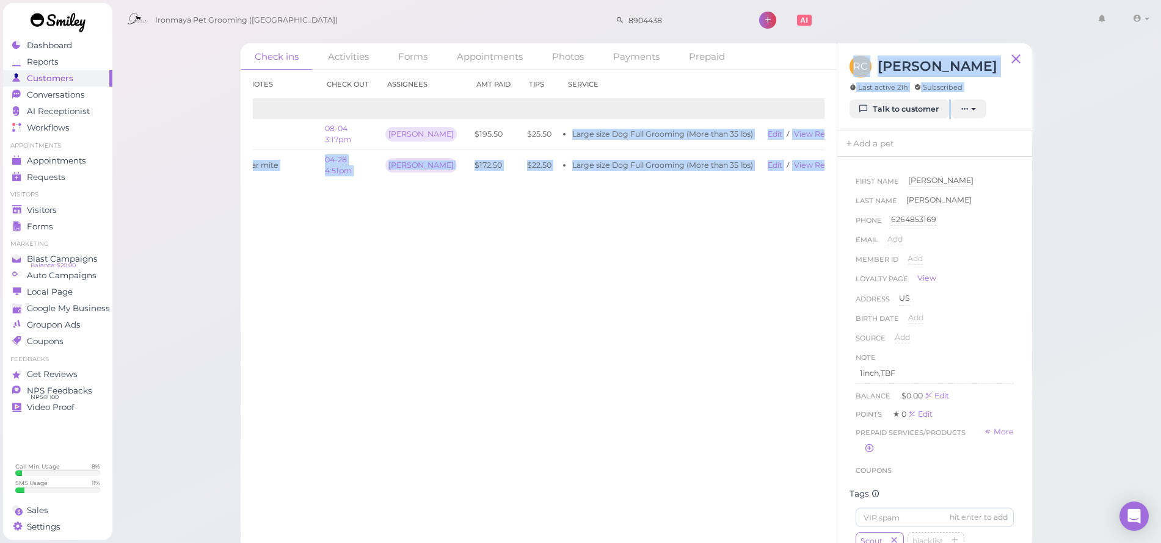
drag, startPoint x: 609, startPoint y: 133, endPoint x: 832, endPoint y: 134, distance: 222.9
click at [852, 141] on div "Check ins Activities Forms Appointments Photos Payments Prepaid Check in Notes …" at bounding box center [636, 296] width 791 height 507
click at [794, 129] on link "View receipt" at bounding box center [819, 133] width 50 height 9
click at [106, 273] on link "Auto Campaigns" at bounding box center [57, 275] width 109 height 16
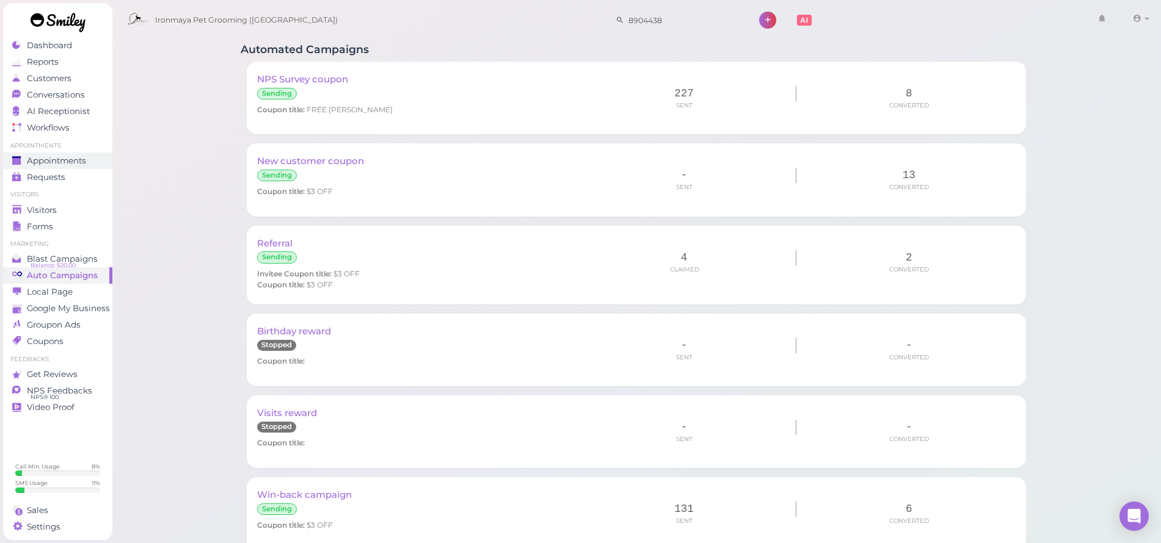
click at [92, 156] on div "Appointments" at bounding box center [56, 161] width 88 height 10
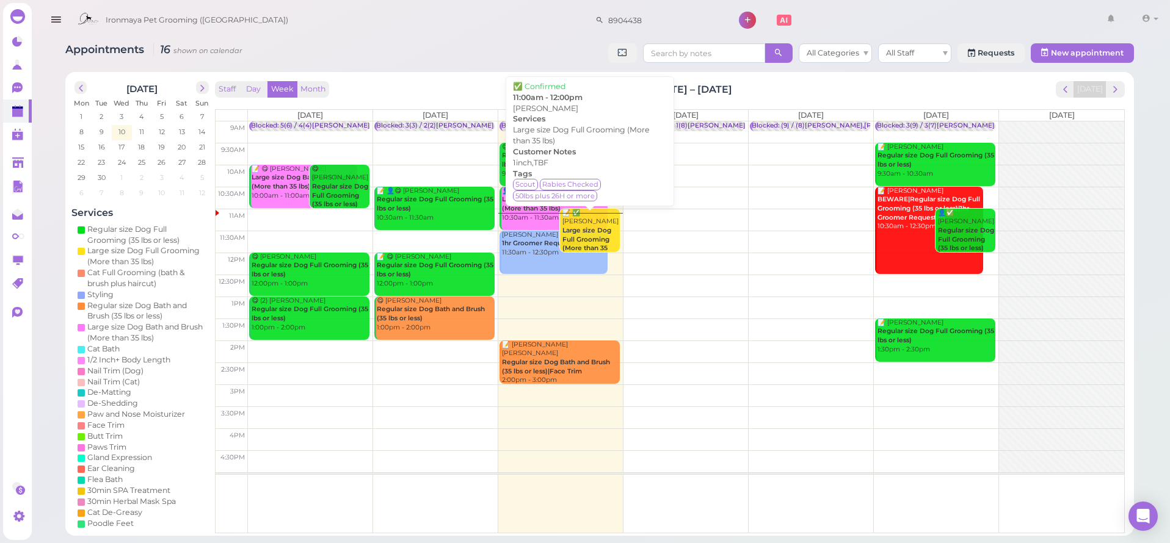
click at [603, 233] on b "Large size Dog Full Grooming (More than 35 lbs)" at bounding box center [586, 244] width 49 height 35
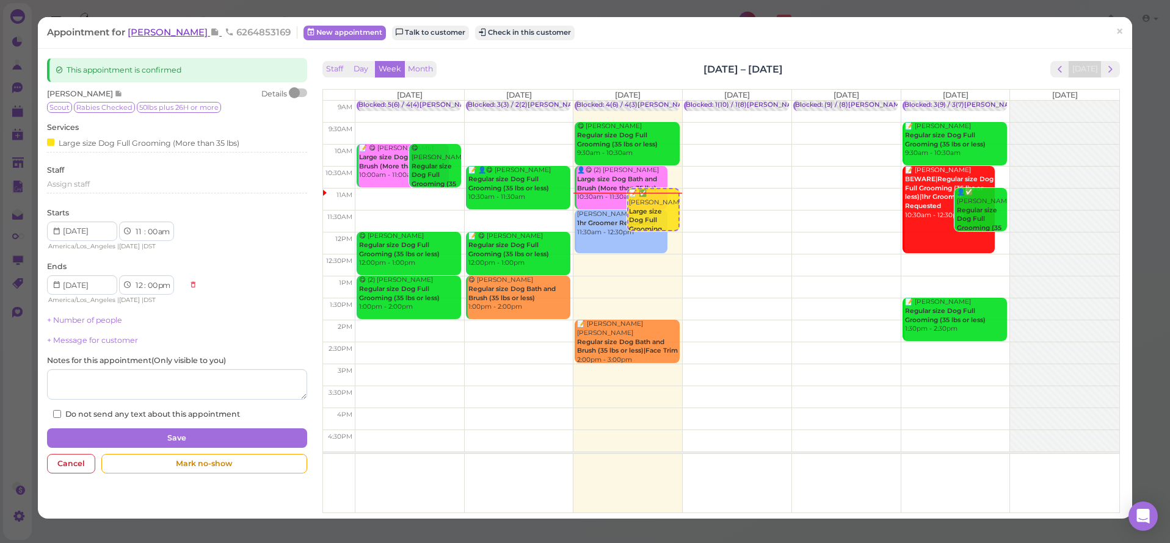
click at [165, 37] on span "Rodney Campbell" at bounding box center [169, 32] width 82 height 12
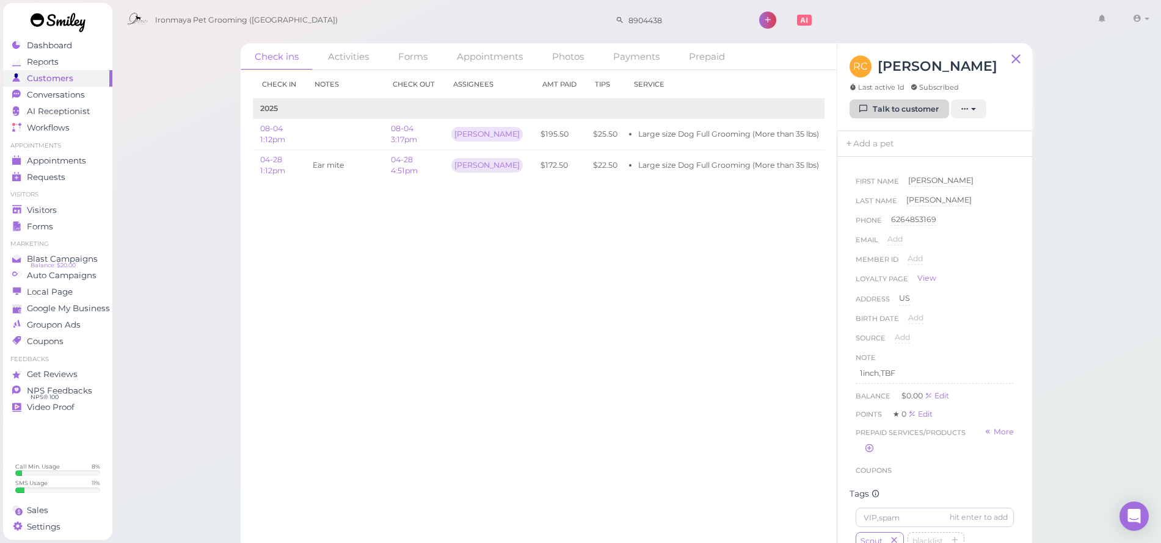
click at [909, 112] on link "Talk to customer" at bounding box center [899, 110] width 100 height 20
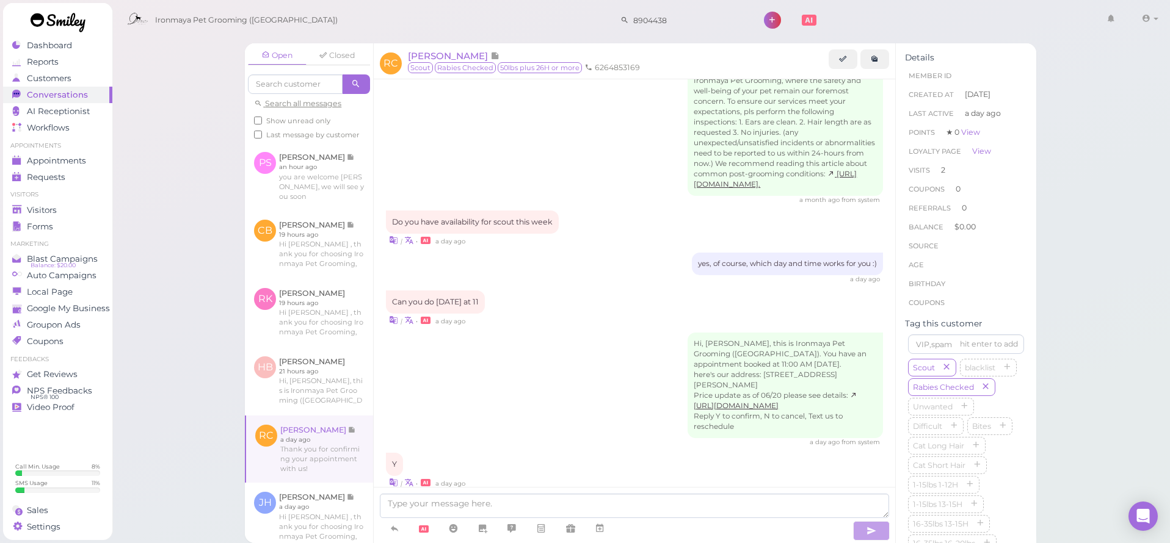
scroll to position [1462, 0]
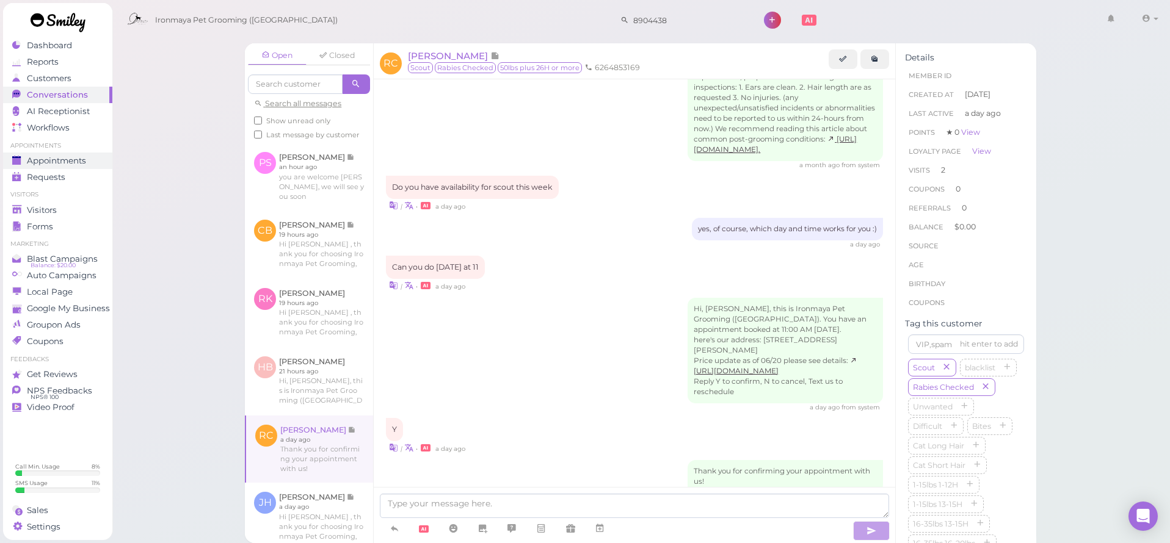
click at [76, 162] on span "Appointments" at bounding box center [56, 161] width 59 height 10
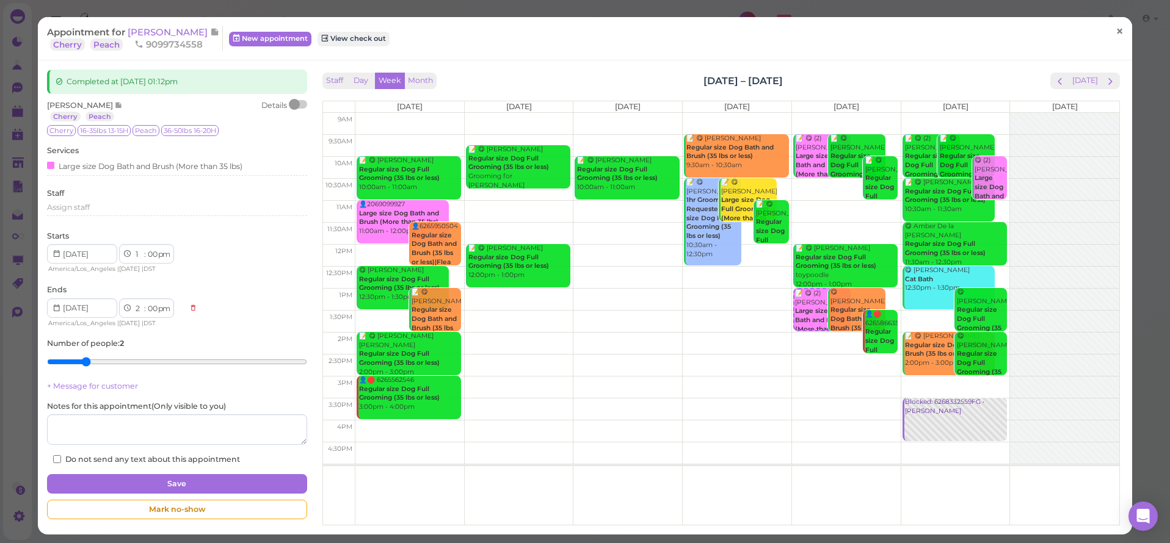
click at [1118, 36] on link "×" at bounding box center [1119, 32] width 23 height 29
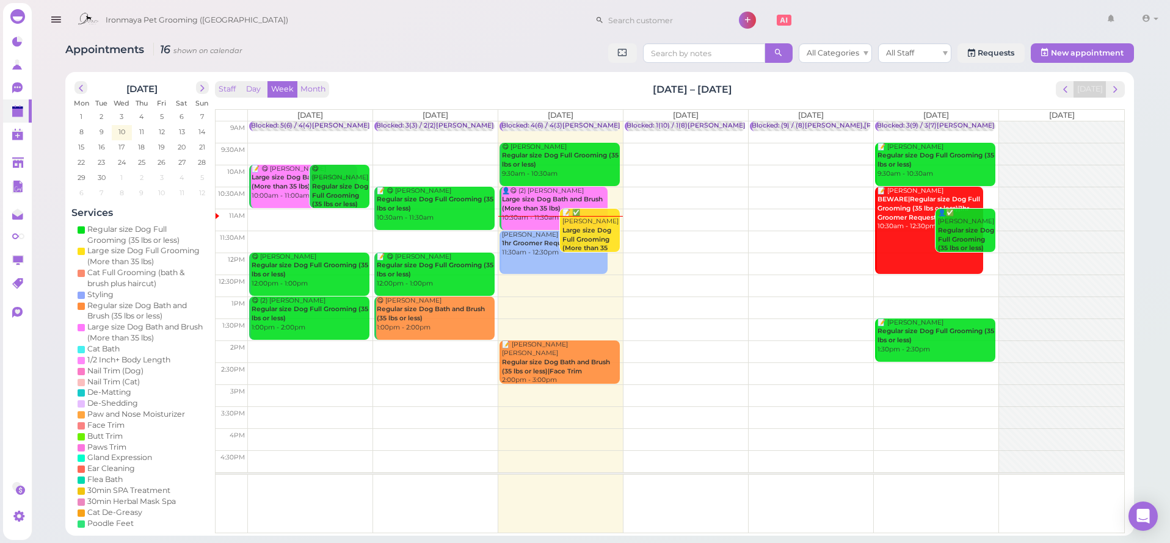
click at [59, 19] on icon "button" at bounding box center [55, 19] width 13 height 15
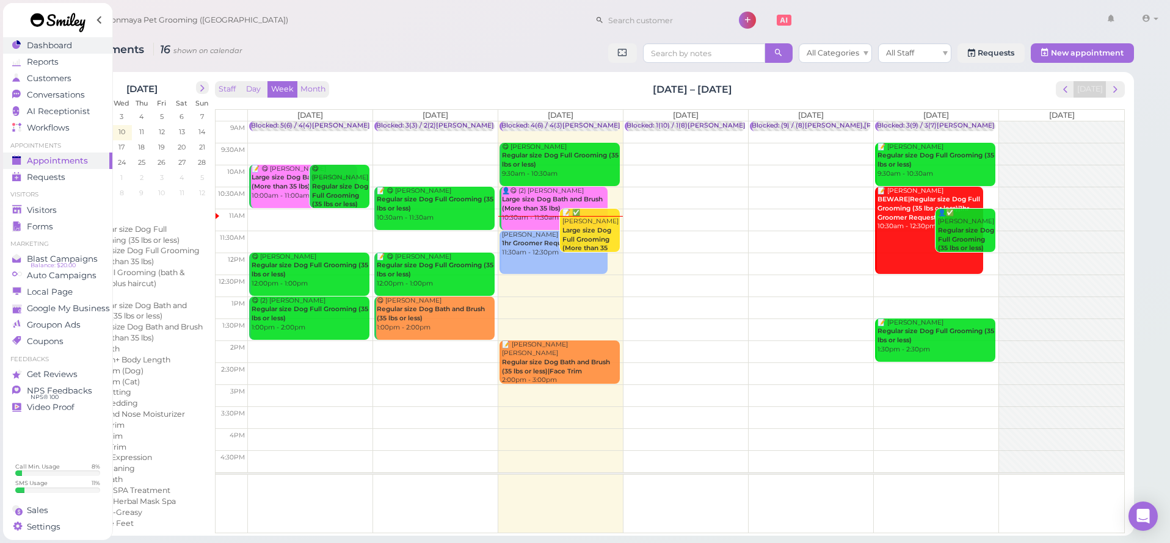
click at [56, 50] on span "Dashboard" at bounding box center [49, 45] width 45 height 10
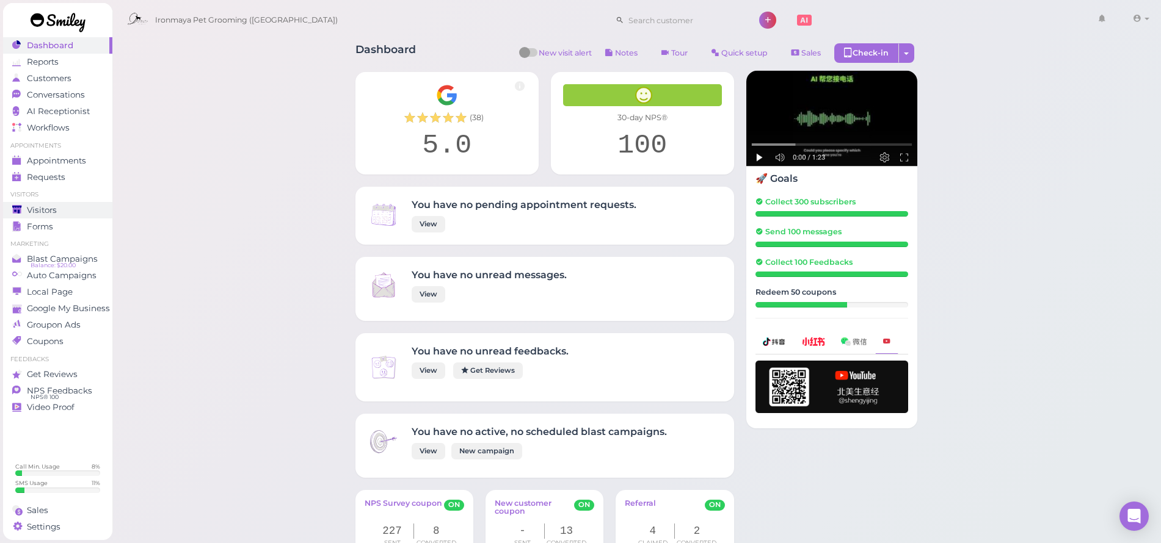
click at [56, 210] on span "Visitors" at bounding box center [42, 210] width 30 height 10
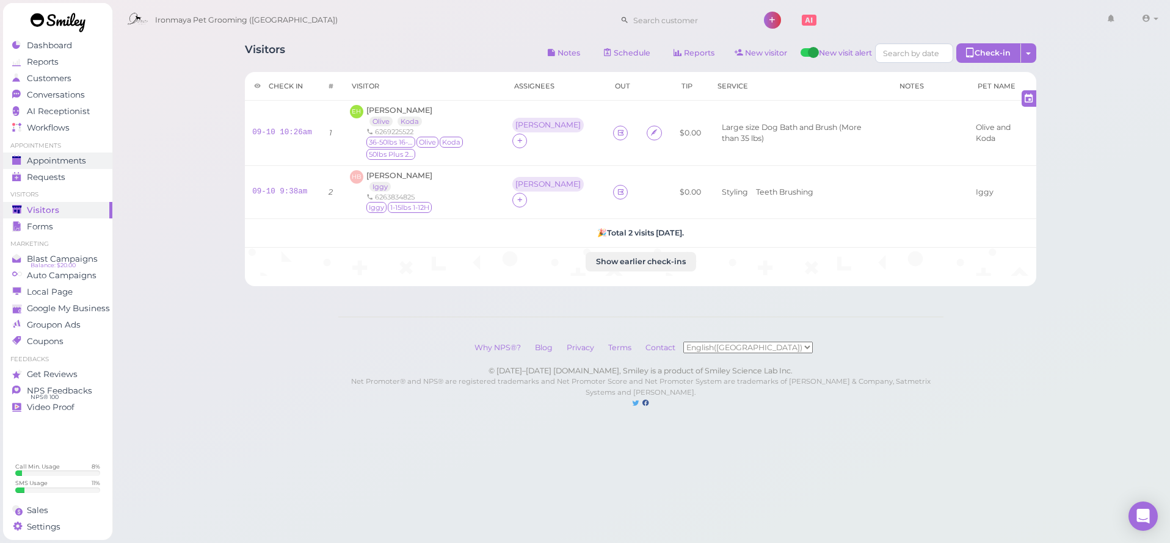
click at [93, 164] on div "Appointments" at bounding box center [56, 161] width 88 height 10
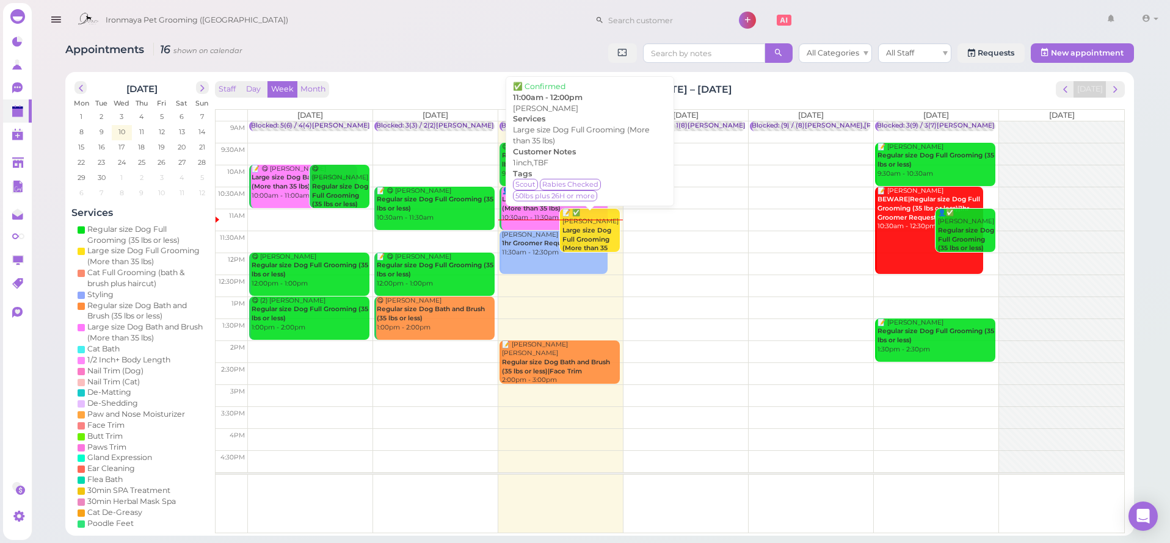
drag, startPoint x: 577, startPoint y: 237, endPoint x: 567, endPoint y: 233, distance: 10.7
click at [567, 233] on b "Large size Dog Full Grooming (More than 35 lbs)" at bounding box center [586, 244] width 49 height 35
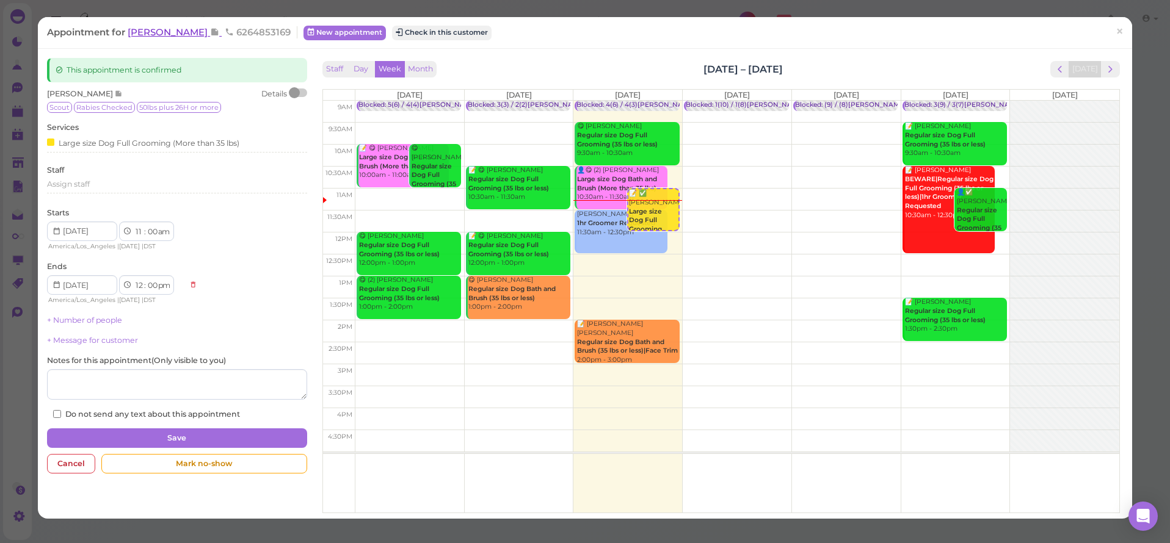
click at [172, 29] on span "[PERSON_NAME]" at bounding box center [169, 32] width 82 height 12
